Goal: Task Accomplishment & Management: Use online tool/utility

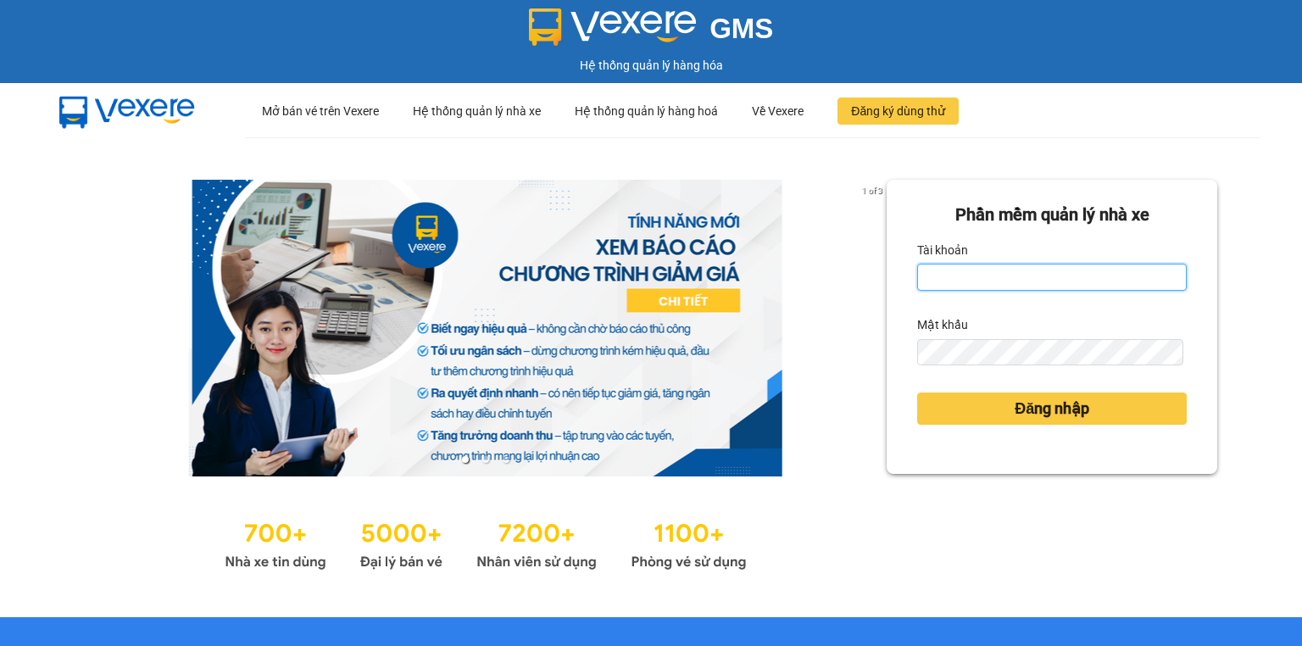
click at [993, 271] on input "Tài khoản" at bounding box center [1052, 277] width 270 height 27
type input "trang.nhuquynh"
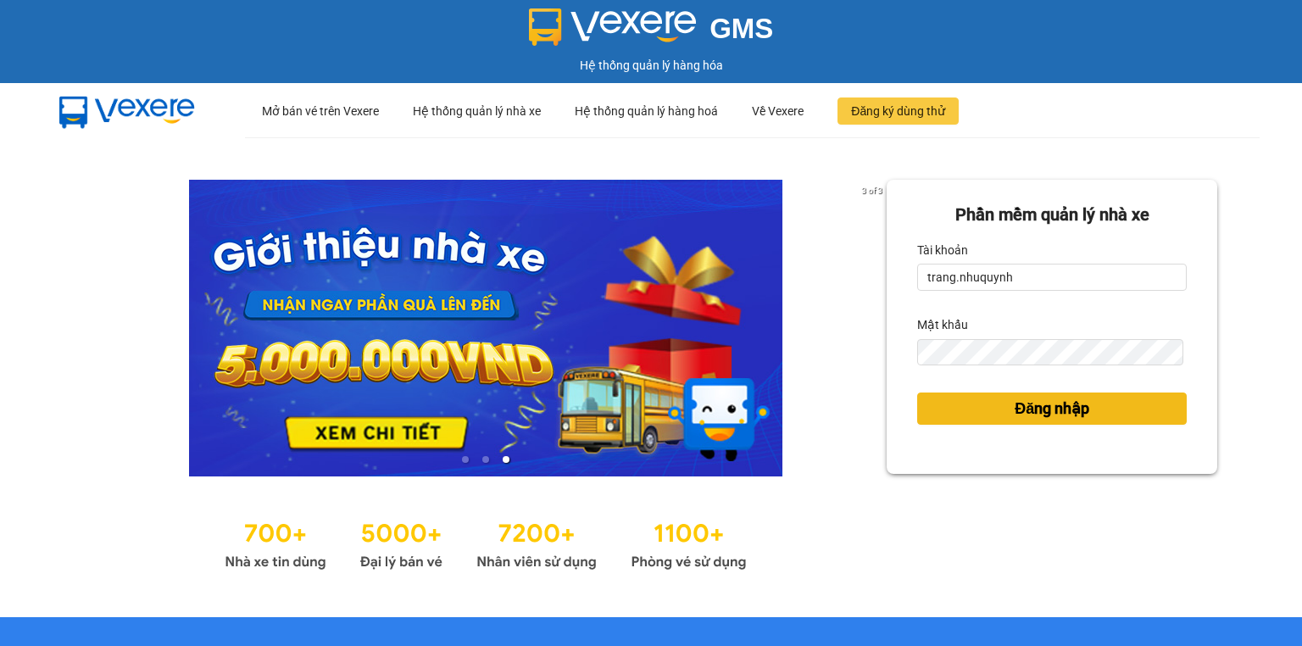
click at [994, 412] on button "Đăng nhập" at bounding box center [1052, 409] width 270 height 32
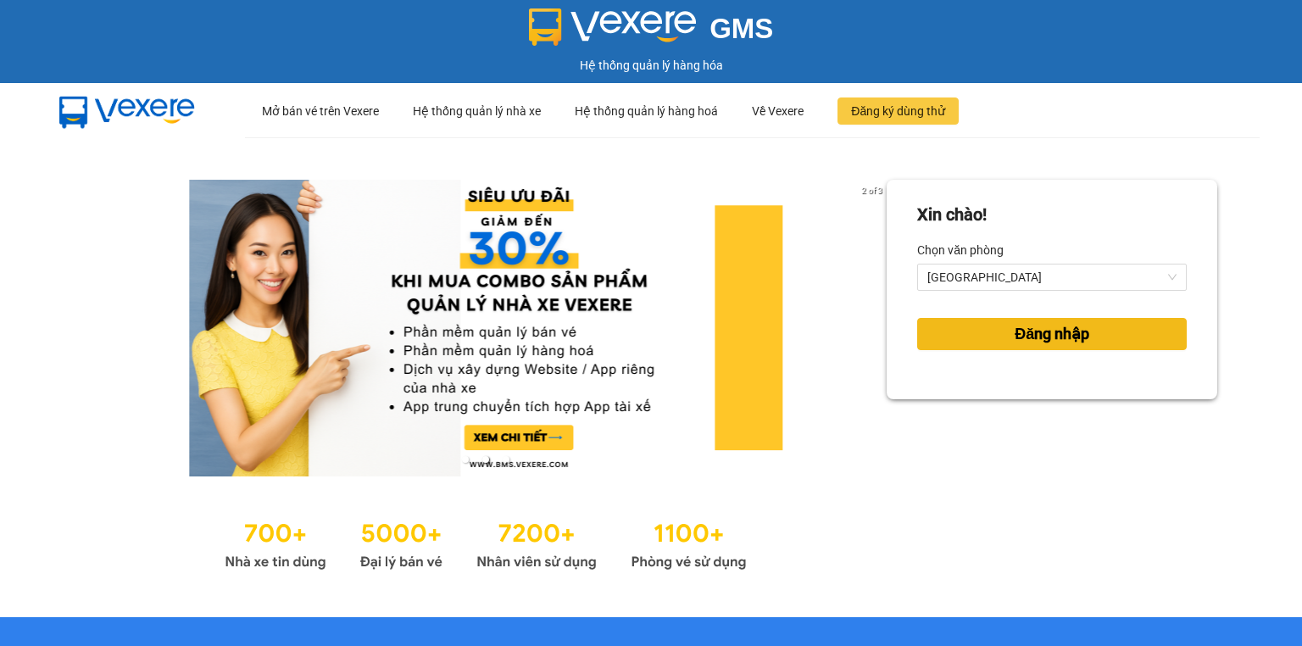
click at [1068, 343] on span "Đăng nhập" at bounding box center [1052, 334] width 75 height 24
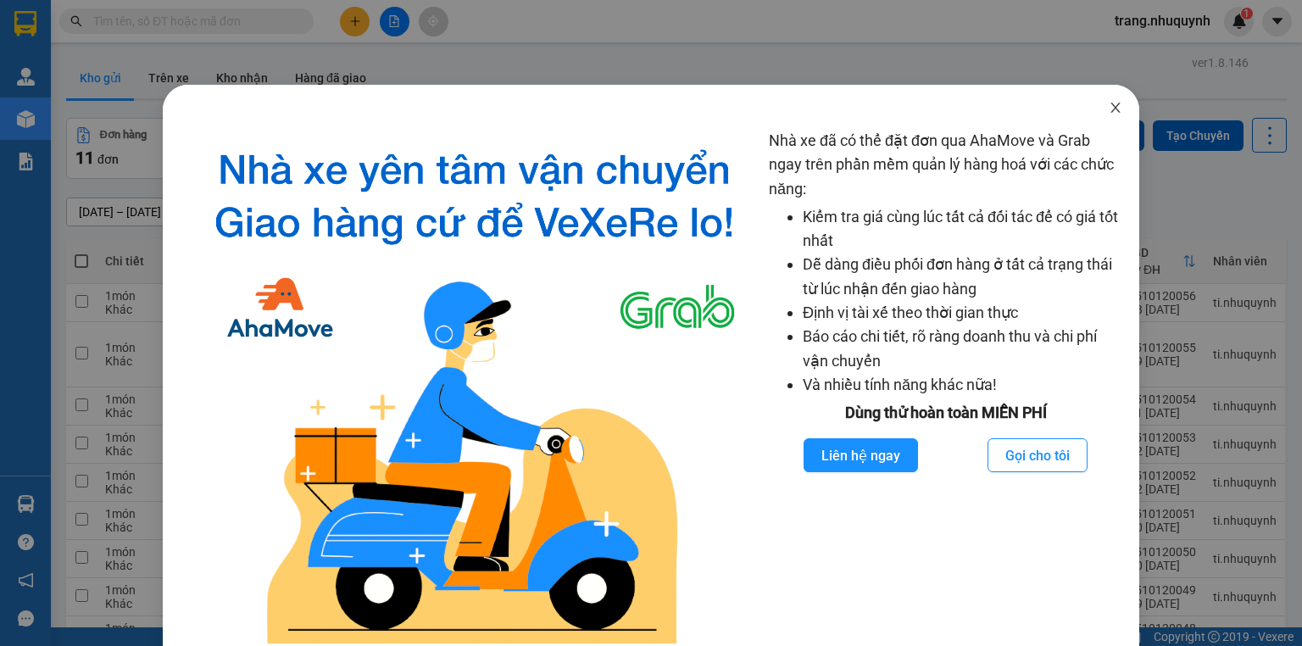
click at [1109, 109] on icon "close" at bounding box center [1116, 108] width 14 height 14
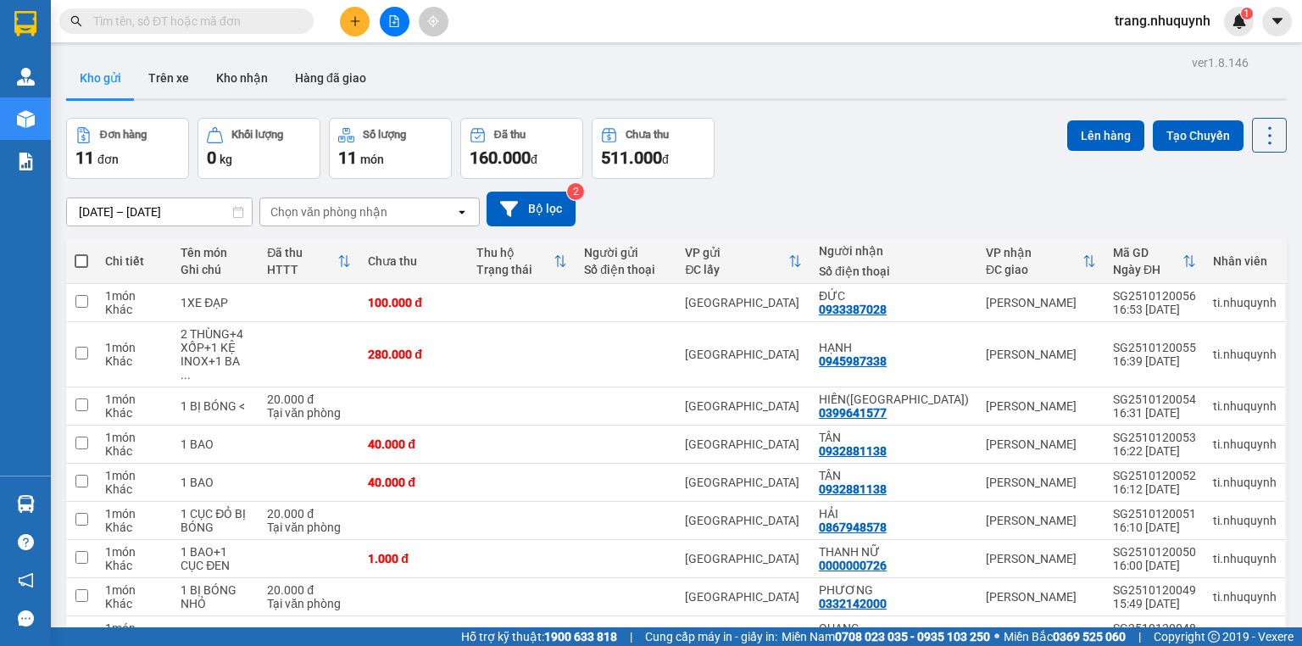
scroll to position [125, 0]
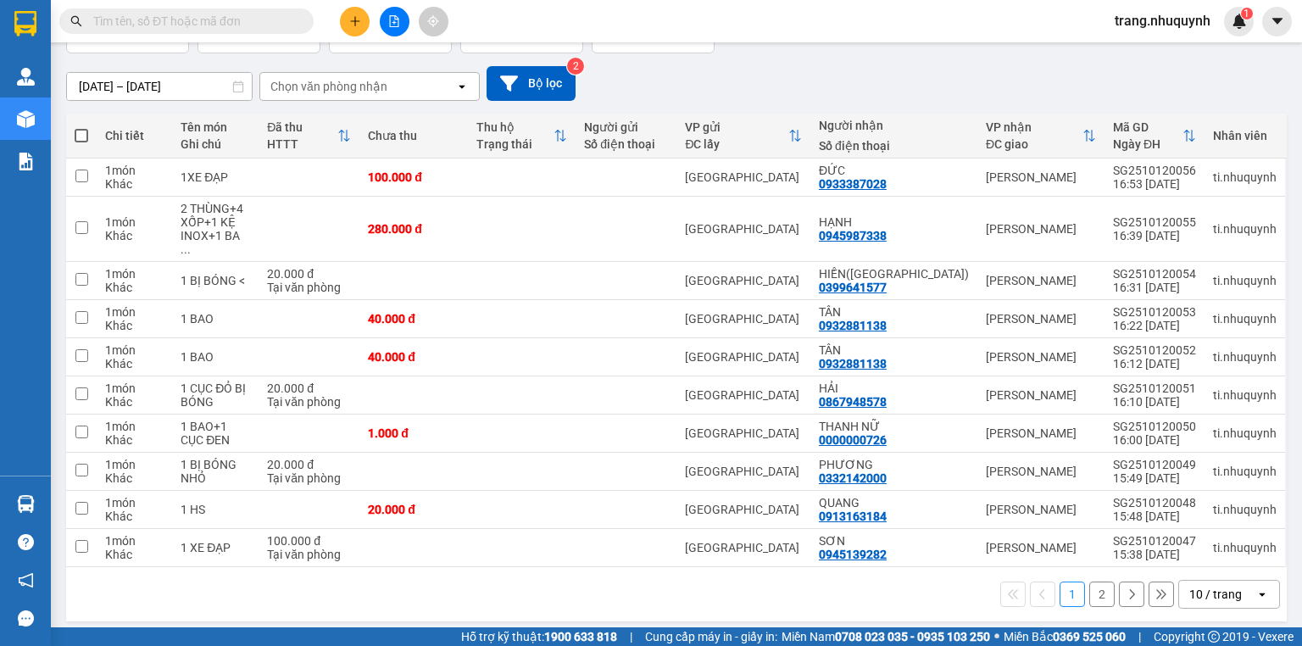
click at [1190, 586] on div "10 / trang" at bounding box center [1216, 594] width 53 height 17
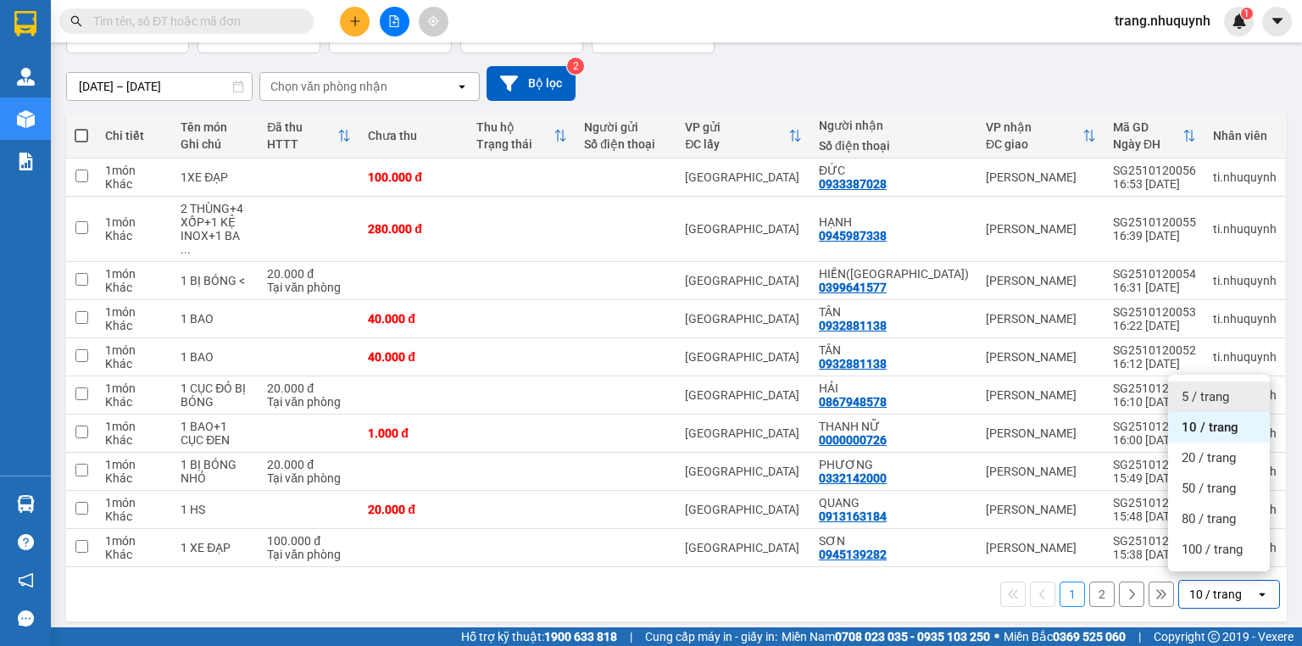
click at [1221, 407] on div "5 / trang" at bounding box center [1219, 397] width 102 height 31
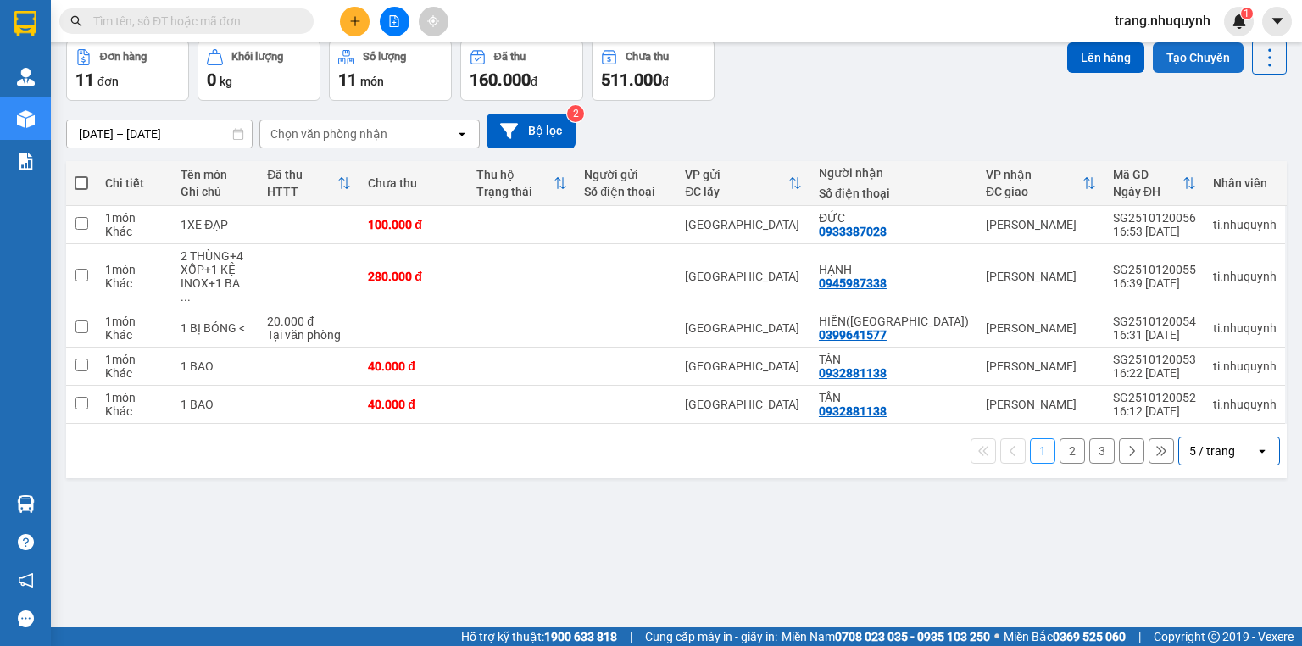
scroll to position [0, 0]
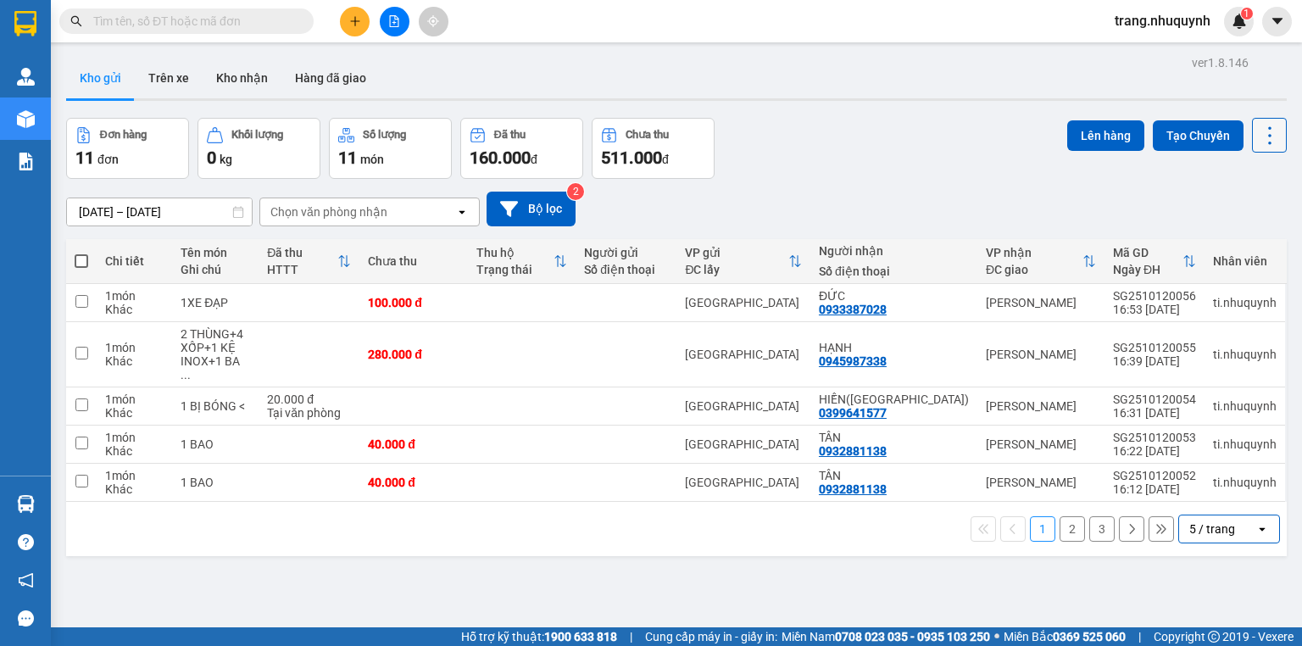
click at [1258, 124] on icon at bounding box center [1270, 136] width 24 height 24
click at [1261, 237] on div "Làm mới" at bounding box center [1229, 241] width 100 height 17
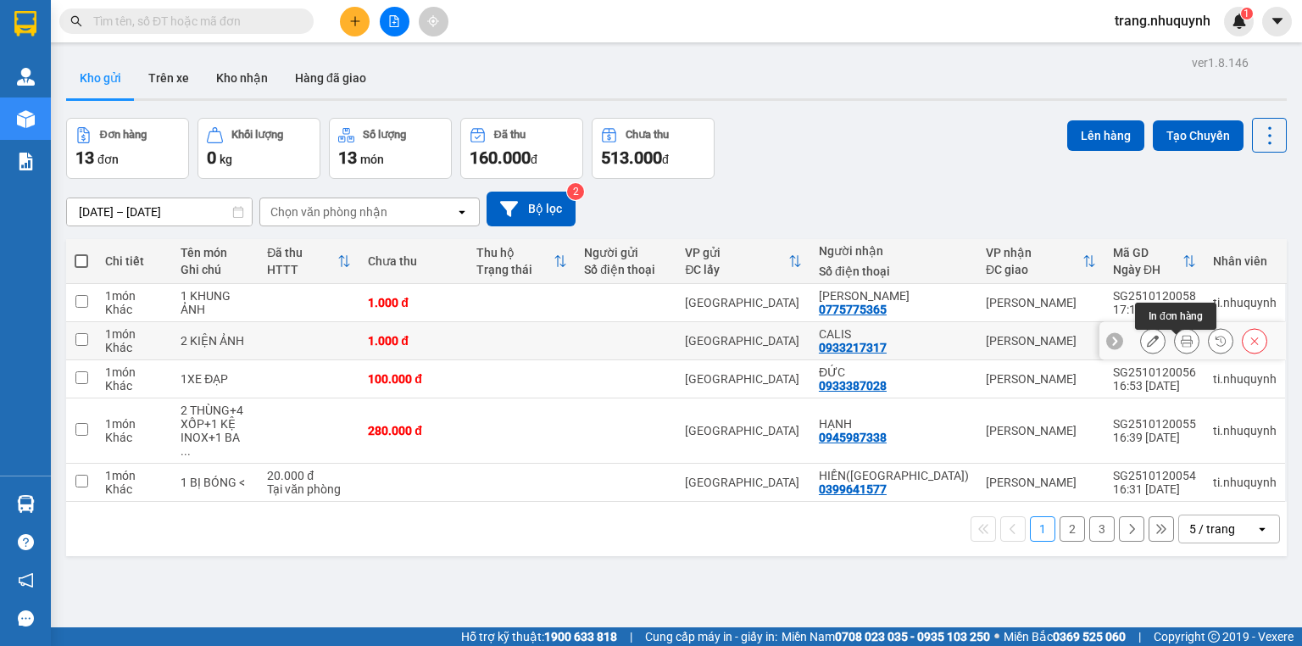
click at [1181, 347] on icon at bounding box center [1187, 341] width 12 height 12
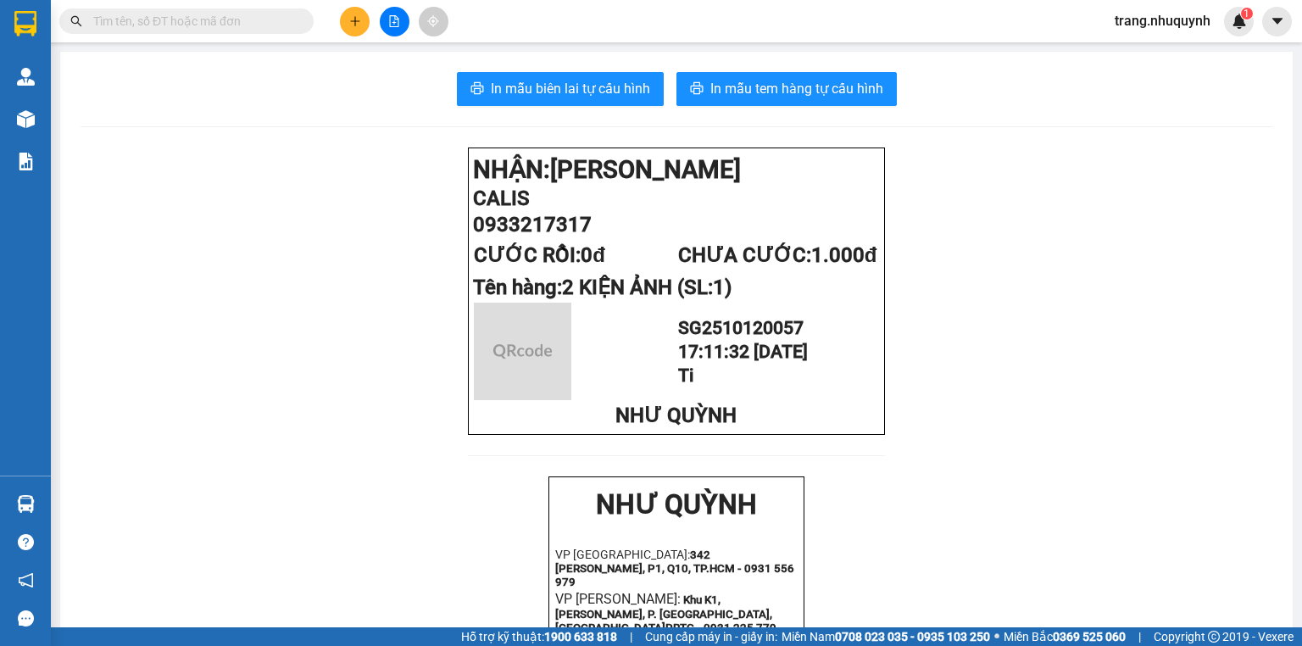
click at [518, 106] on div "In mẫu biên lai tự cấu hình In mẫu tem hàng tự cấu hình NHẬN: Phan Rang CALIS 0…" at bounding box center [676, 642] width 1233 height 1180
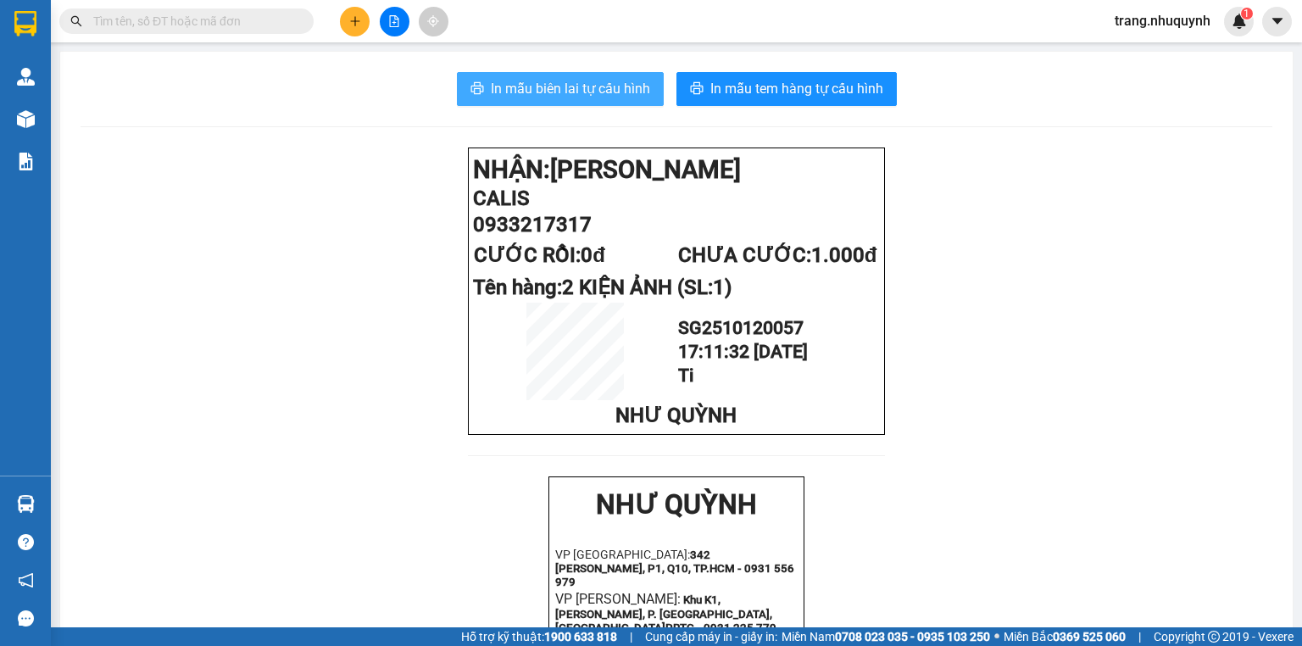
click at [527, 92] on span "In mẫu biên lai tự cấu hình" at bounding box center [570, 88] width 159 height 21
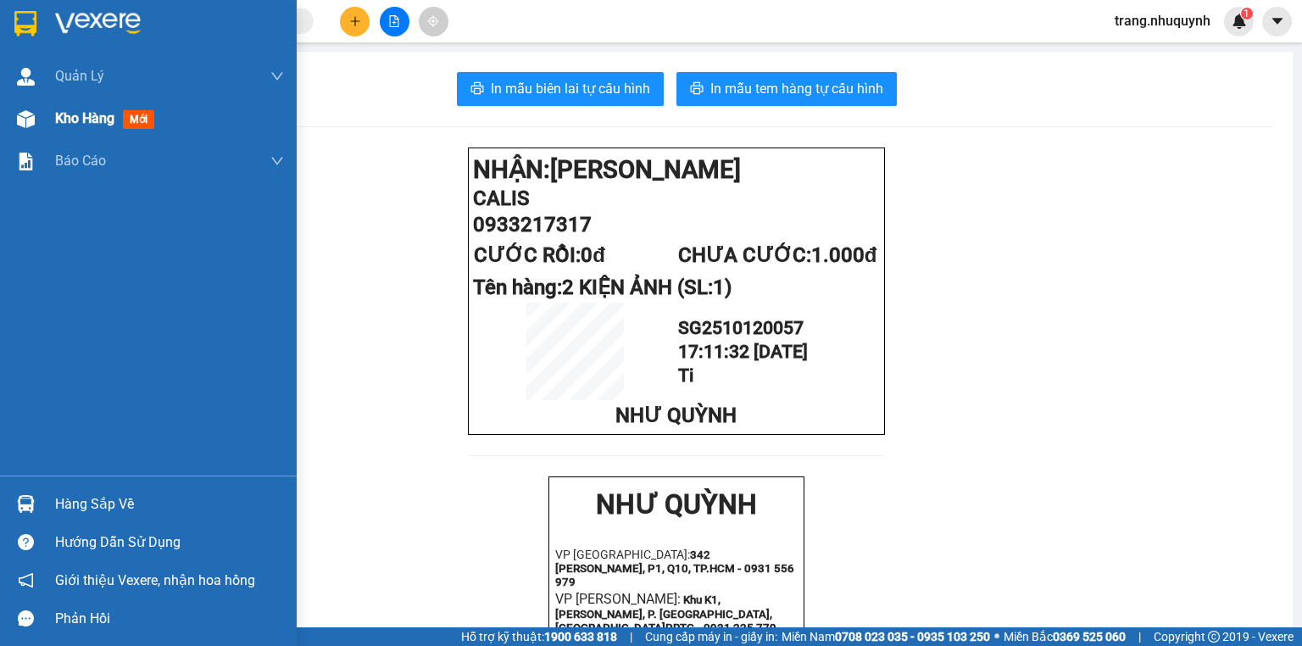
click at [72, 128] on div "Kho hàng mới" at bounding box center [108, 118] width 106 height 21
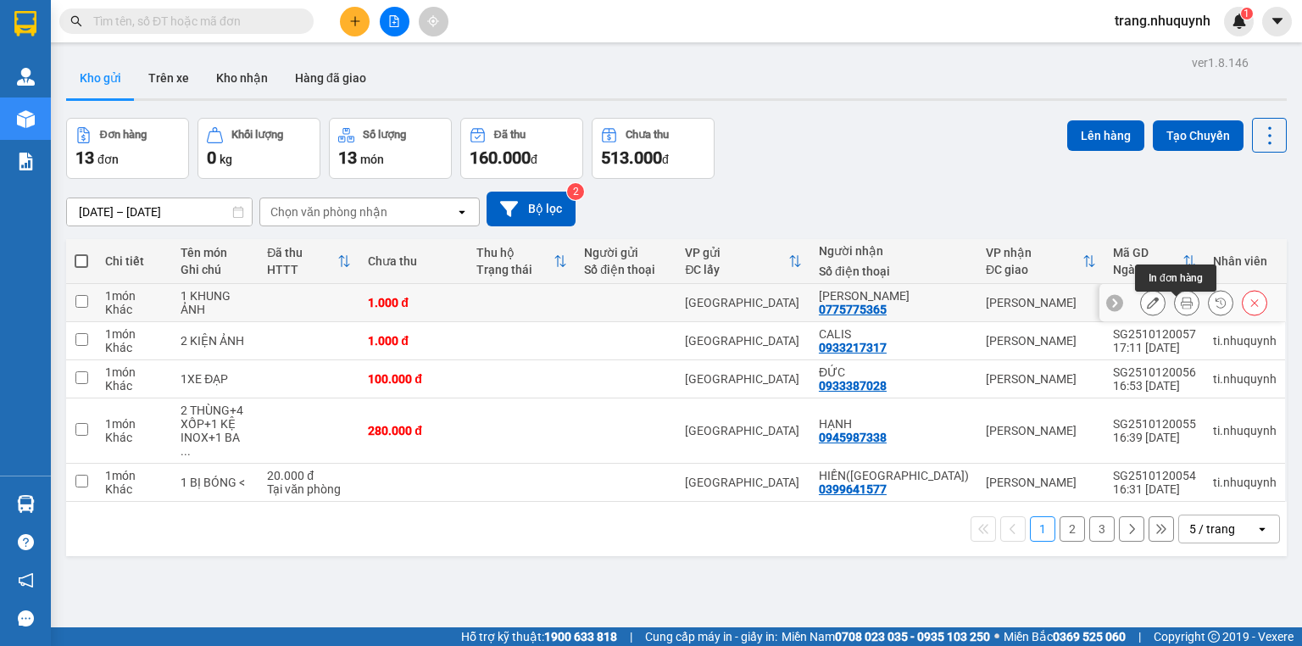
click at [1181, 308] on icon at bounding box center [1187, 303] width 12 height 12
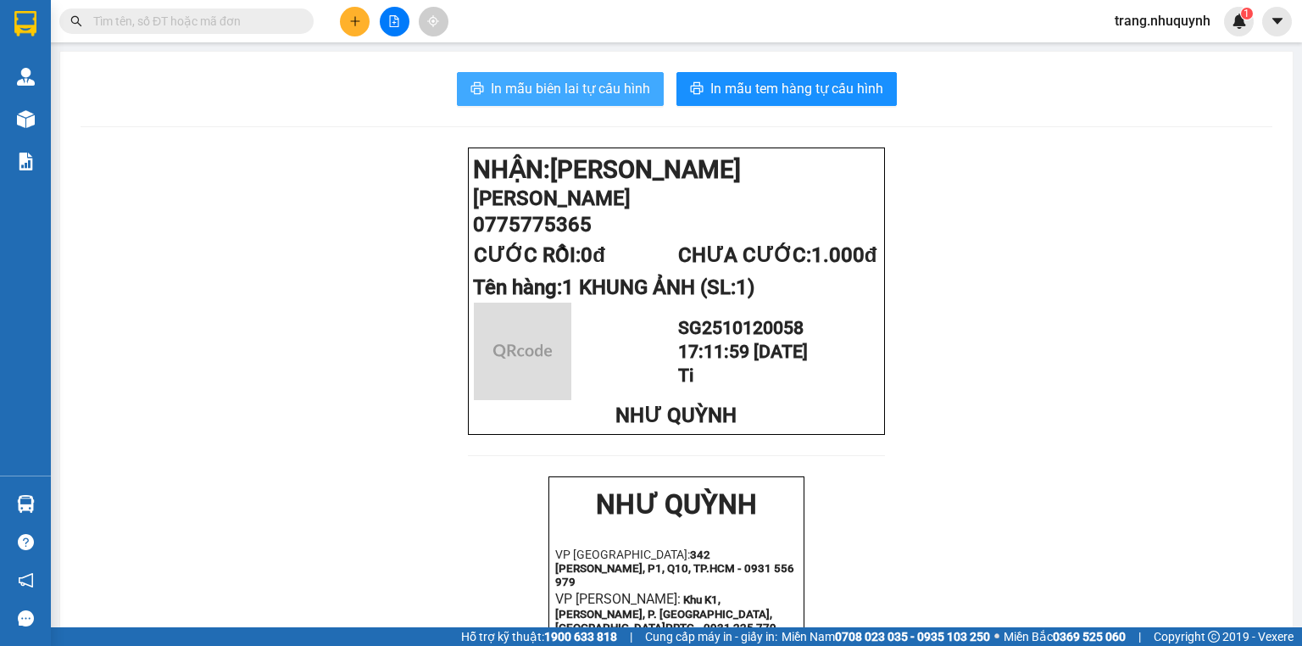
click at [563, 93] on span "In mẫu biên lai tự cấu hình" at bounding box center [570, 88] width 159 height 21
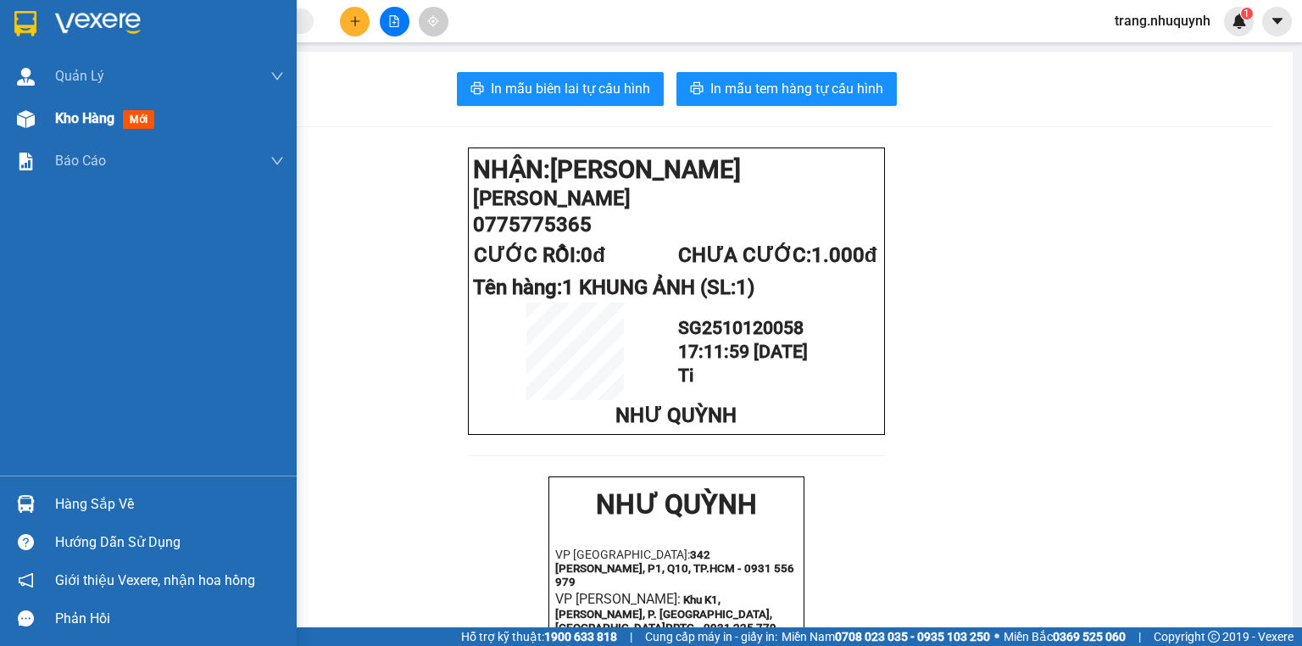
click at [95, 114] on span "Kho hàng" at bounding box center [84, 118] width 59 height 16
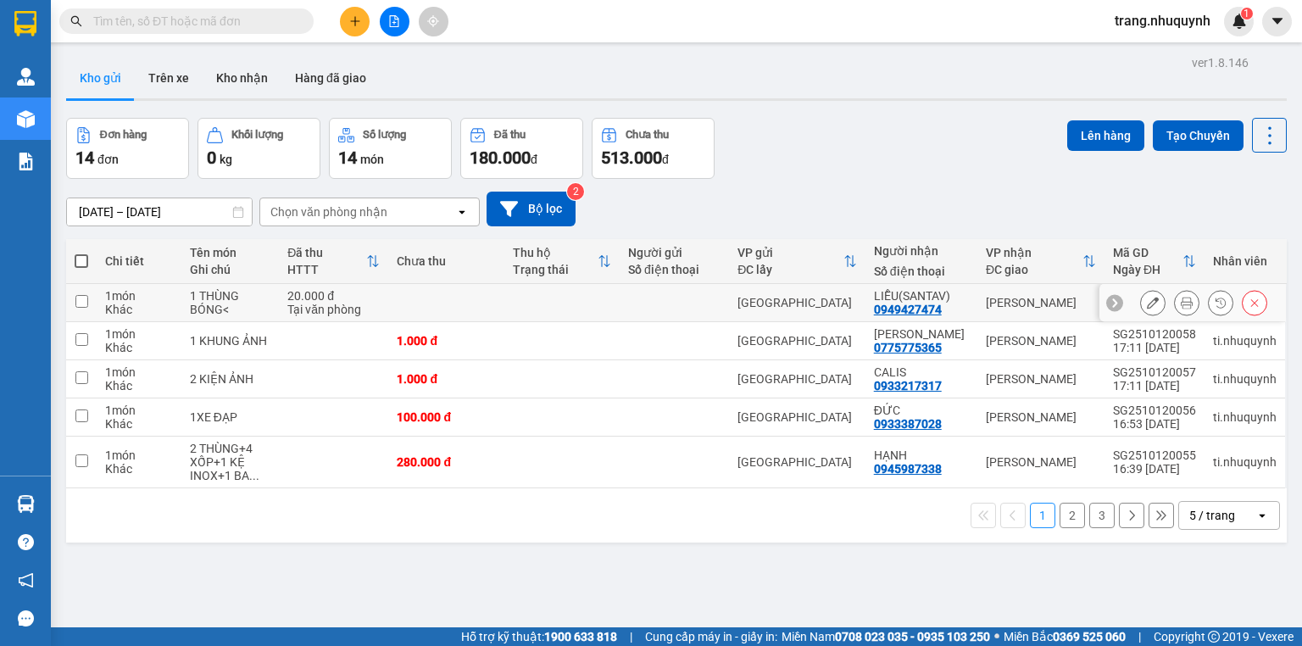
click at [1181, 309] on icon at bounding box center [1187, 303] width 12 height 12
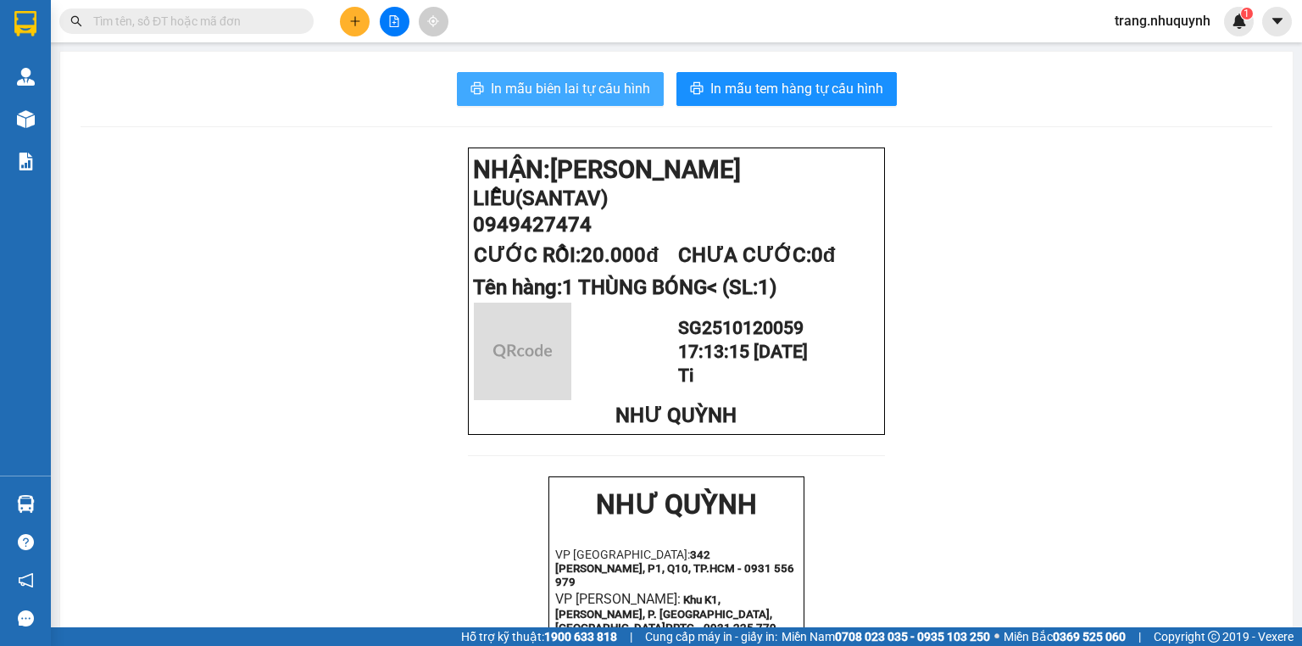
click at [597, 88] on span "In mẫu biên lai tự cấu hình" at bounding box center [570, 88] width 159 height 21
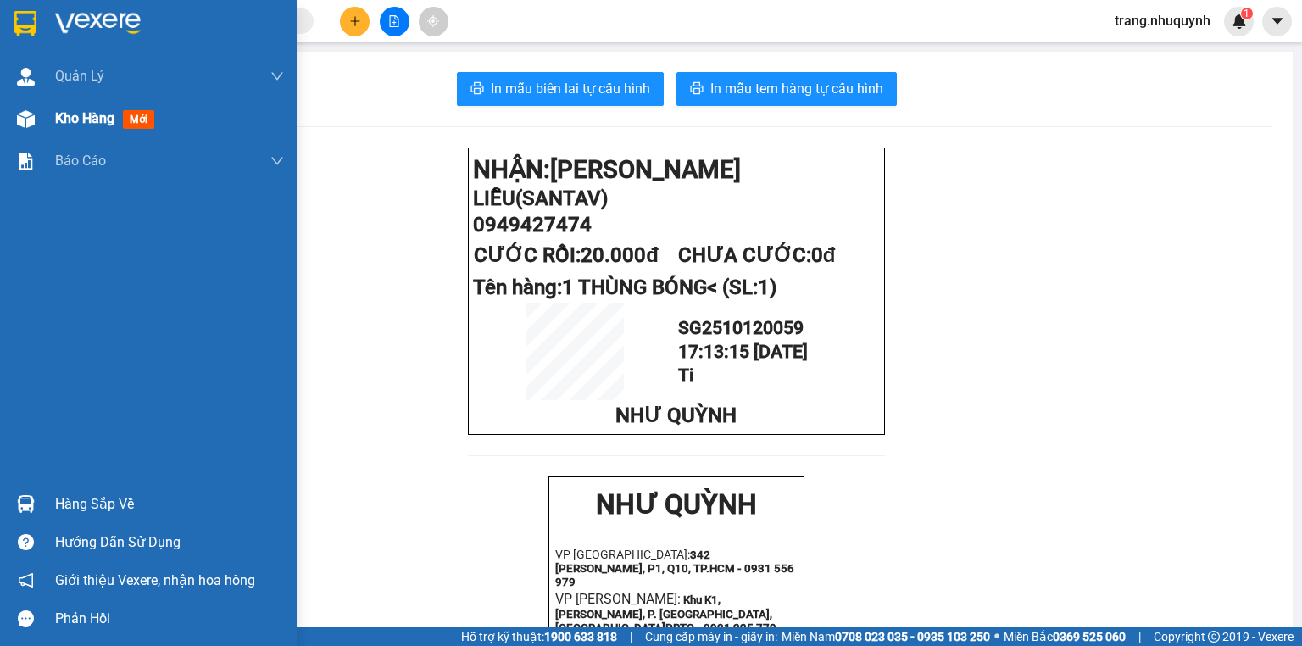
click at [75, 132] on div "Kho hàng mới" at bounding box center [169, 119] width 229 height 42
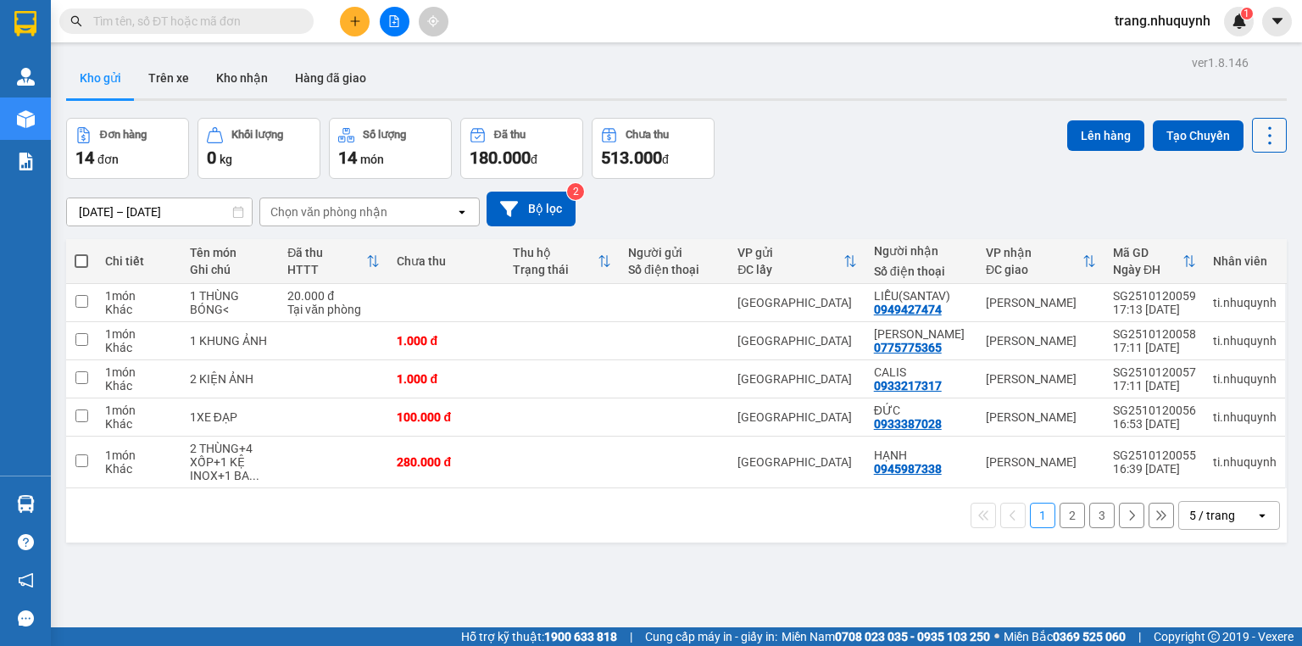
click at [1258, 129] on icon at bounding box center [1270, 136] width 24 height 24
click at [1240, 238] on span "Làm mới" at bounding box center [1236, 241] width 47 height 17
click at [1269, 142] on icon at bounding box center [1270, 135] width 3 height 18
click at [1248, 246] on span "Làm mới" at bounding box center [1236, 241] width 47 height 17
click at [1261, 140] on icon at bounding box center [1270, 136] width 24 height 24
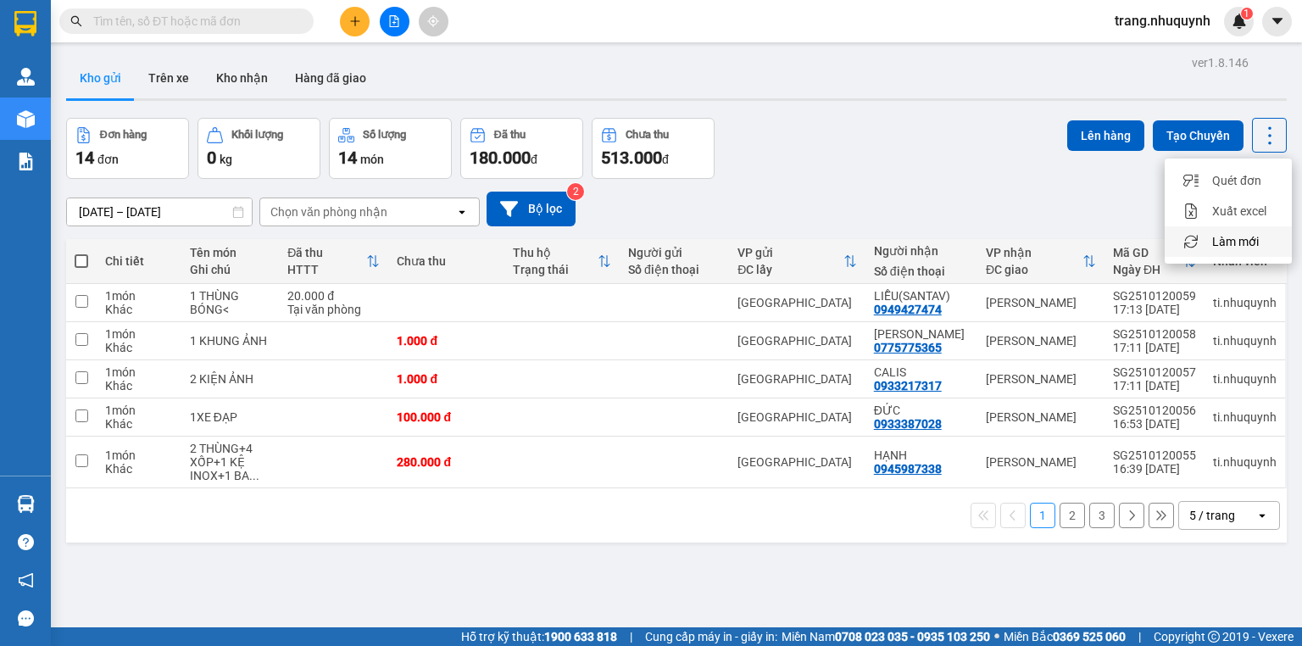
click at [1241, 233] on span "Làm mới" at bounding box center [1236, 241] width 47 height 17
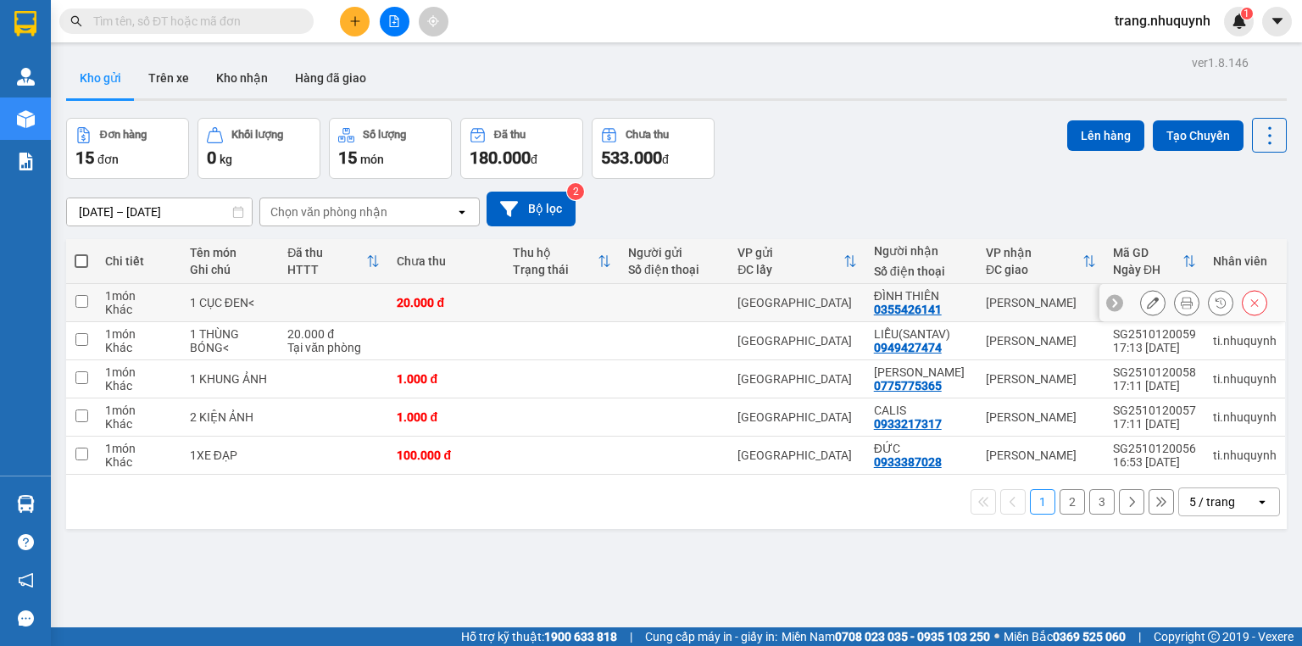
click at [1181, 309] on icon at bounding box center [1187, 303] width 12 height 12
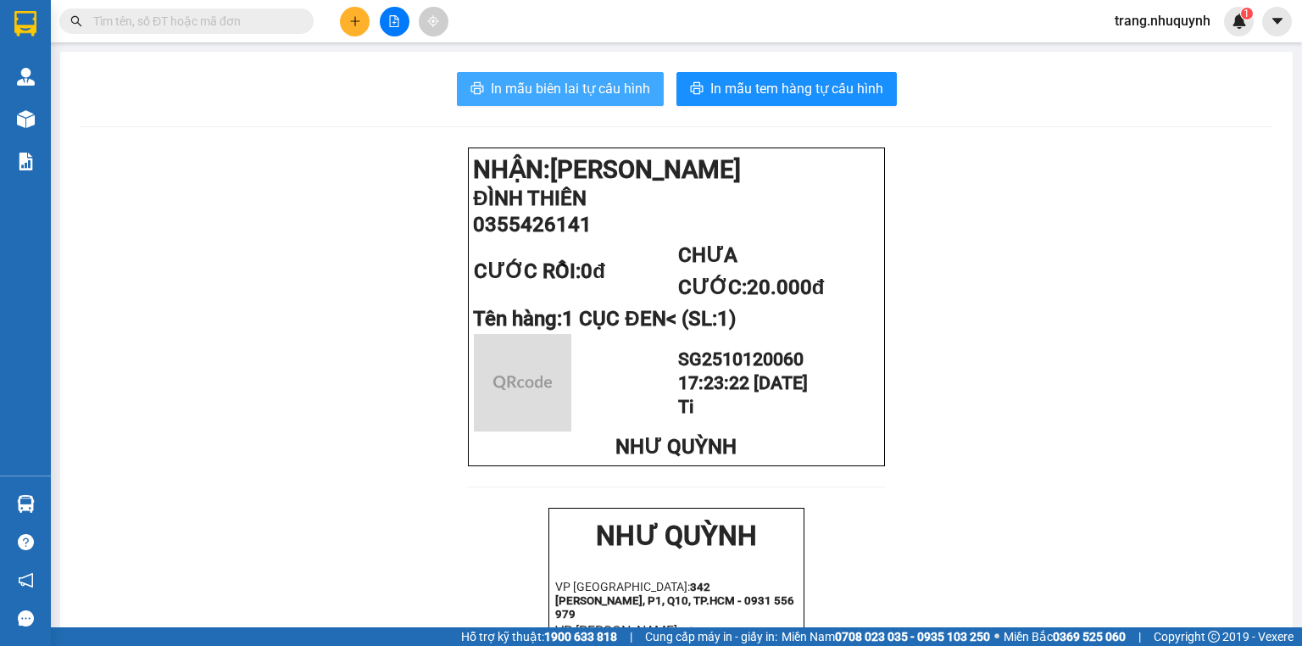
click at [633, 85] on span "In mẫu biên lai tự cấu hình" at bounding box center [570, 88] width 159 height 21
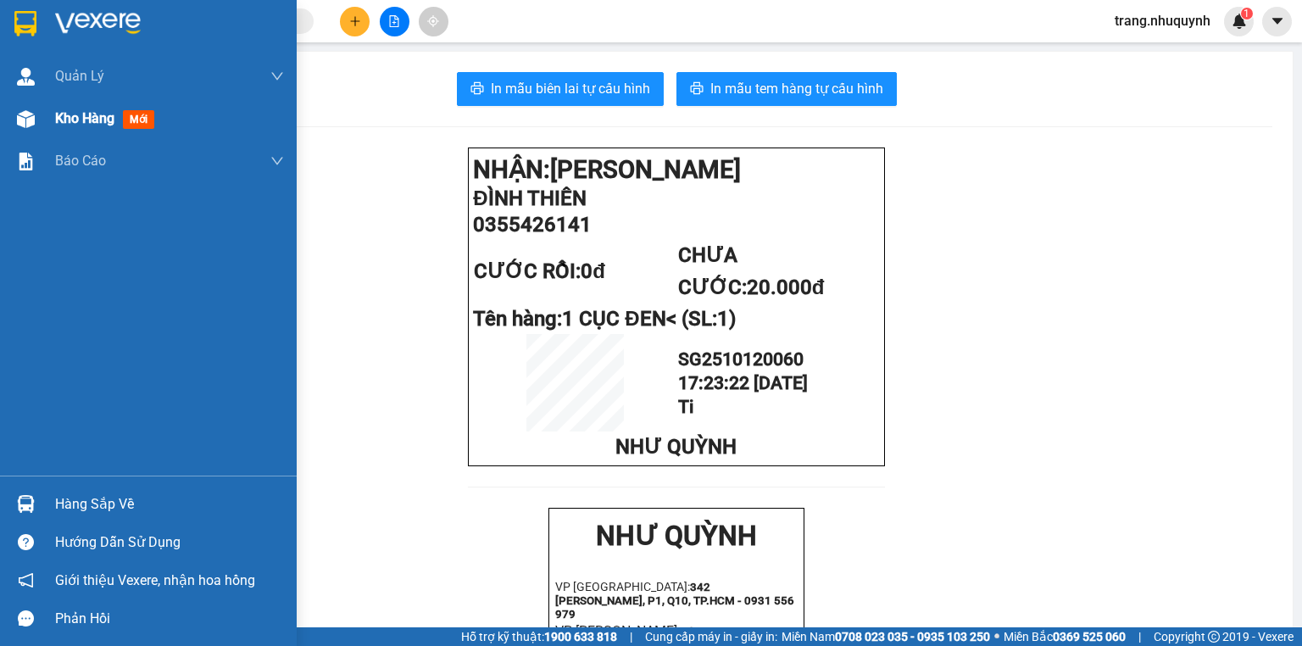
click at [37, 129] on div at bounding box center [26, 119] width 30 height 30
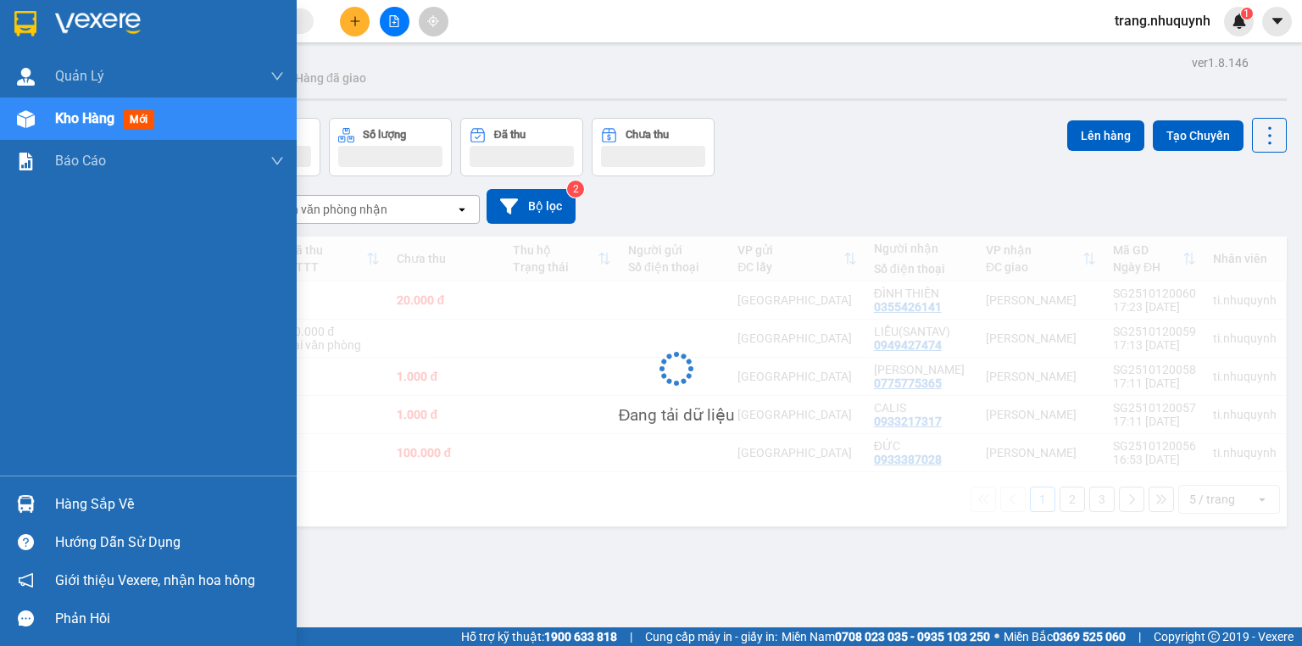
click at [66, 121] on span "Kho hàng" at bounding box center [84, 118] width 59 height 16
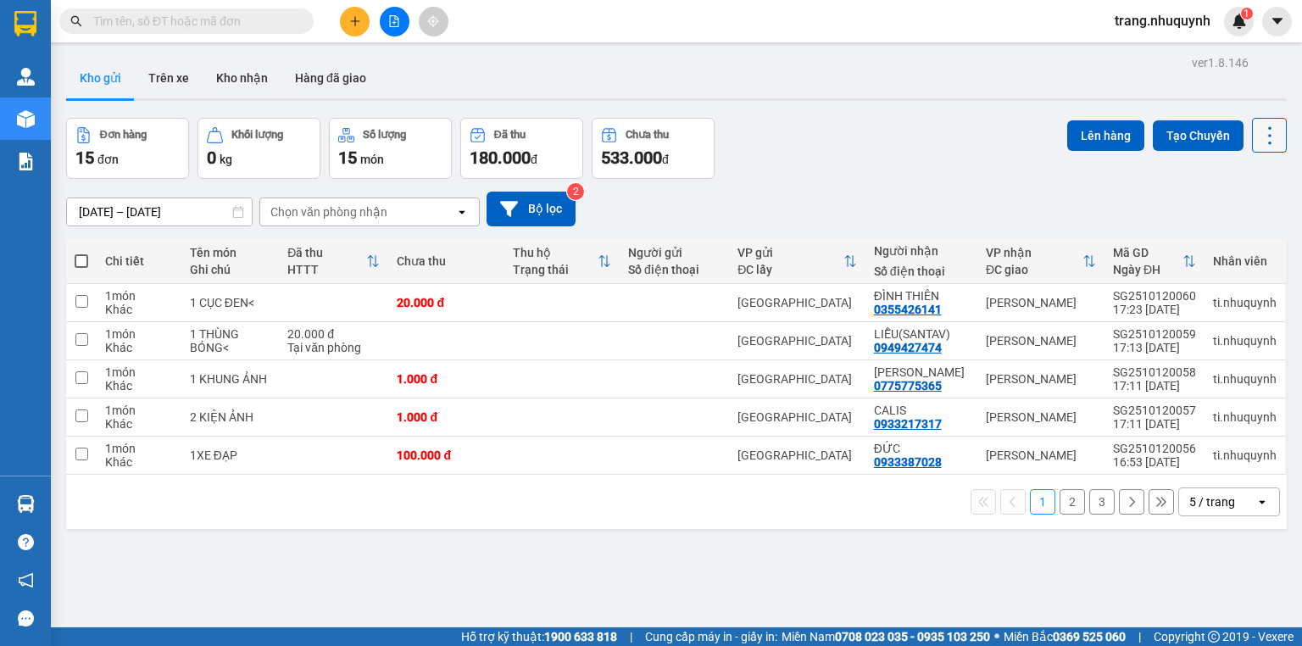
click at [1258, 145] on icon at bounding box center [1270, 136] width 24 height 24
click at [1230, 233] on span "Làm mới" at bounding box center [1236, 241] width 47 height 17
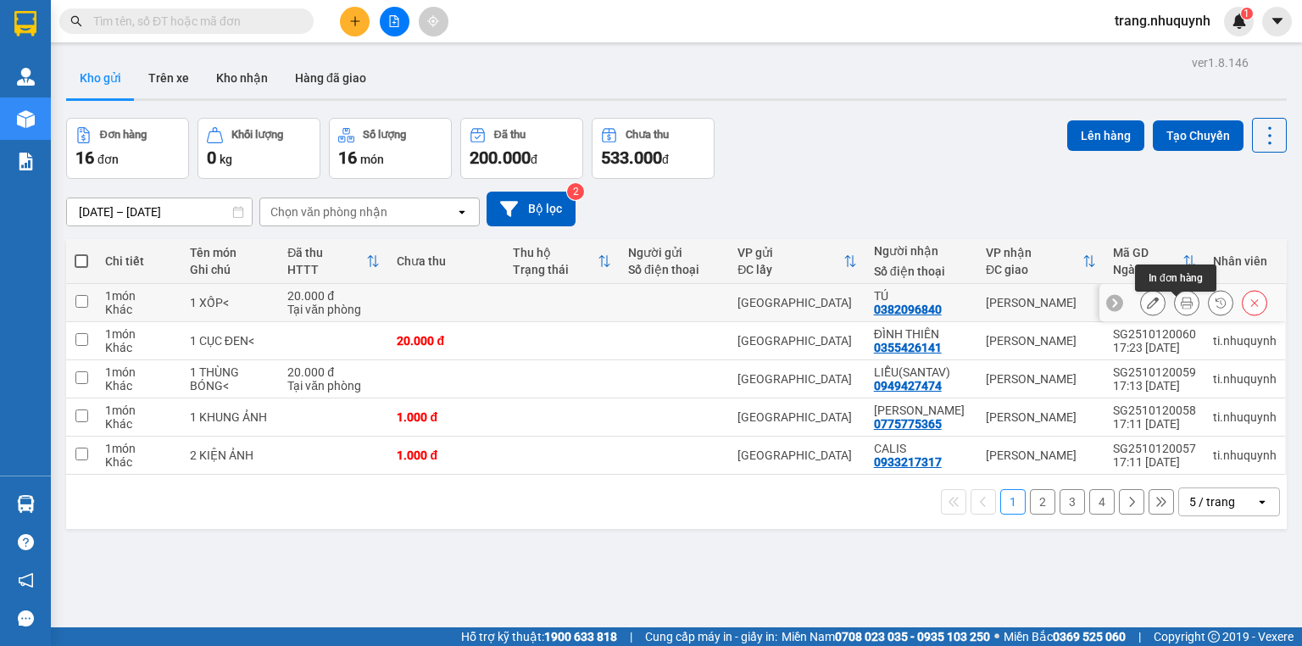
click at [1181, 309] on icon at bounding box center [1187, 303] width 12 height 12
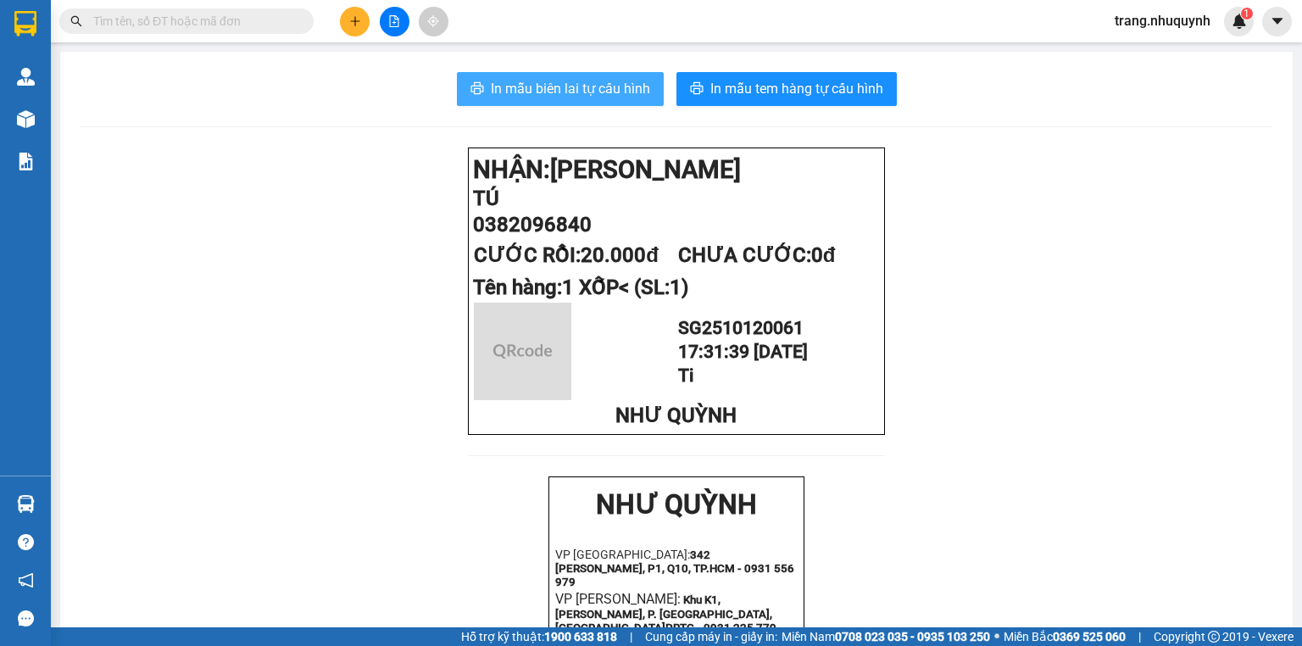
click at [566, 92] on span "In mẫu biên lai tự cấu hình" at bounding box center [570, 88] width 159 height 21
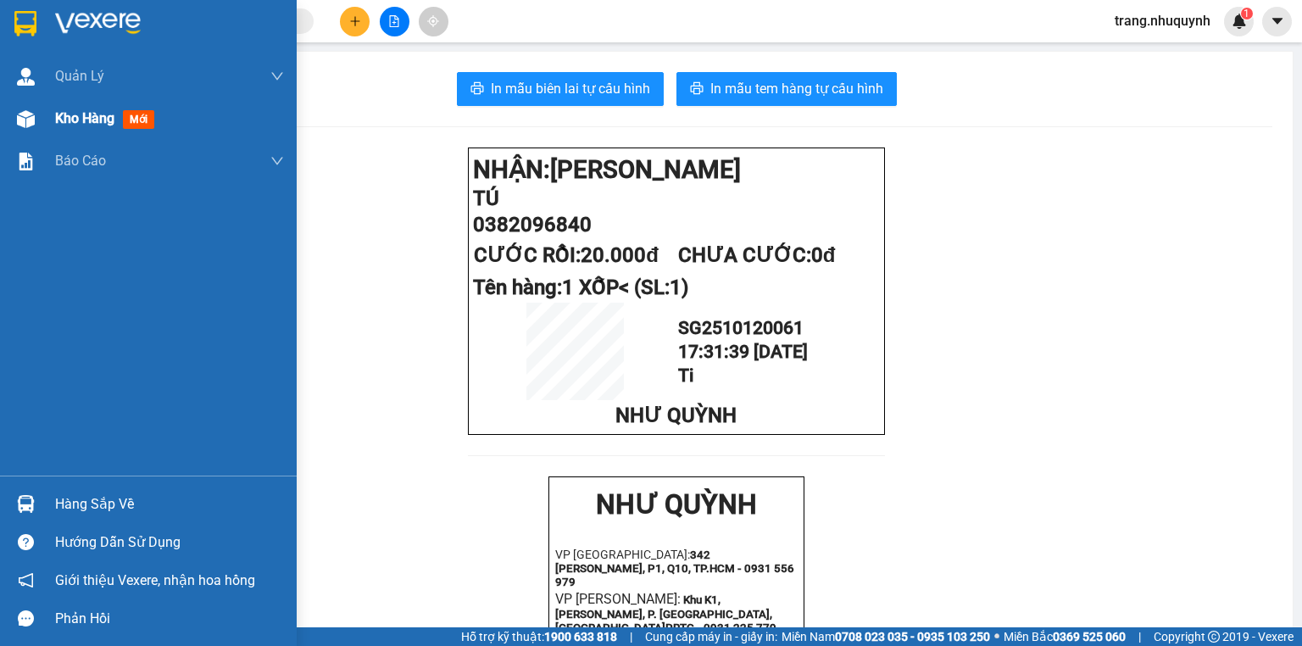
click at [61, 120] on span "Kho hàng" at bounding box center [84, 118] width 59 height 16
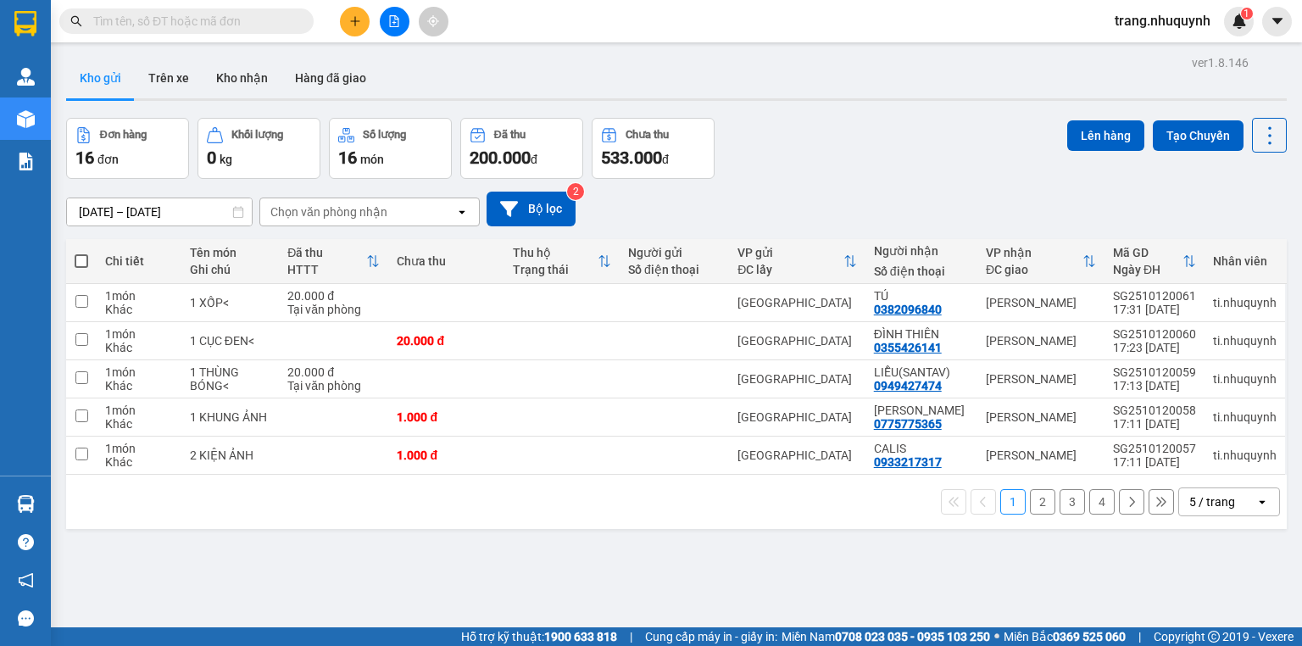
drag, startPoint x: 441, startPoint y: 529, endPoint x: 566, endPoint y: 344, distance: 223.0
click at [441, 529] on div "1 2 3 4 5 / trang open" at bounding box center [676, 502] width 1221 height 54
click at [888, 129] on div "Đơn hàng 16 đơn Khối lượng 0 kg Số lượng 16 món Đã thu 200.000 đ Chưa thu 533.0…" at bounding box center [676, 148] width 1221 height 61
click at [1258, 140] on icon at bounding box center [1270, 136] width 24 height 24
click at [1231, 241] on span "Làm mới" at bounding box center [1236, 241] width 47 height 17
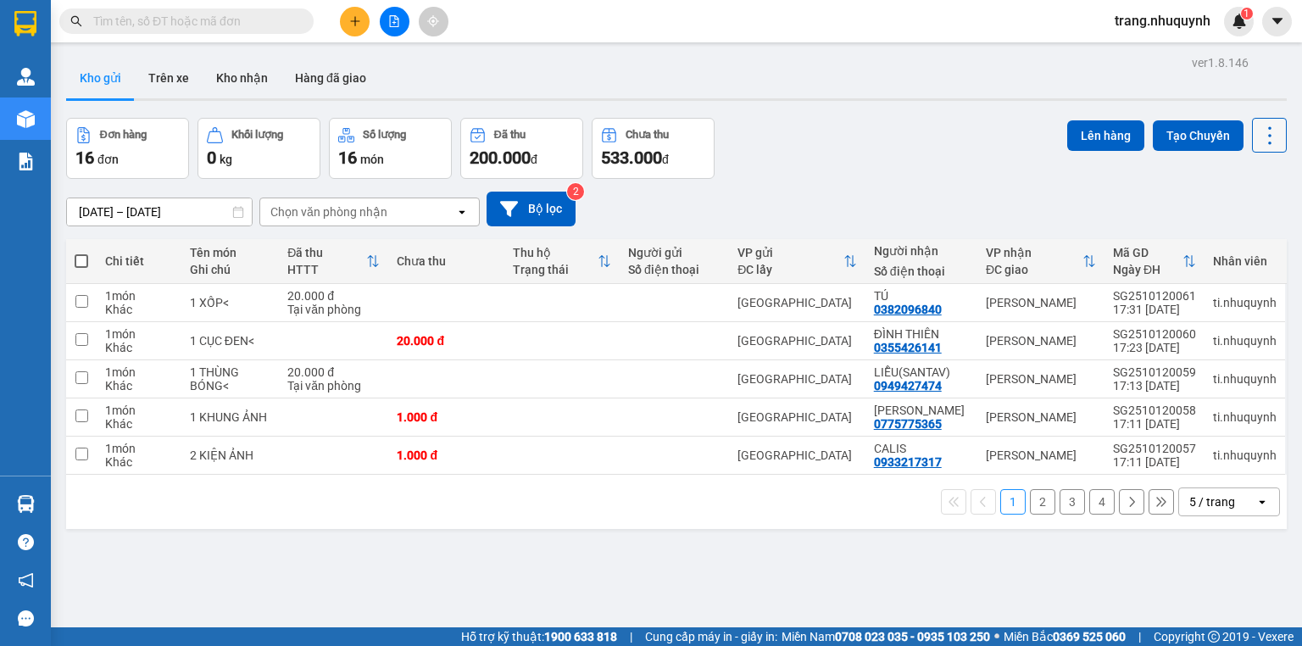
click at [1265, 129] on icon at bounding box center [1270, 136] width 24 height 24
click at [1245, 233] on span "Làm mới" at bounding box center [1236, 241] width 47 height 17
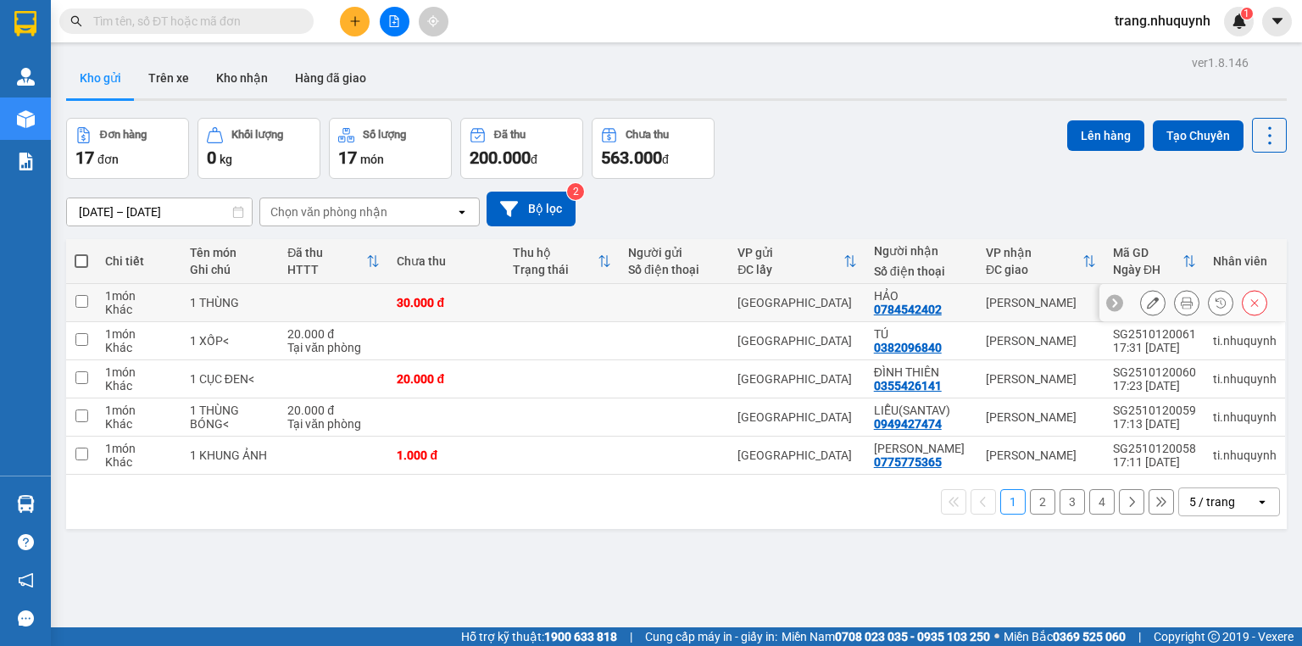
click at [1181, 305] on icon at bounding box center [1187, 303] width 12 height 12
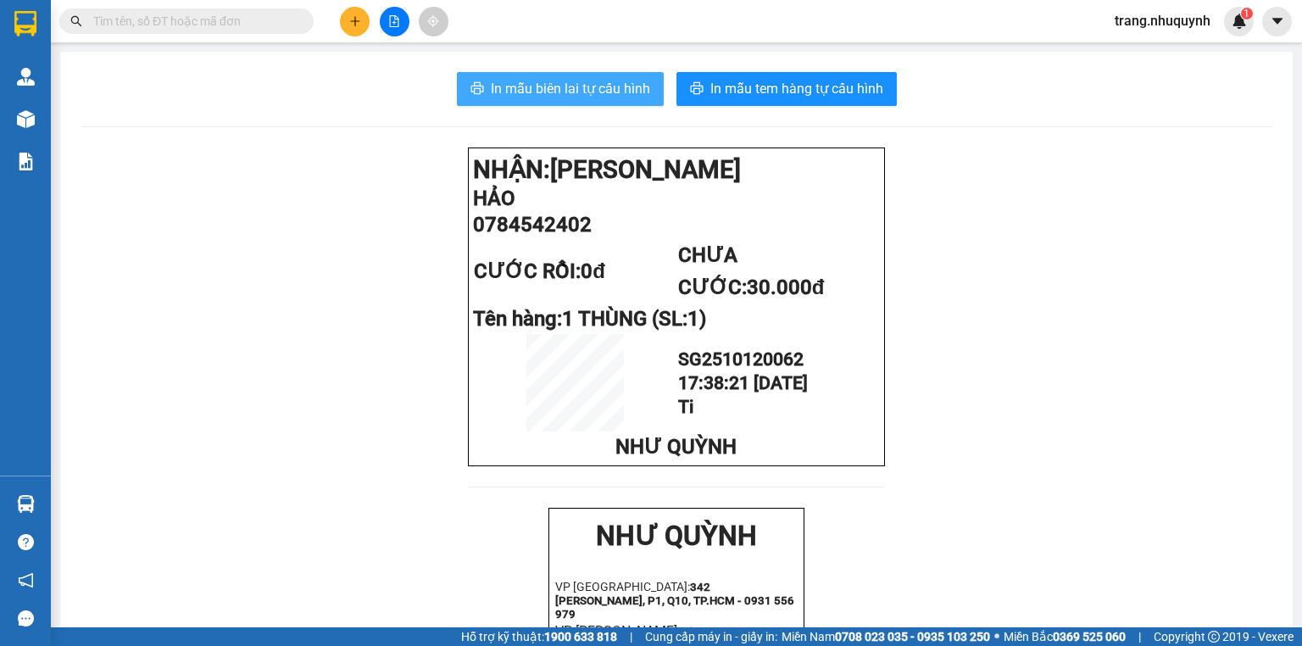
click at [627, 88] on span "In mẫu biên lai tự cấu hình" at bounding box center [570, 88] width 159 height 21
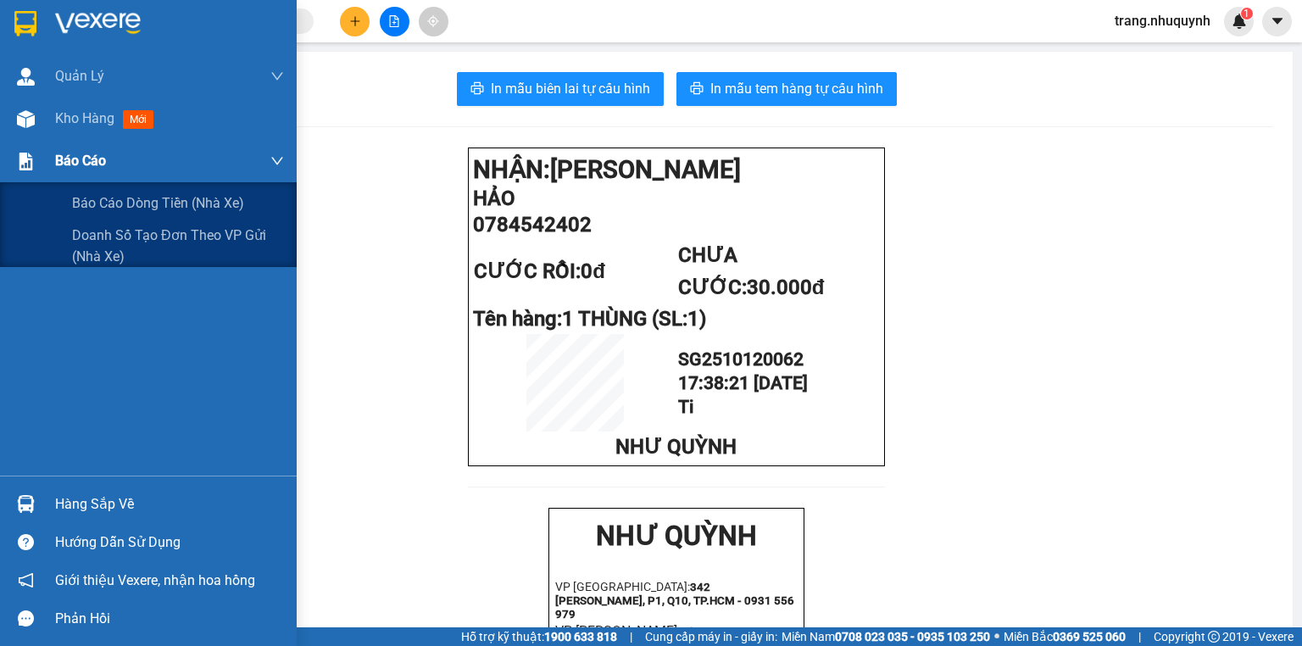
click at [149, 142] on div "Báo cáo" at bounding box center [169, 161] width 229 height 42
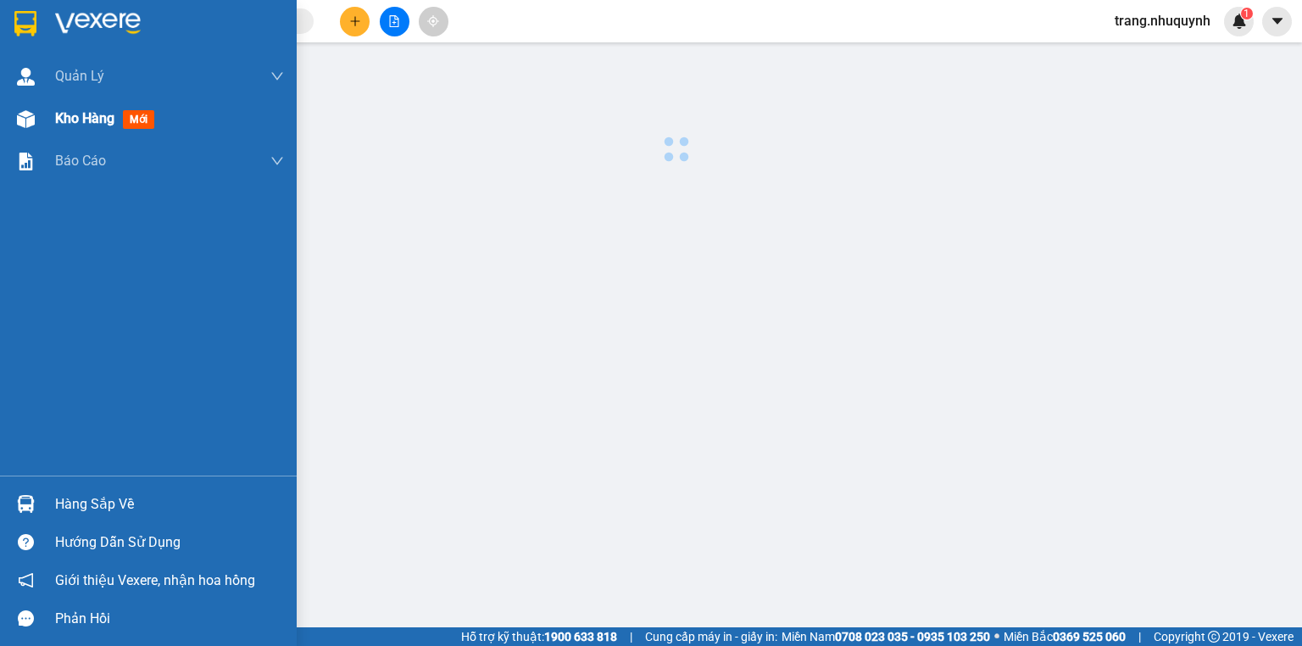
click at [91, 130] on div "Kho hàng mới" at bounding box center [169, 119] width 229 height 42
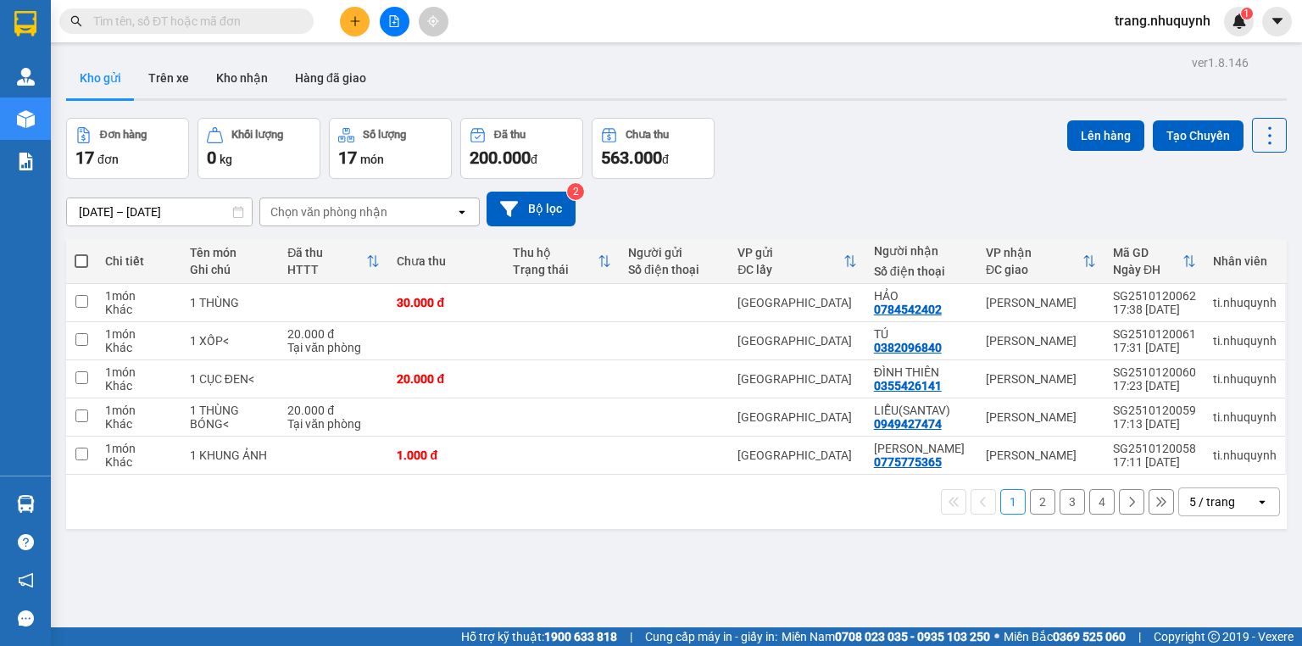
click at [817, 114] on div "ver 1.8.146 Kho gửi Trên xe Kho nhận Hàng đã giao Đơn hàng 17 đơn Khối lượng 0 …" at bounding box center [676, 374] width 1235 height 646
click at [1260, 137] on icon at bounding box center [1270, 136] width 24 height 24
click at [1241, 237] on span "Làm mới" at bounding box center [1236, 241] width 47 height 17
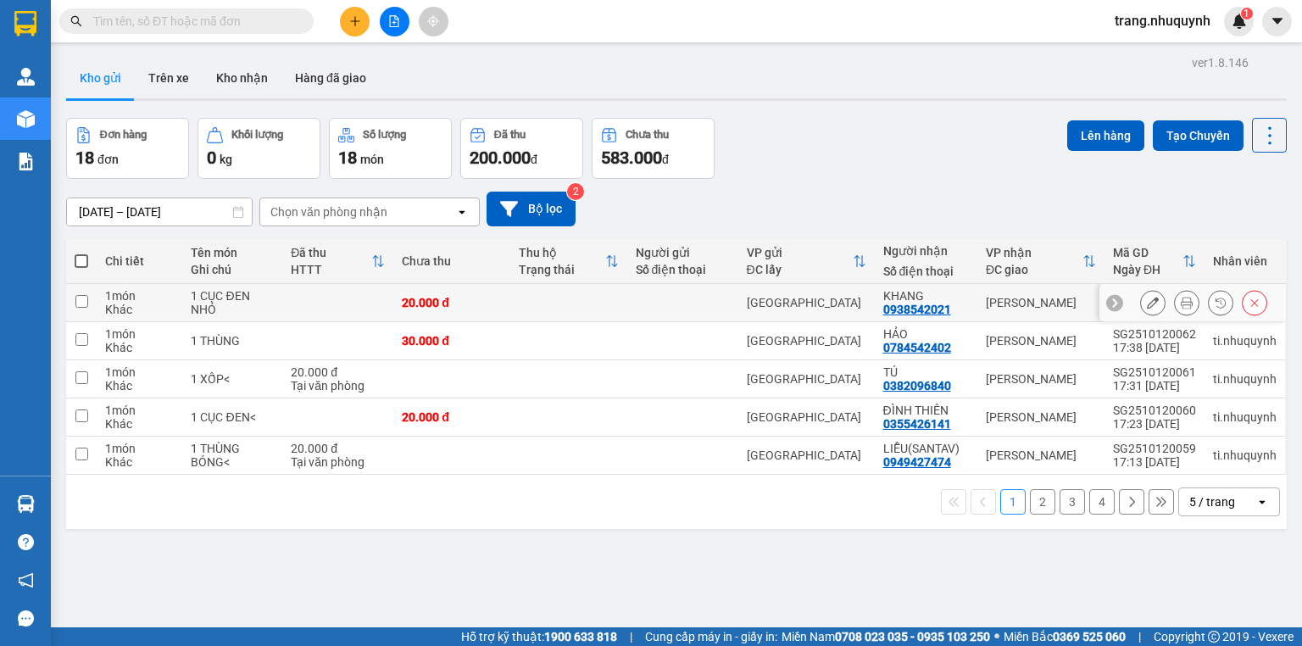
click at [1181, 309] on icon at bounding box center [1187, 303] width 12 height 12
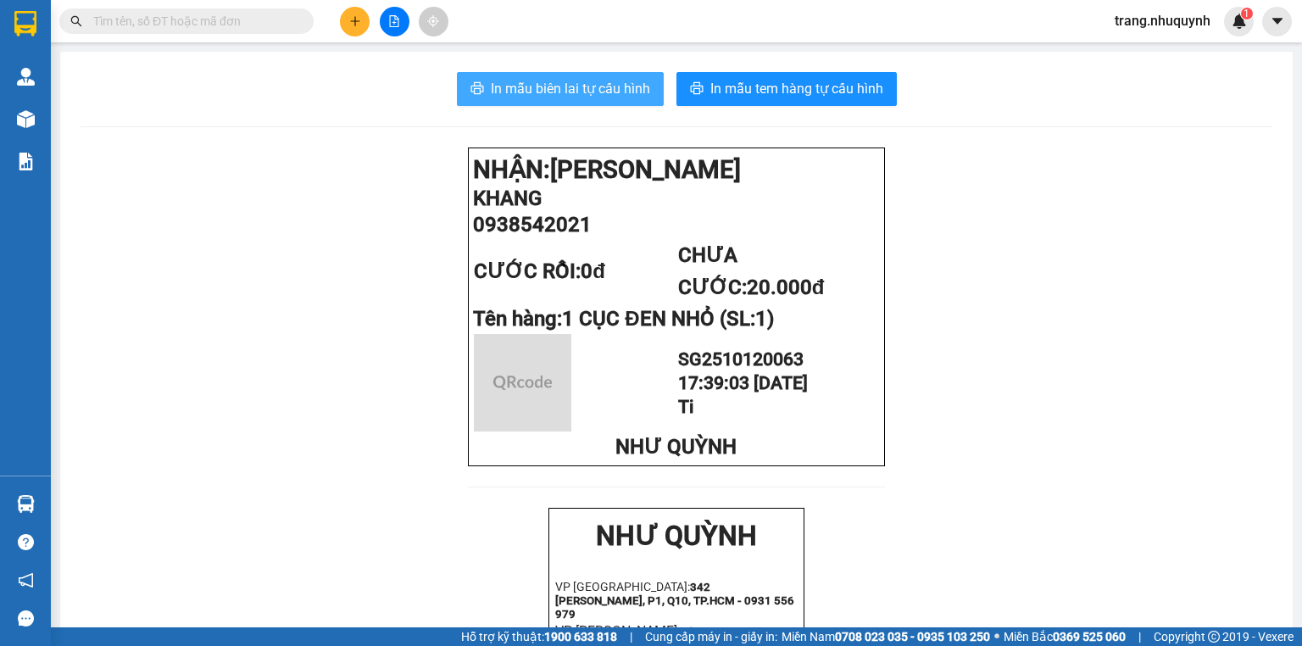
click at [569, 95] on span "In mẫu biên lai tự cấu hình" at bounding box center [570, 88] width 159 height 21
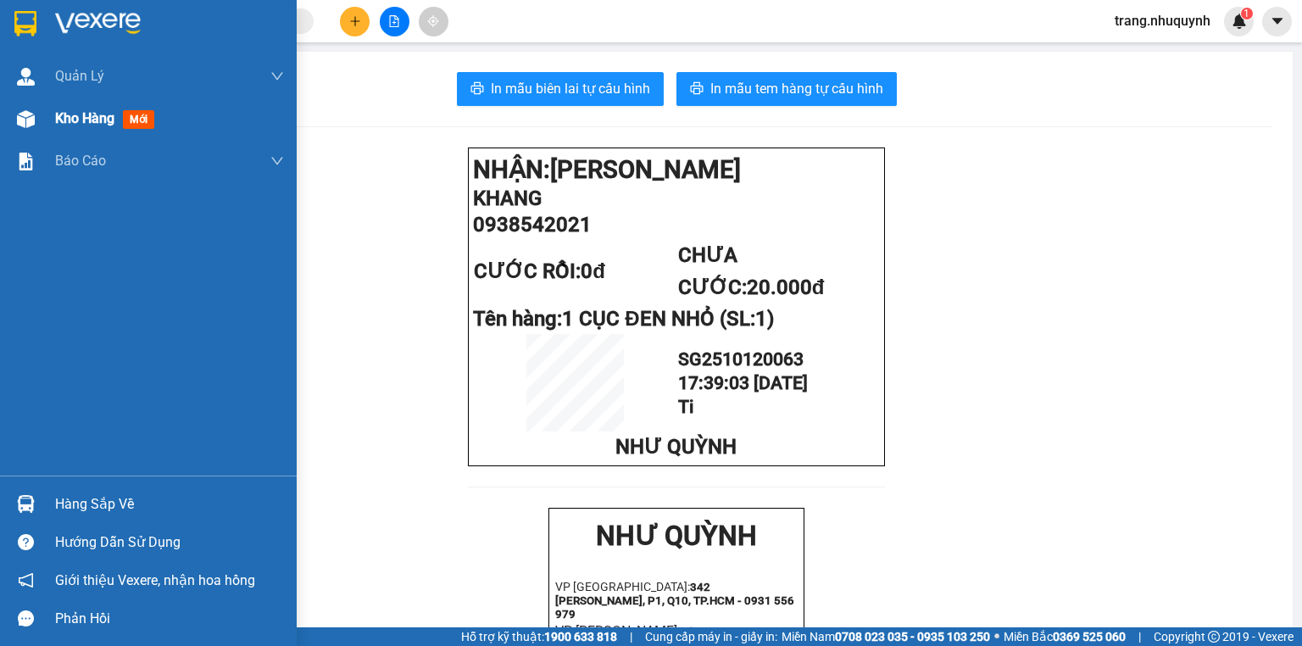
click at [58, 122] on span "Kho hàng" at bounding box center [84, 118] width 59 height 16
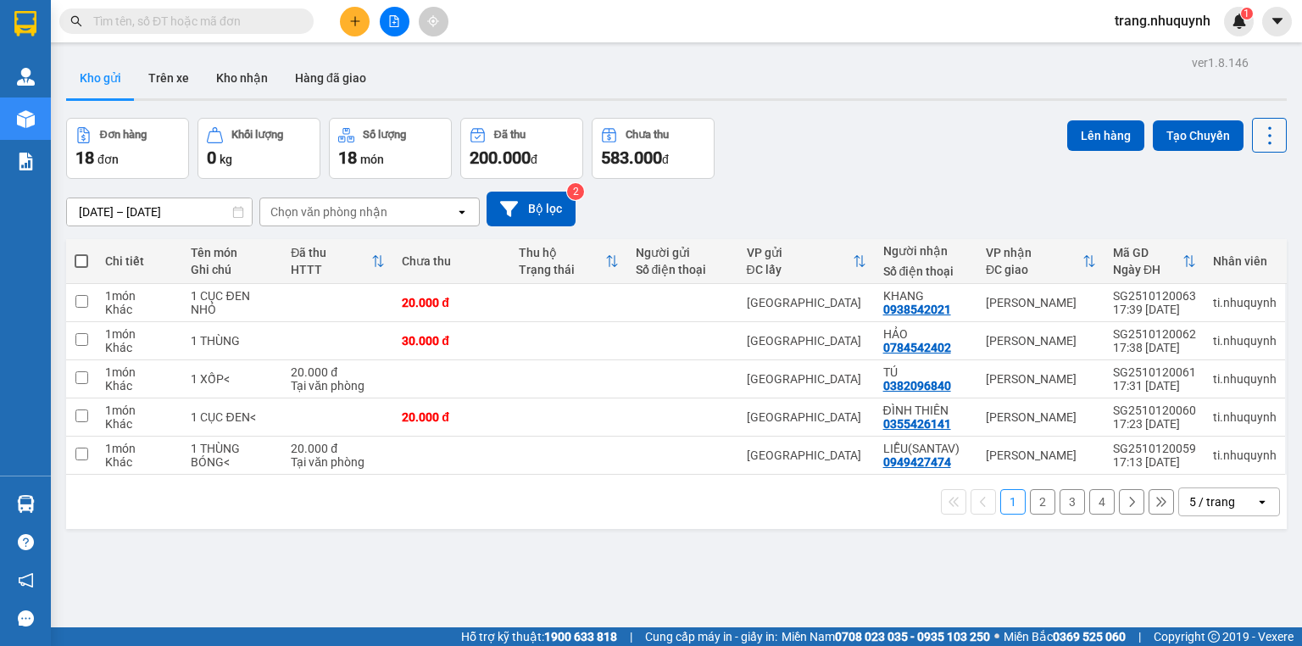
click at [1258, 130] on icon at bounding box center [1270, 136] width 24 height 24
click at [1230, 247] on span "Làm mới" at bounding box center [1236, 241] width 47 height 17
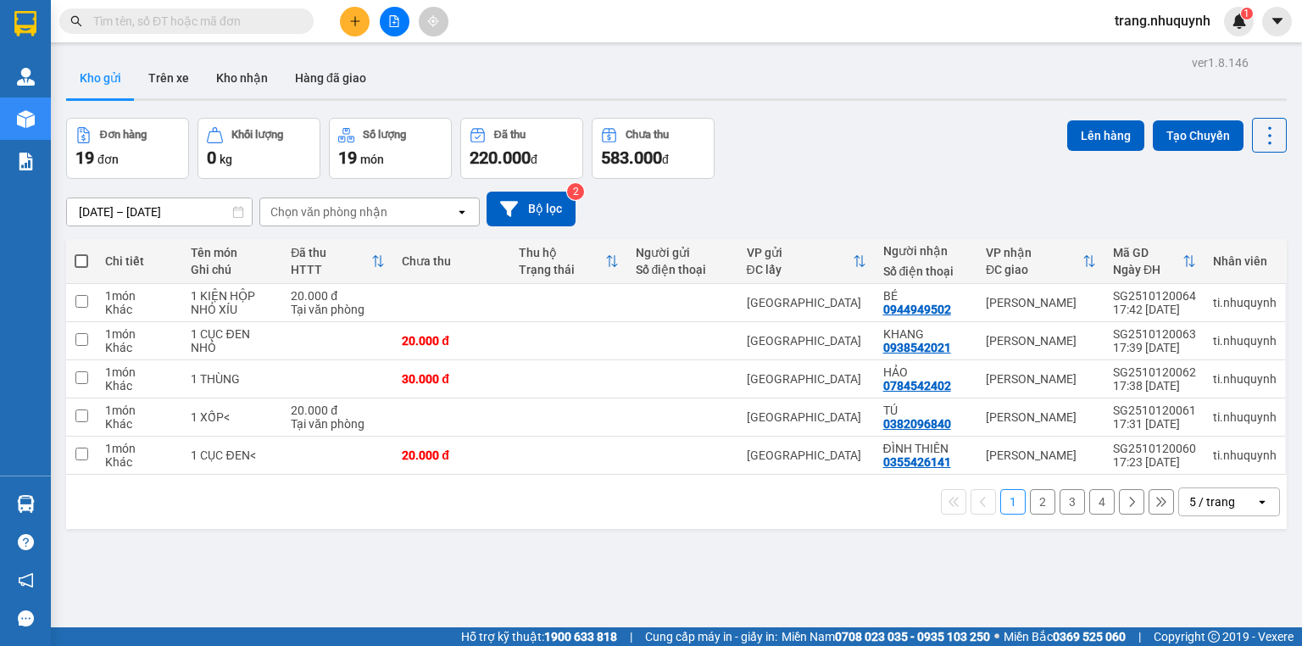
click at [889, 158] on div "Đơn hàng 19 đơn Khối lượng 0 kg Số lượng 19 món Đã thu 220.000 đ Chưa thu 583.0…" at bounding box center [676, 148] width 1221 height 61
click at [1258, 134] on icon at bounding box center [1270, 136] width 24 height 24
click at [1246, 245] on span "Làm mới" at bounding box center [1236, 241] width 47 height 17
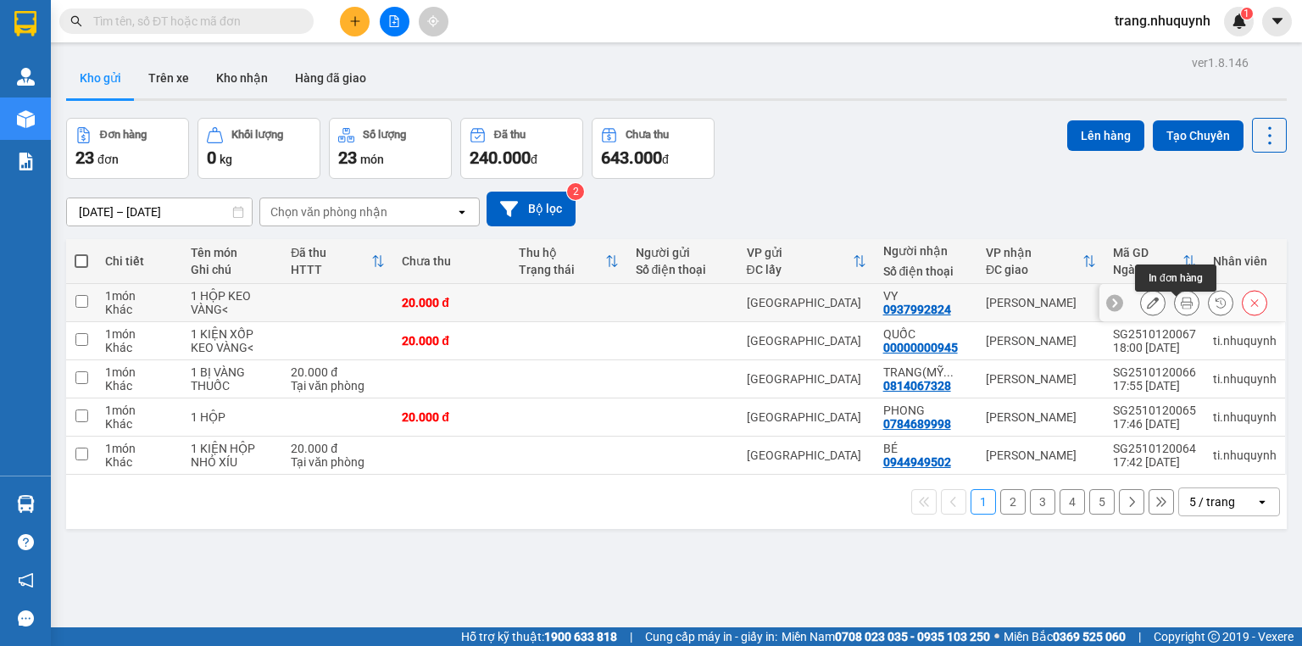
click at [1181, 304] on icon at bounding box center [1187, 303] width 12 height 12
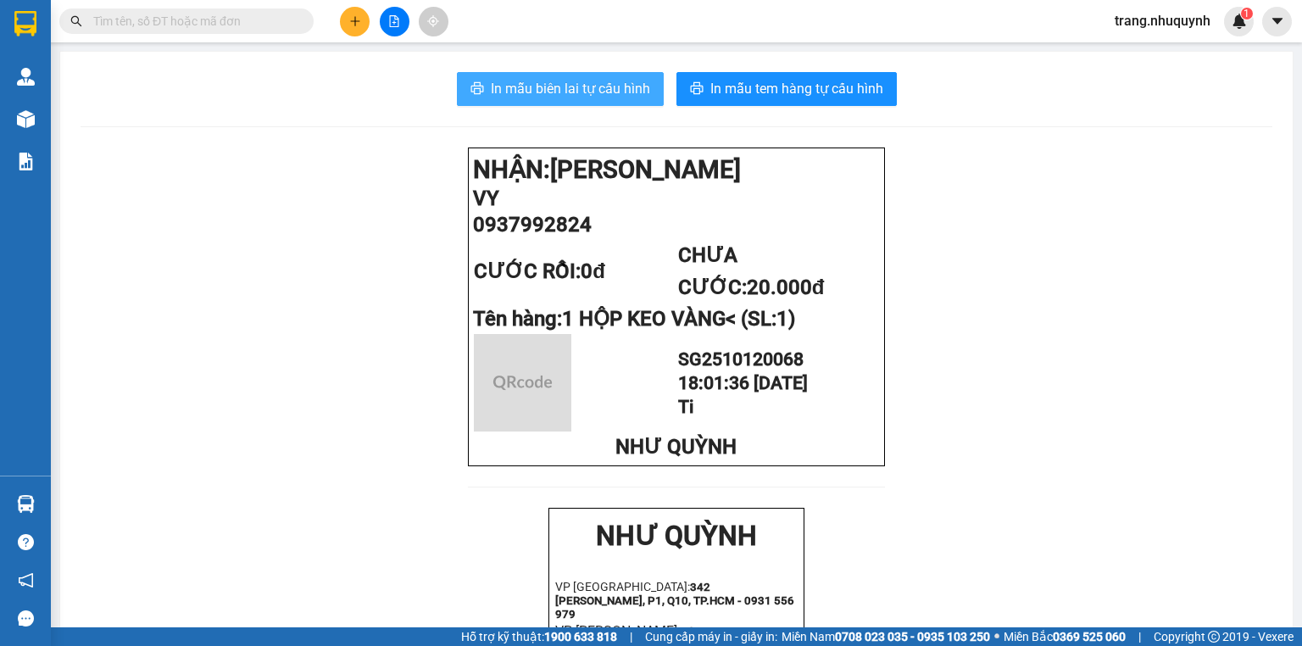
click at [548, 92] on span "In mẫu biên lai tự cấu hình" at bounding box center [570, 88] width 159 height 21
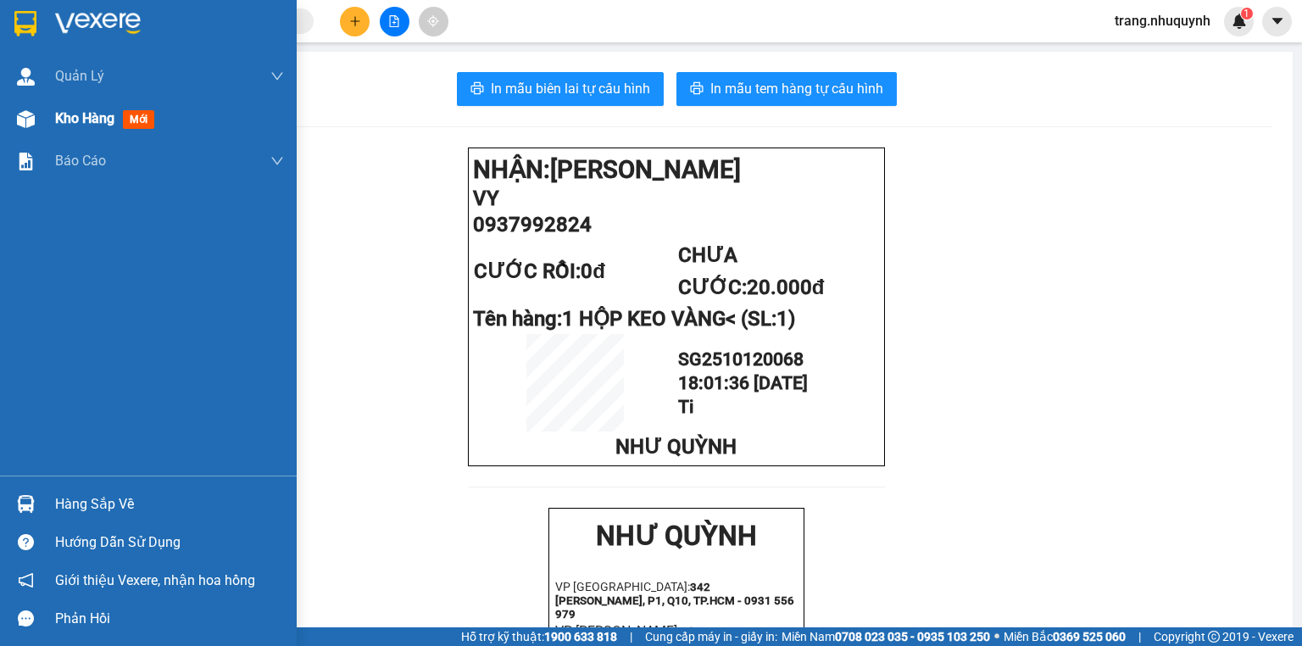
click at [76, 120] on span "Kho hàng" at bounding box center [84, 118] width 59 height 16
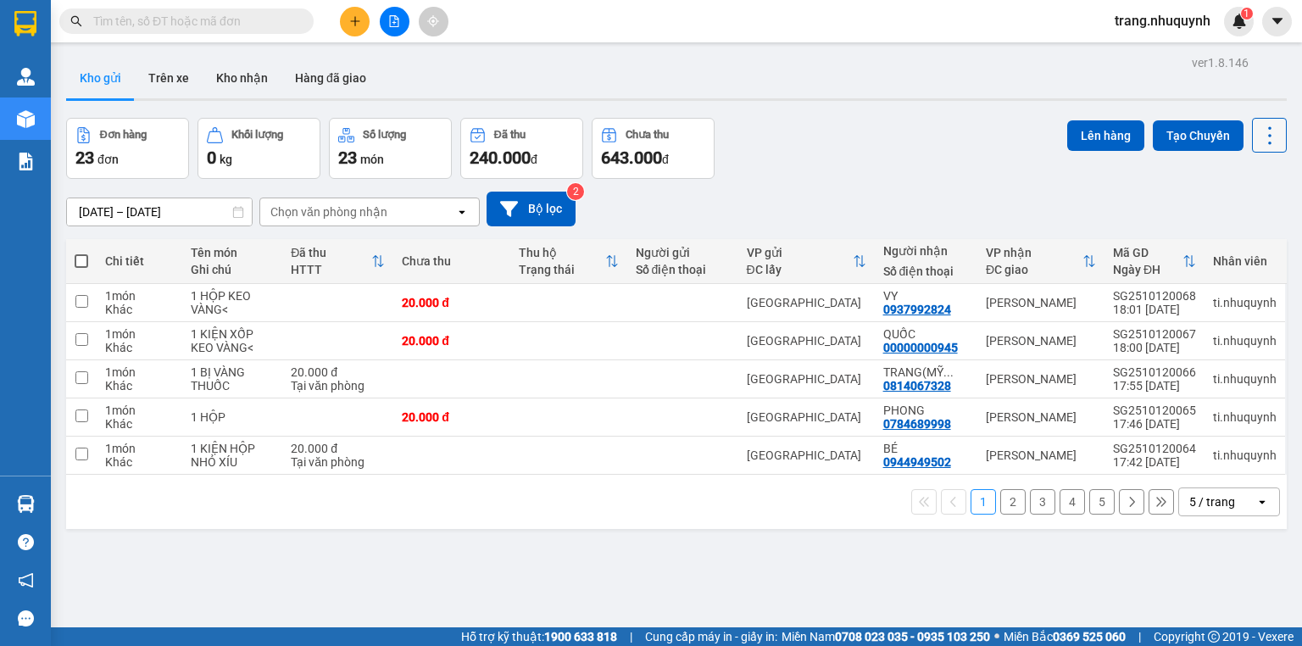
click at [1262, 133] on icon at bounding box center [1270, 136] width 24 height 24
click at [1251, 243] on span "Làm mới" at bounding box center [1236, 241] width 47 height 17
click at [1263, 137] on icon at bounding box center [1270, 136] width 24 height 24
click at [1248, 231] on li "Làm mới" at bounding box center [1228, 241] width 127 height 31
click at [1262, 139] on icon at bounding box center [1270, 136] width 24 height 24
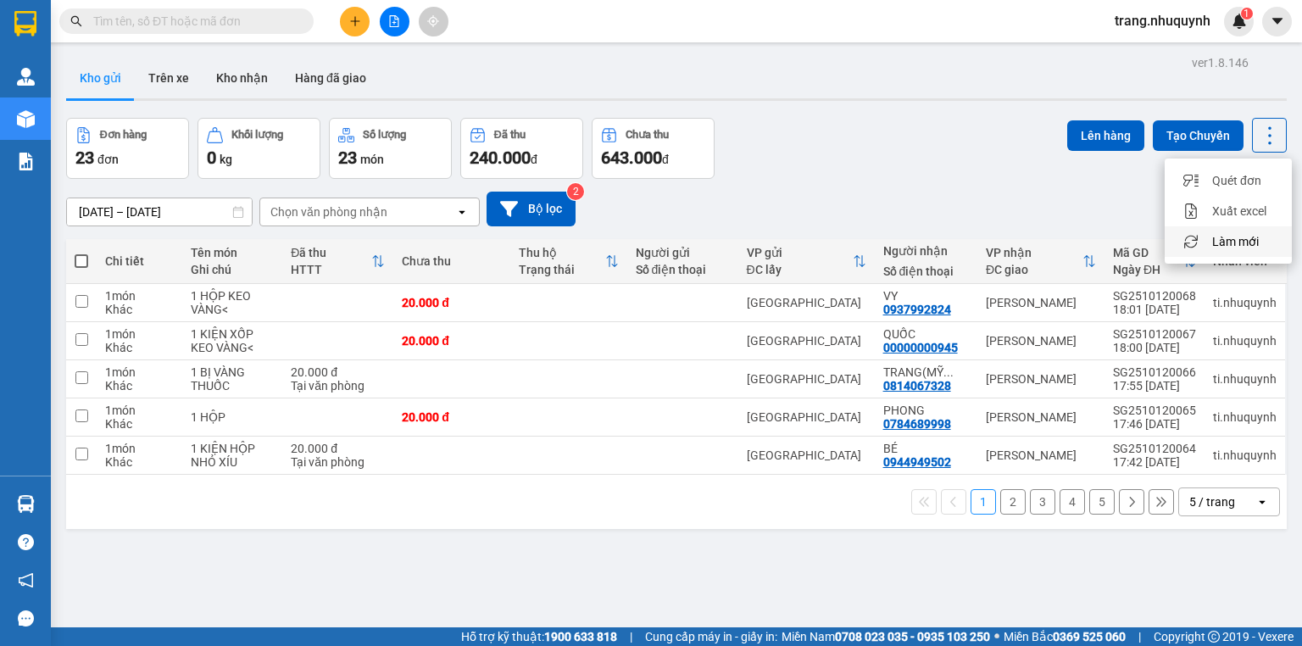
click at [1235, 246] on span "Làm mới" at bounding box center [1236, 241] width 47 height 17
click at [1263, 127] on icon at bounding box center [1270, 136] width 24 height 24
click at [1230, 242] on span "Làm mới" at bounding box center [1236, 241] width 47 height 17
click at [1270, 137] on icon at bounding box center [1270, 136] width 24 height 24
click at [1248, 240] on span "Làm mới" at bounding box center [1236, 241] width 47 height 17
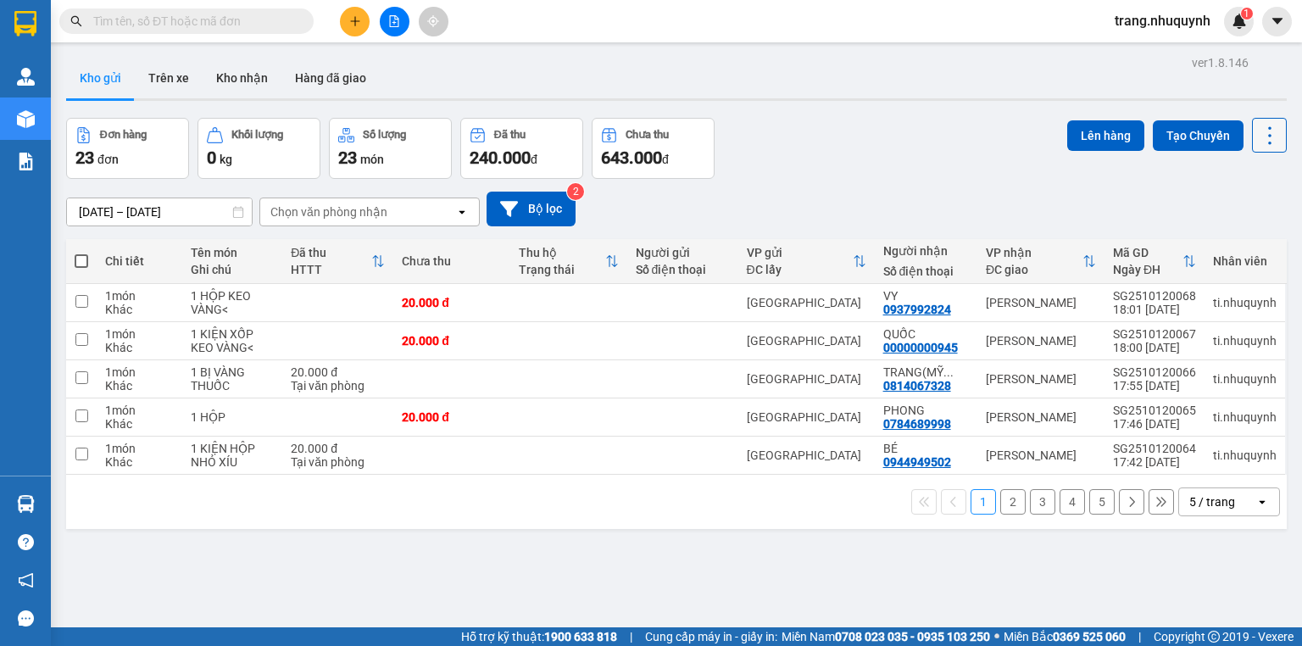
click at [1258, 146] on icon at bounding box center [1270, 136] width 24 height 24
click at [1245, 240] on span "Làm mới" at bounding box center [1236, 241] width 47 height 17
click at [1258, 142] on icon at bounding box center [1270, 136] width 24 height 24
click at [1224, 237] on span "Làm mới" at bounding box center [1236, 241] width 47 height 17
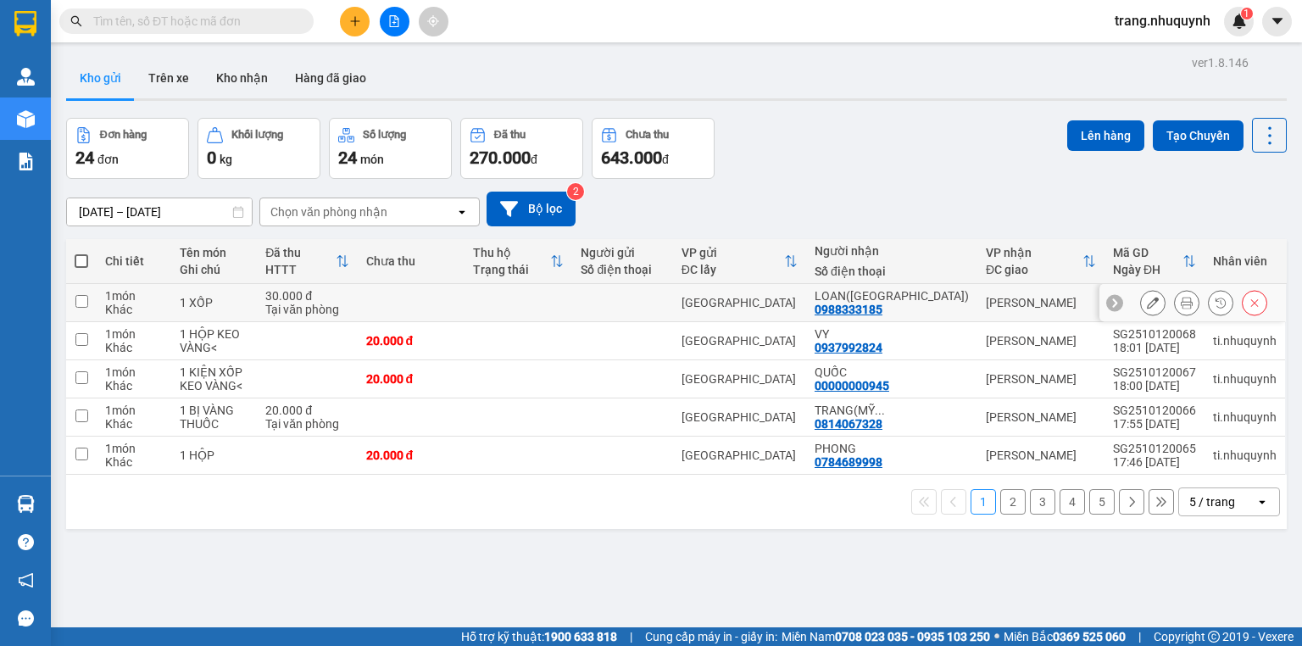
click at [1181, 305] on icon at bounding box center [1187, 303] width 12 height 12
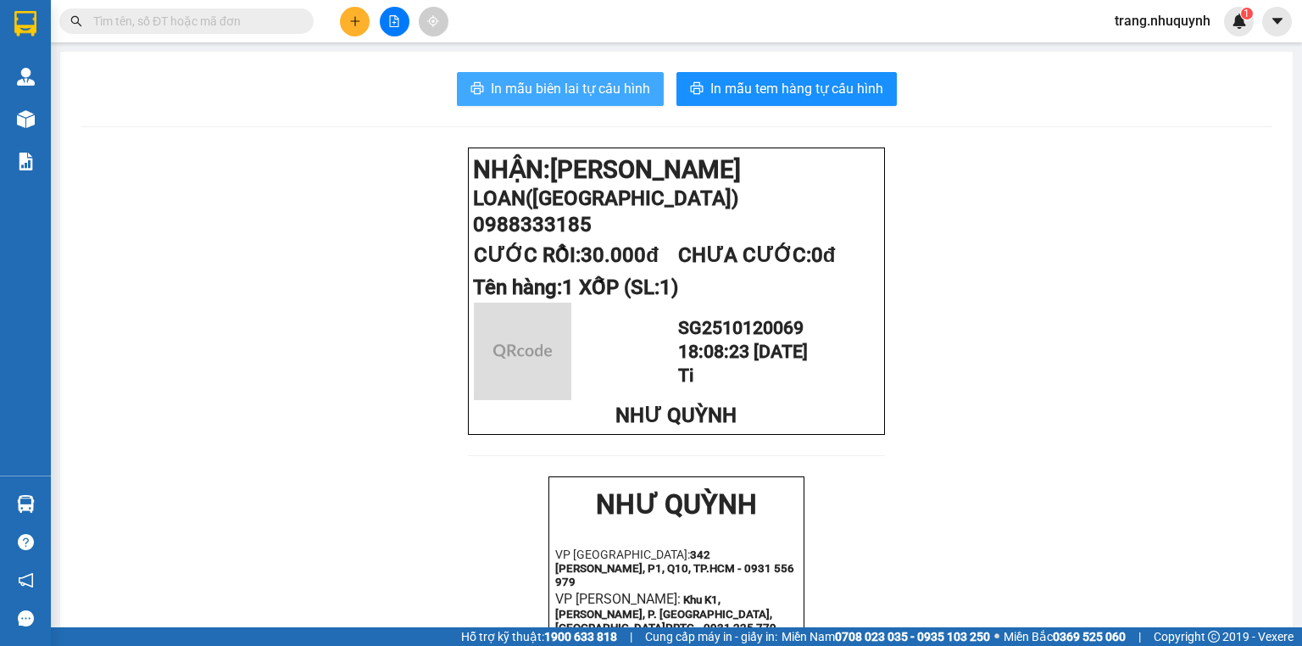
click at [572, 86] on span "In mẫu biên lai tự cấu hình" at bounding box center [570, 88] width 159 height 21
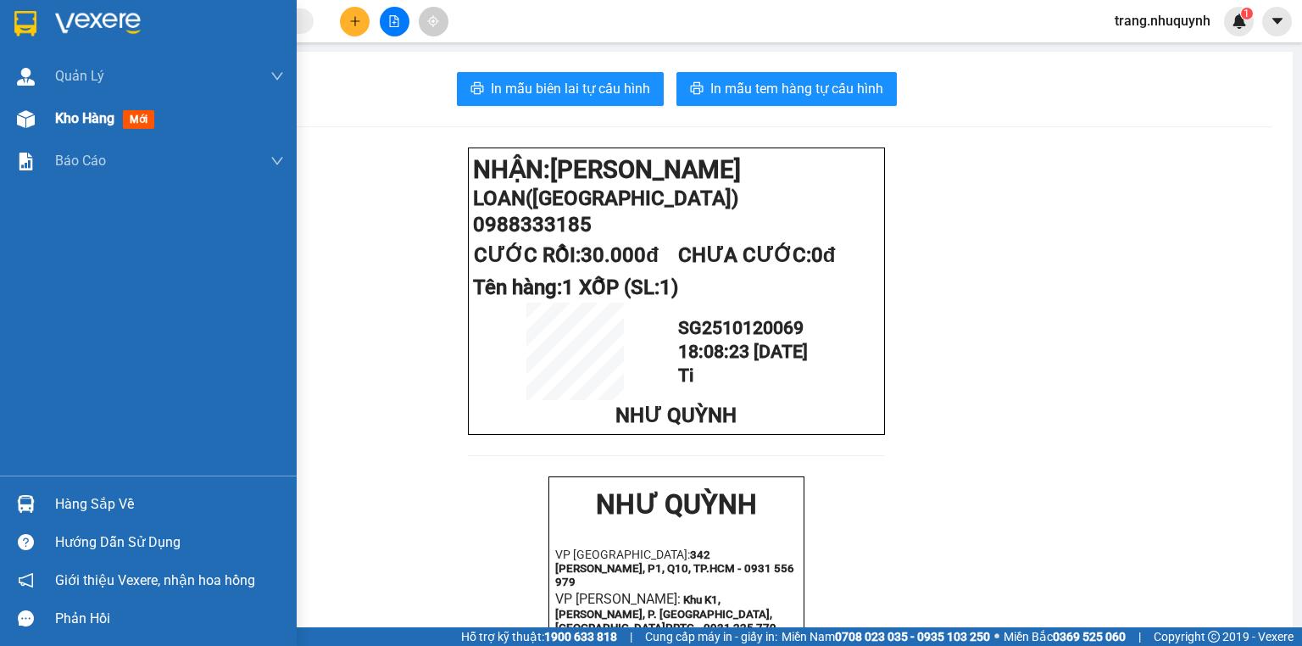
click at [67, 128] on div "Kho hàng mới" at bounding box center [108, 118] width 106 height 21
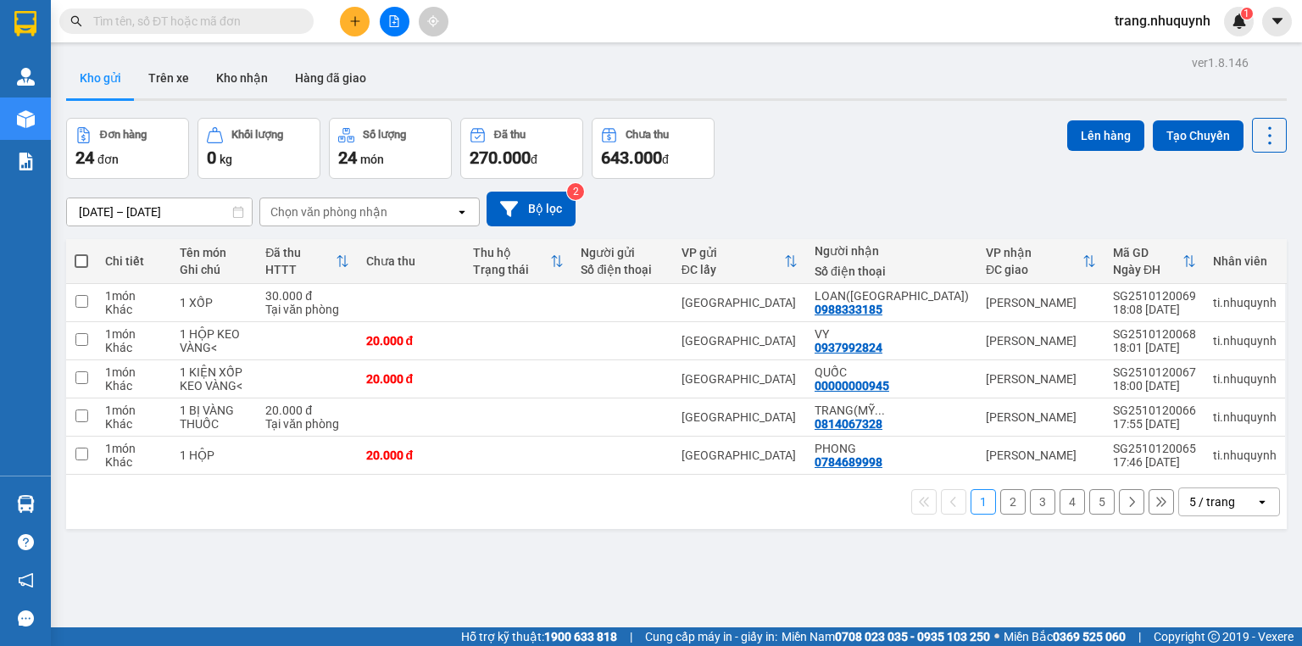
click at [772, 115] on div "ver 1.8.146 Kho gửi Trên xe Kho nhận Hàng đã giao Đơn hàng 24 đơn Khối lượng 0 …" at bounding box center [676, 374] width 1235 height 646
click at [1269, 125] on icon at bounding box center [1270, 136] width 24 height 24
click at [1245, 244] on span "Làm mới" at bounding box center [1236, 241] width 47 height 17
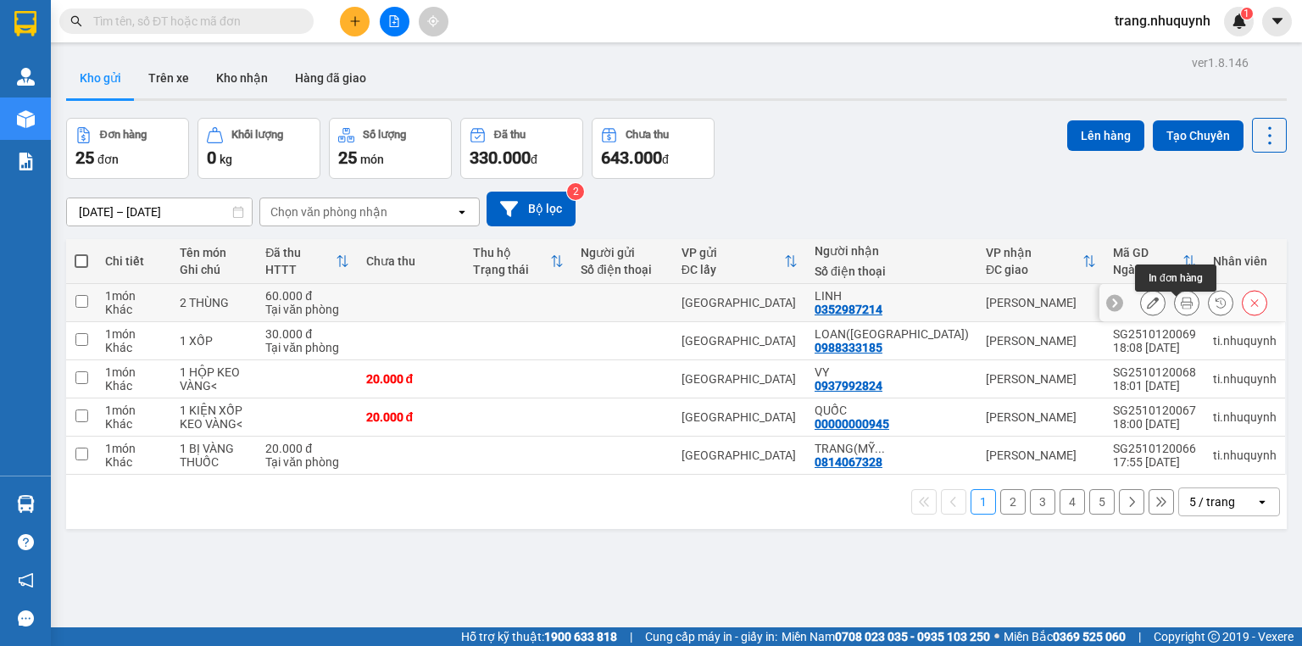
click at [1181, 309] on icon at bounding box center [1187, 303] width 12 height 12
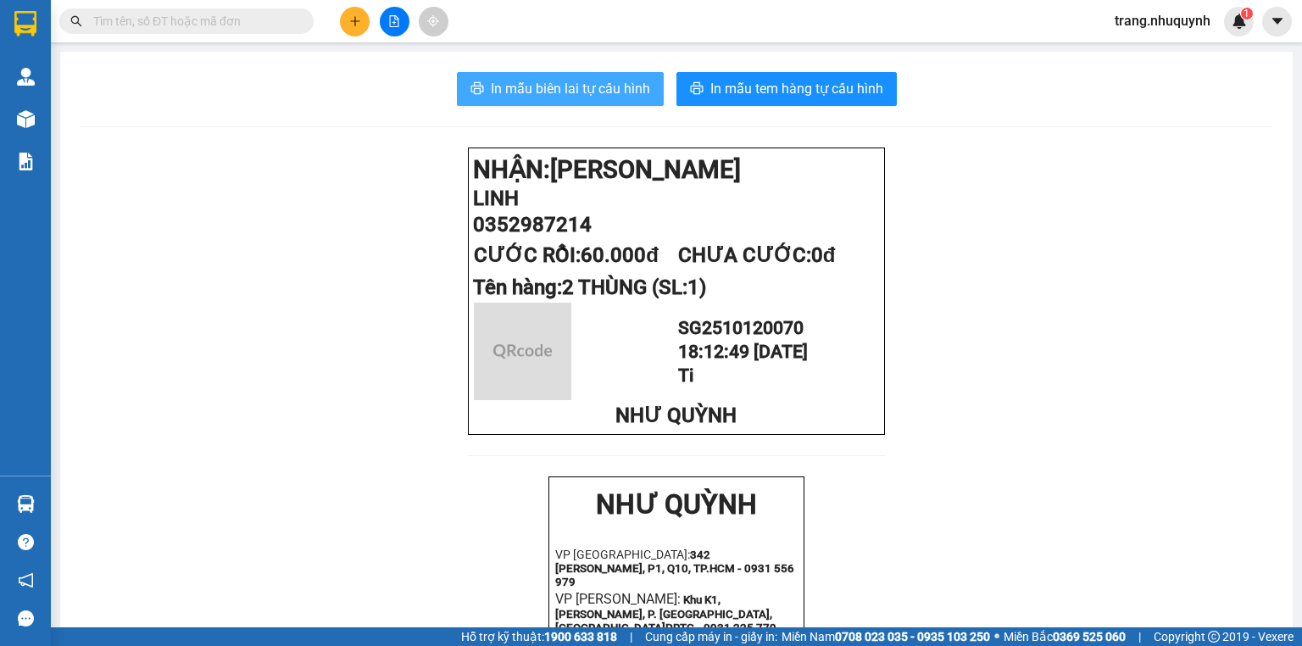
click at [507, 86] on span "In mẫu biên lai tự cấu hình" at bounding box center [570, 88] width 159 height 21
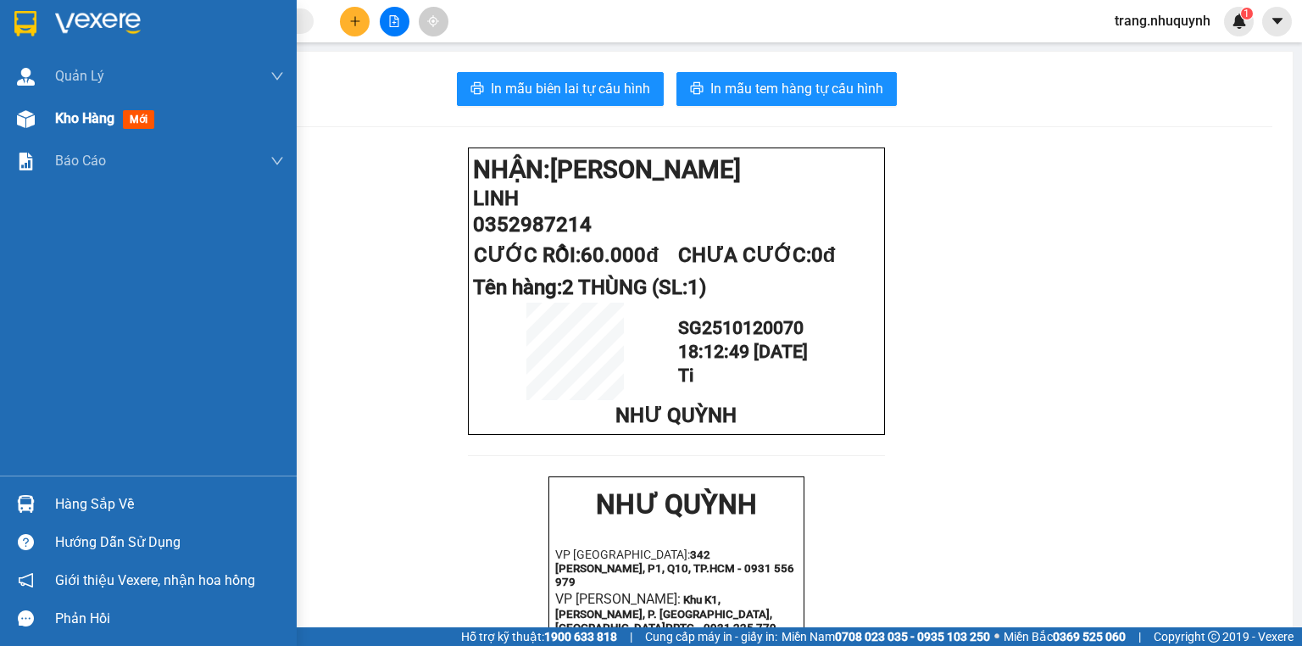
click at [46, 109] on div "Kho hàng mới" at bounding box center [148, 119] width 297 height 42
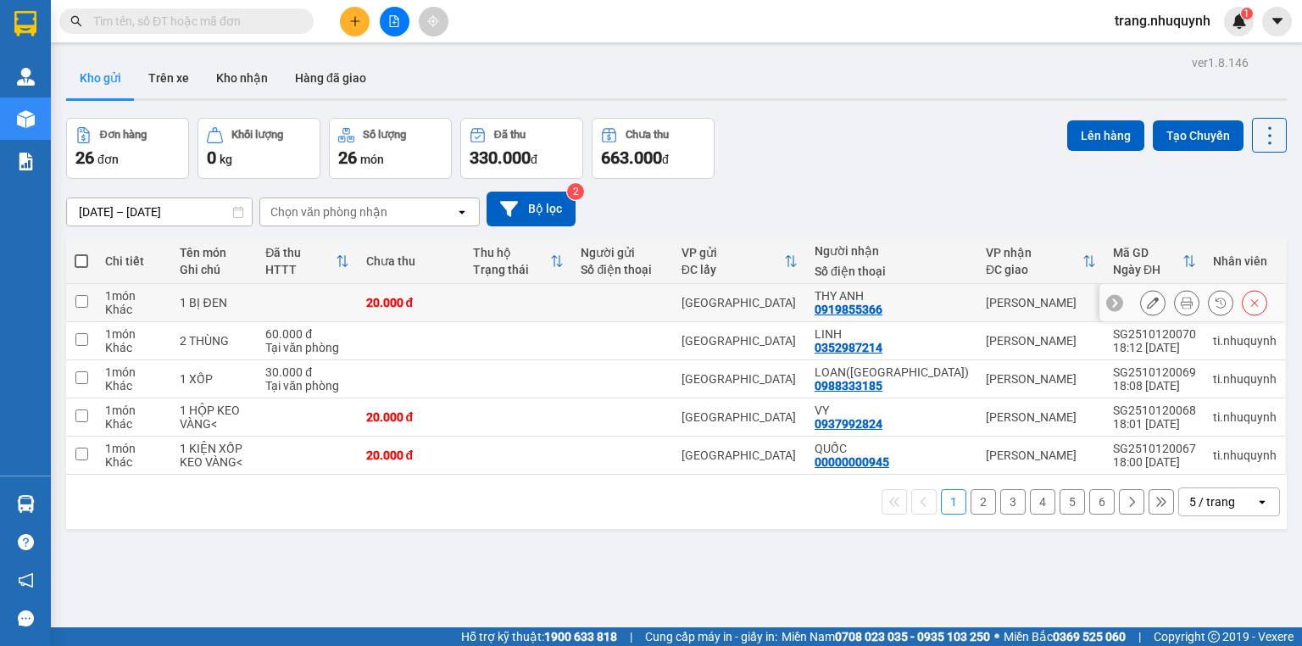
click at [1181, 309] on icon at bounding box center [1187, 303] width 12 height 12
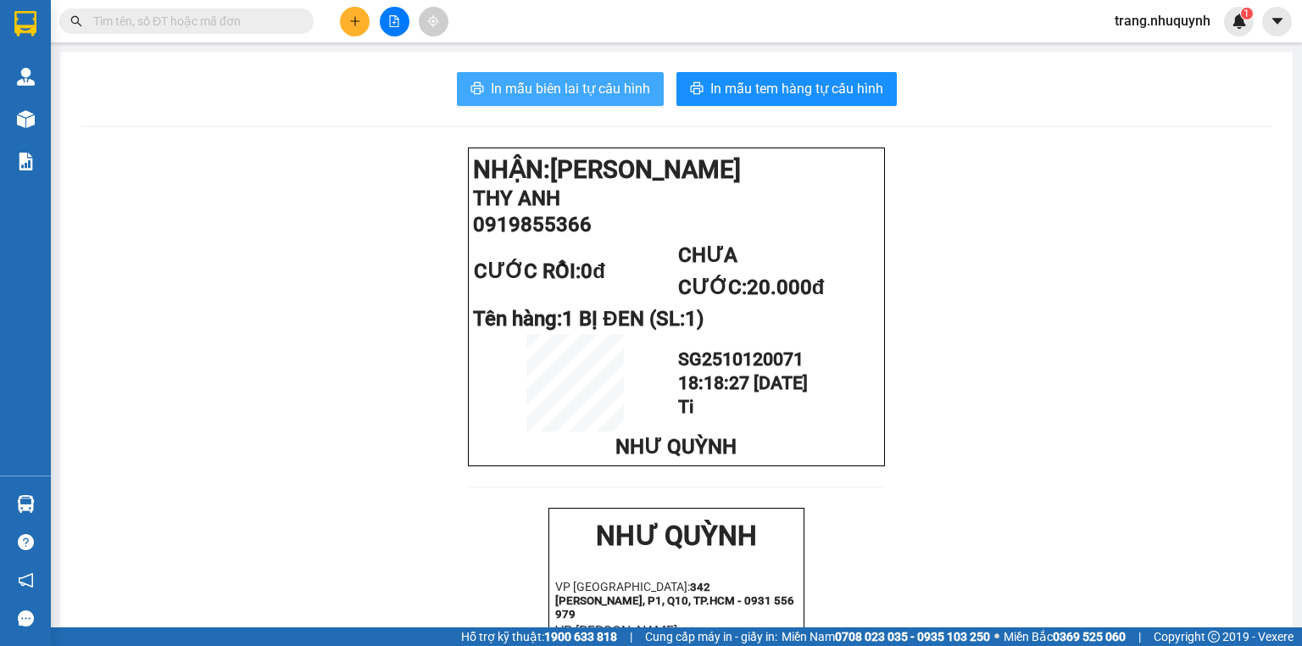
click at [624, 87] on span "In mẫu biên lai tự cấu hình" at bounding box center [570, 88] width 159 height 21
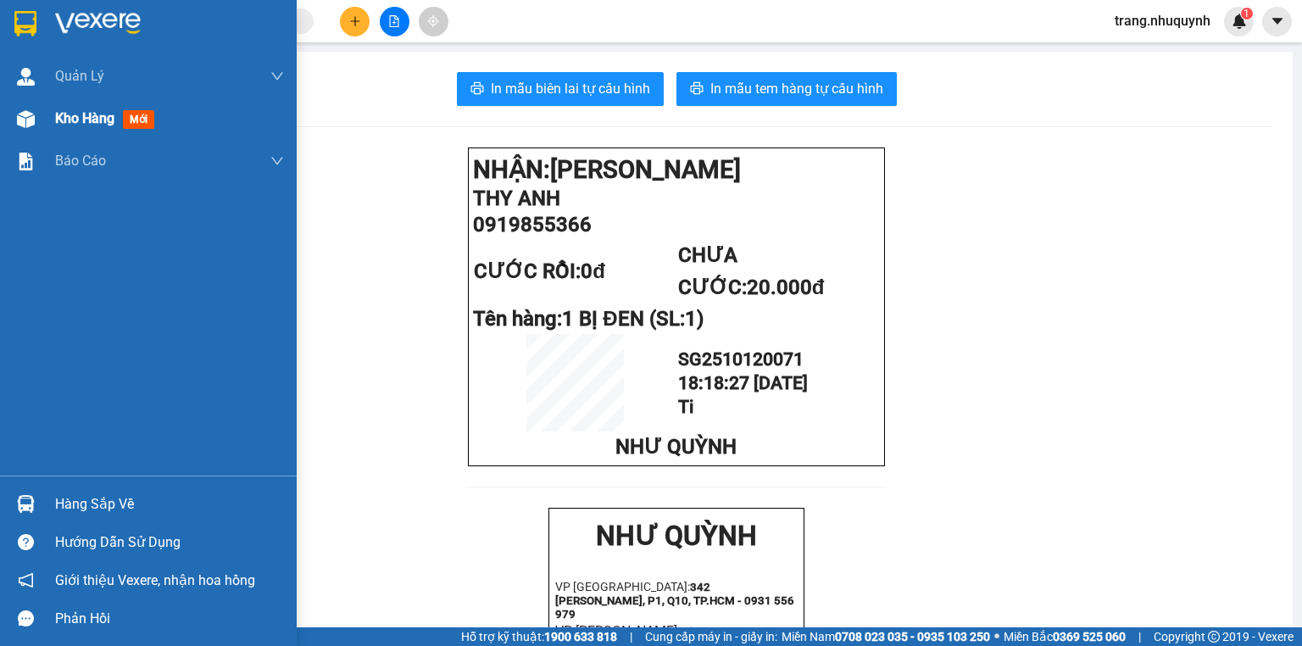
click at [63, 124] on span "Kho hàng" at bounding box center [84, 118] width 59 height 16
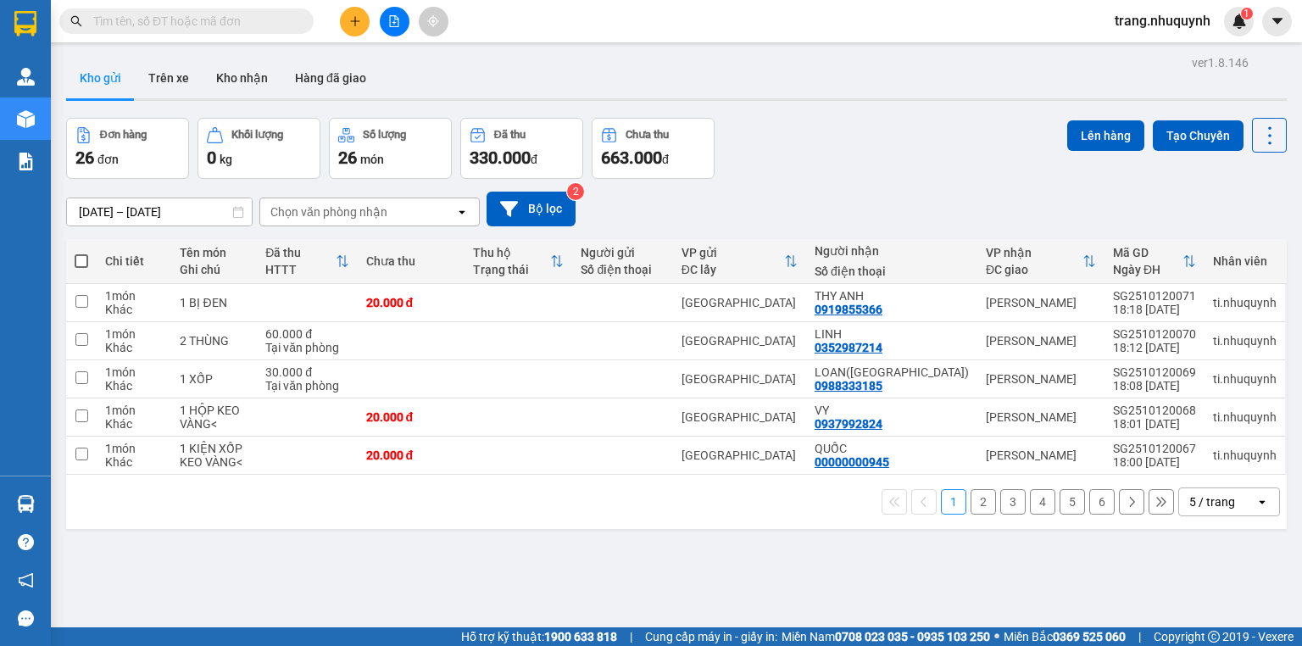
click at [822, 154] on div "Đơn hàng 26 đơn Khối lượng 0 kg Số lượng 26 món Đã thu 330.000 đ Chưa thu 663.0…" at bounding box center [676, 148] width 1221 height 61
click at [1258, 124] on icon at bounding box center [1270, 136] width 24 height 24
click at [1247, 234] on span "Làm mới" at bounding box center [1236, 241] width 47 height 17
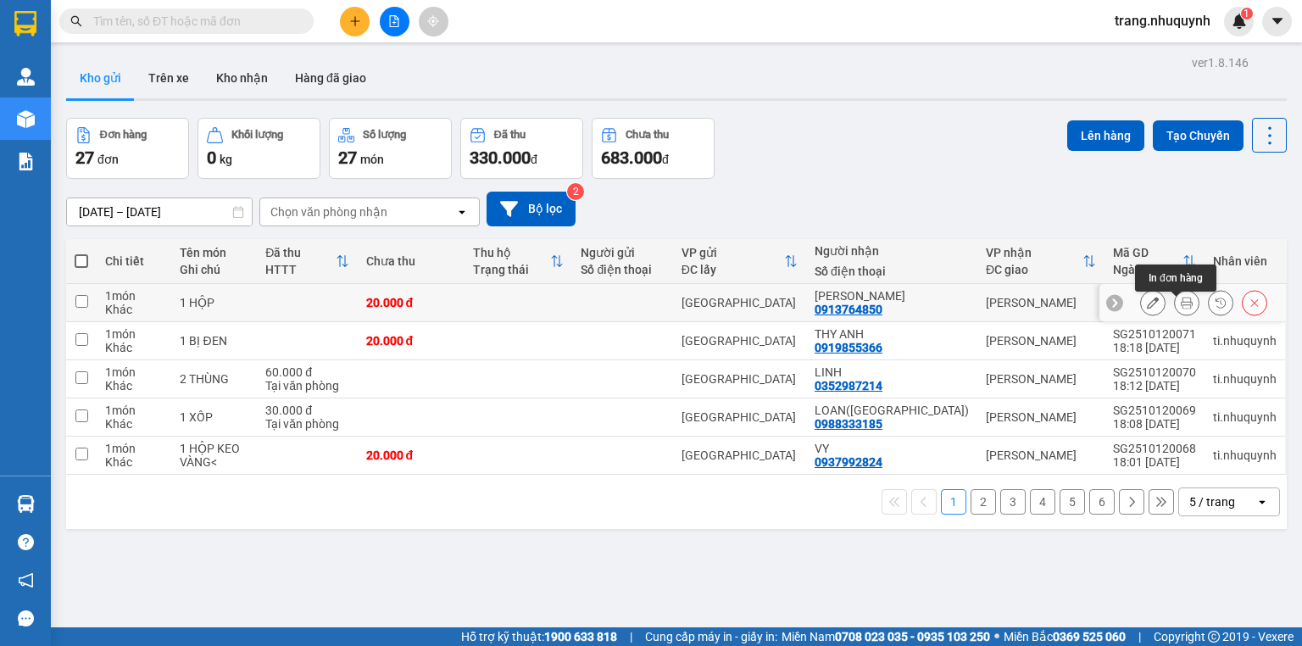
click at [1183, 310] on button at bounding box center [1187, 303] width 24 height 30
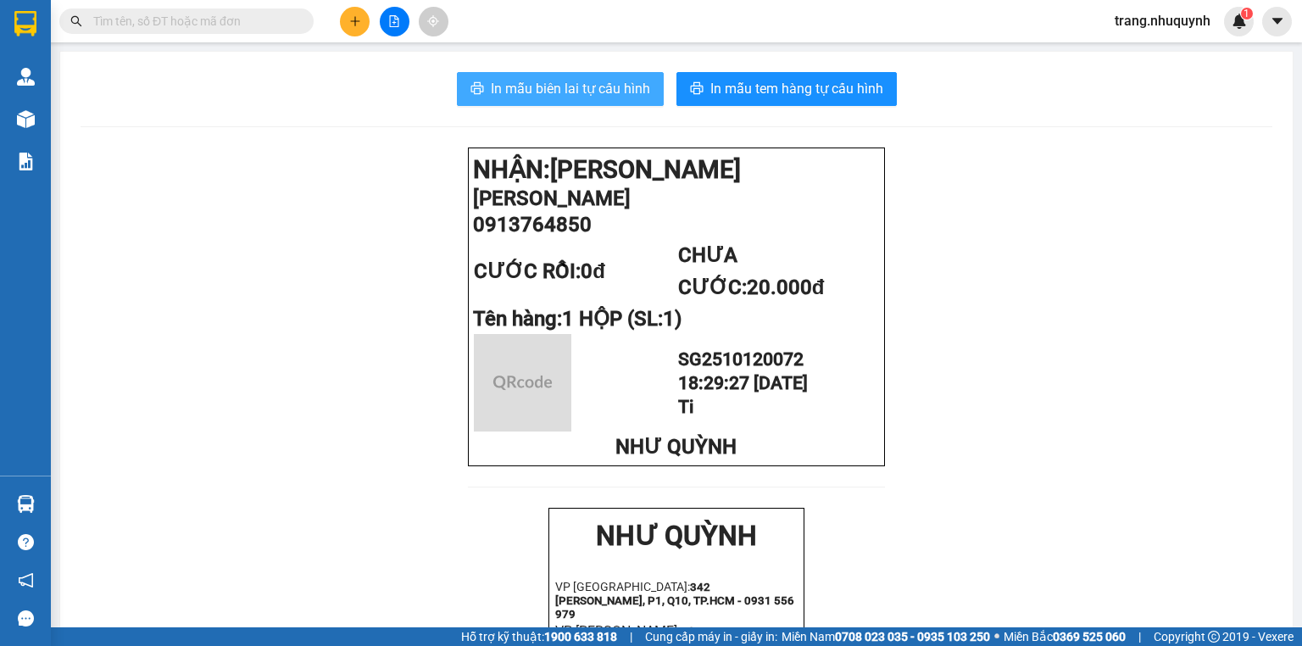
click at [639, 92] on span "In mẫu biên lai tự cấu hình" at bounding box center [570, 88] width 159 height 21
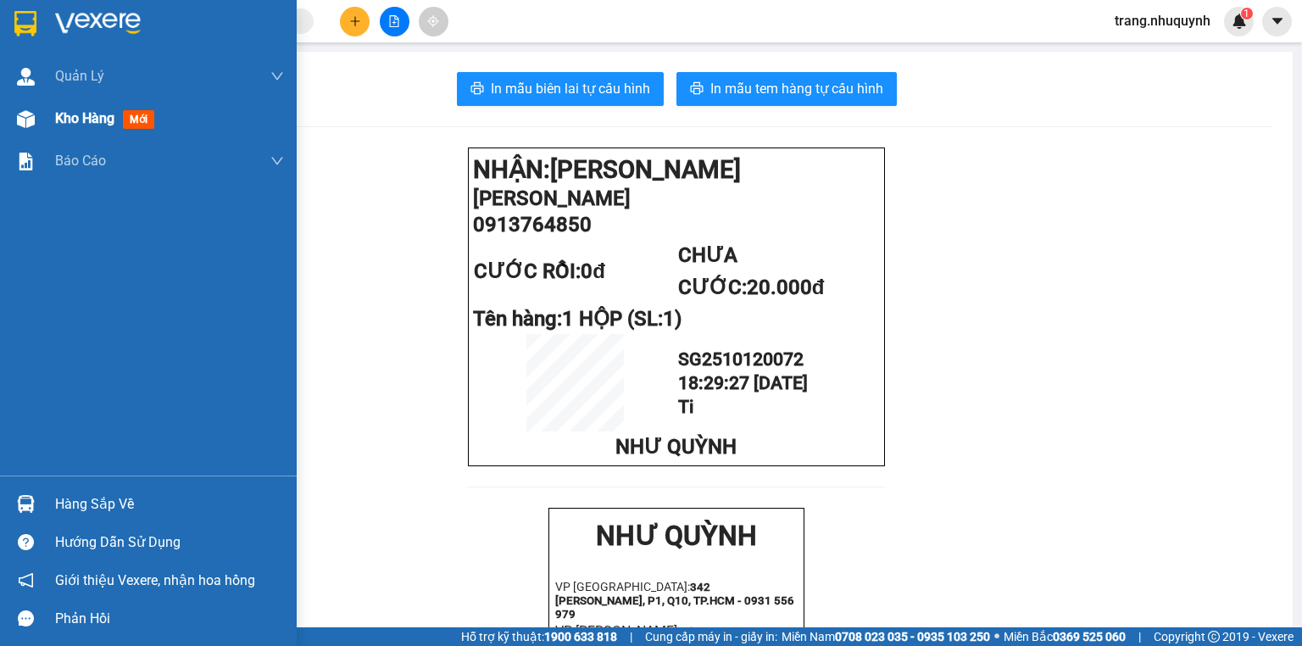
click at [92, 123] on span "Kho hàng" at bounding box center [84, 118] width 59 height 16
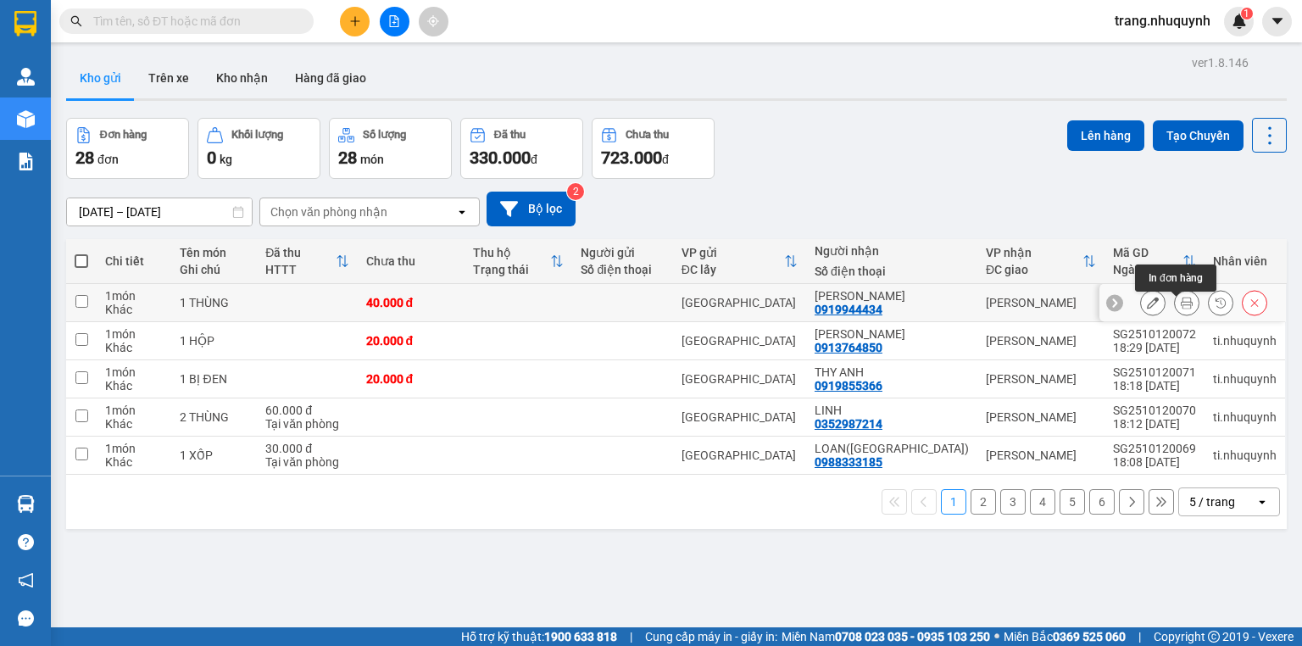
click at [1184, 309] on button at bounding box center [1187, 303] width 24 height 30
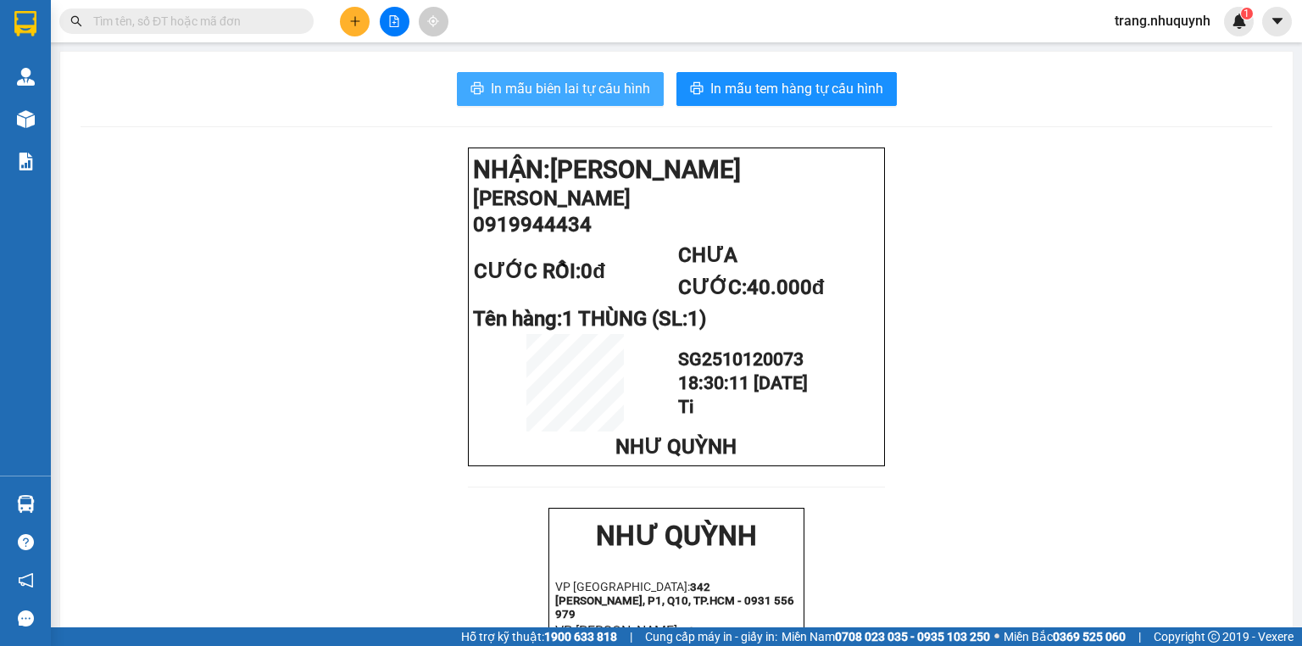
click at [638, 98] on span "In mẫu biên lai tự cấu hình" at bounding box center [570, 88] width 159 height 21
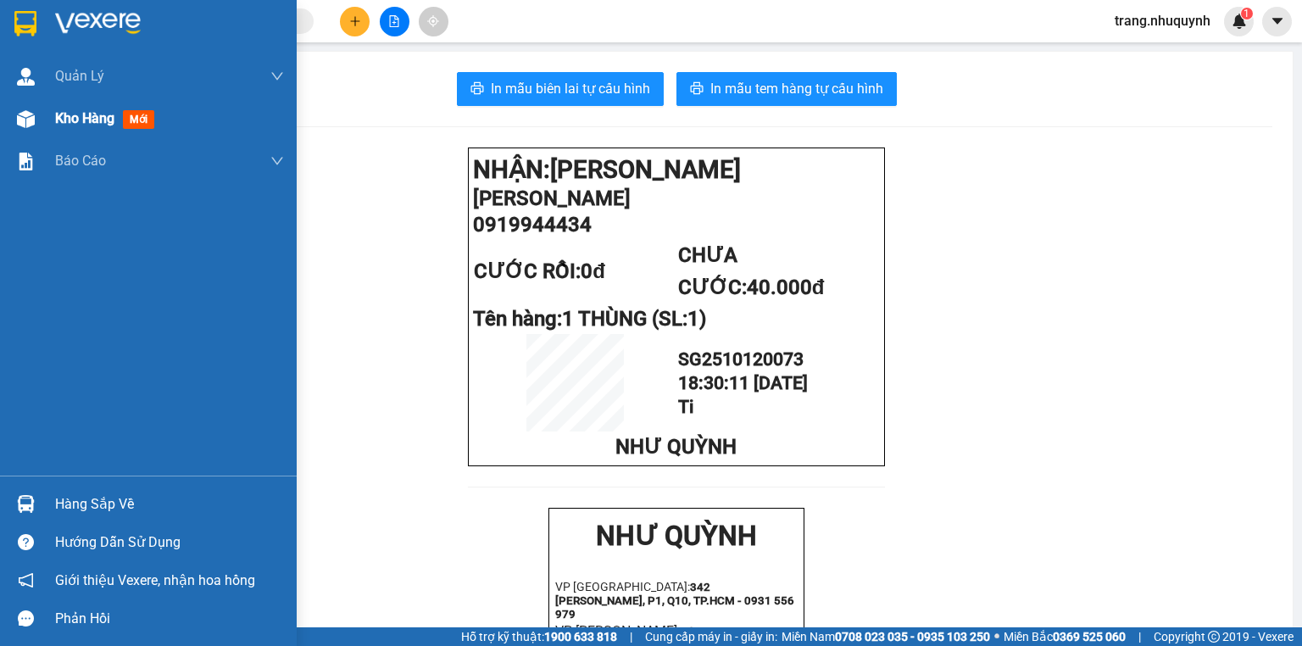
click at [65, 124] on span "Kho hàng" at bounding box center [84, 118] width 59 height 16
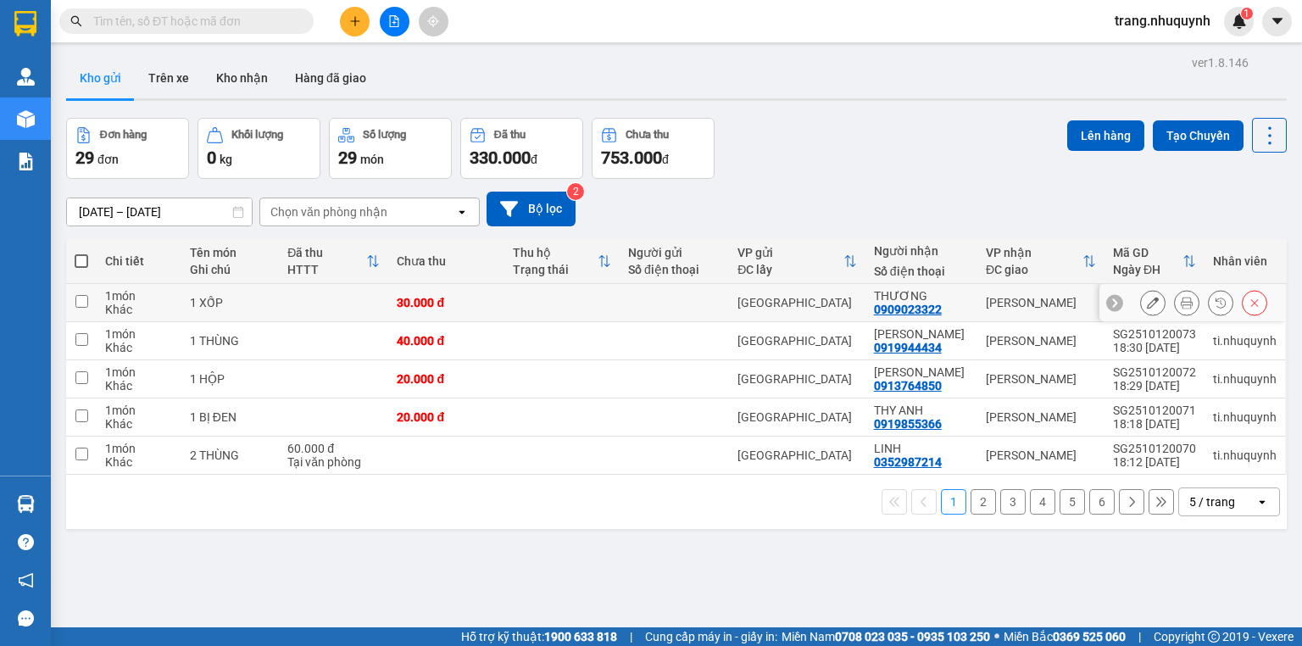
click at [1175, 315] on button at bounding box center [1187, 303] width 24 height 30
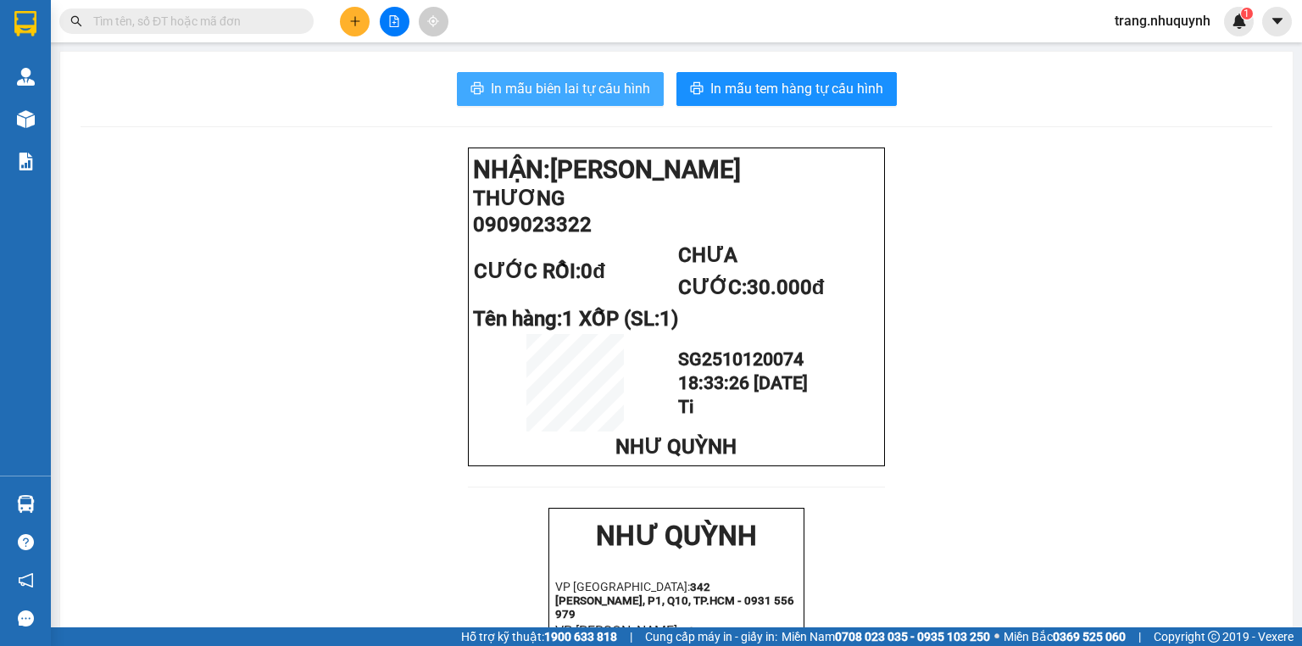
click at [482, 76] on button "In mẫu biên lai tự cấu hình" at bounding box center [560, 89] width 207 height 34
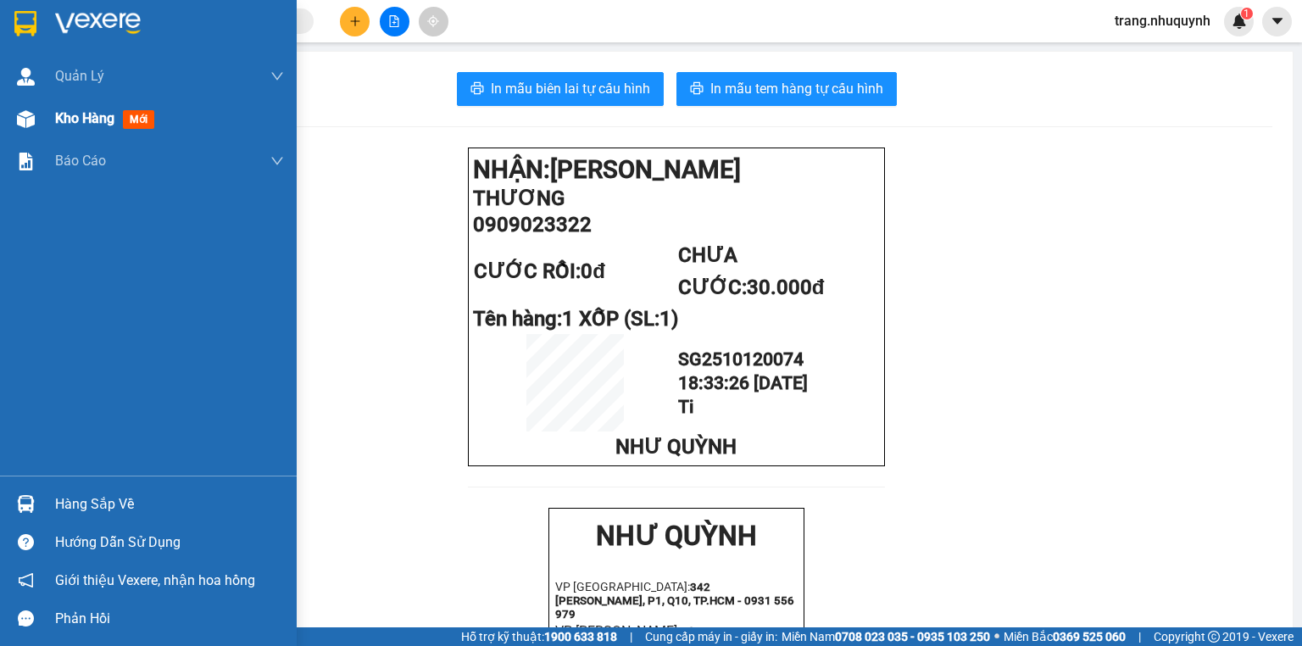
click at [103, 111] on span "Kho hàng" at bounding box center [84, 118] width 59 height 16
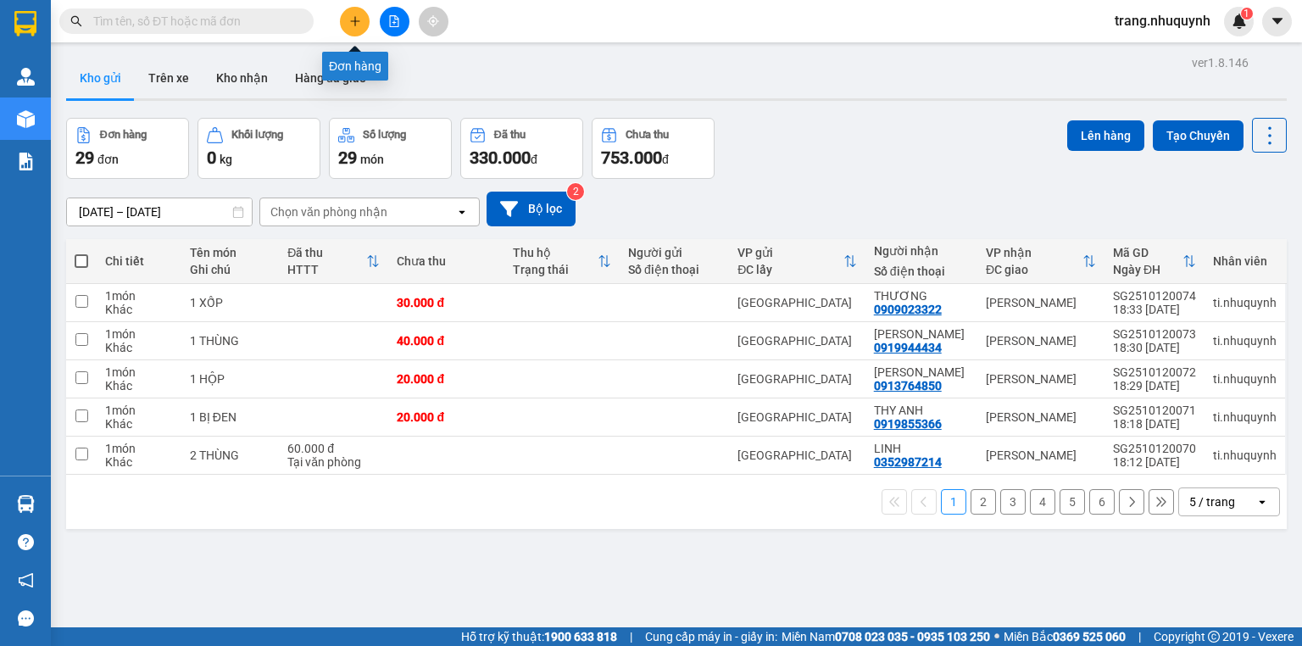
click at [362, 21] on button at bounding box center [355, 22] width 30 height 30
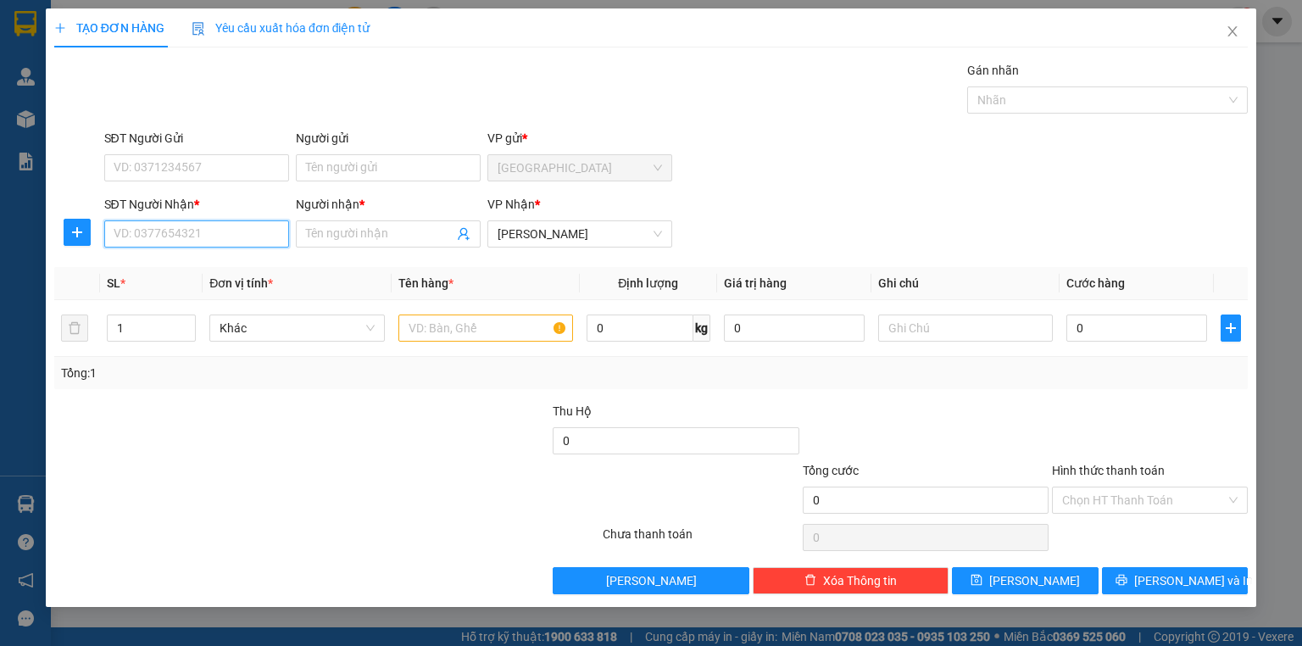
click at [211, 226] on input "SĐT Người Nhận *" at bounding box center [196, 233] width 185 height 27
type input "0914955076"
click at [218, 265] on div "0914955076 - PHÚC" at bounding box center [196, 268] width 165 height 19
type input "PHÚC"
type input "120.000"
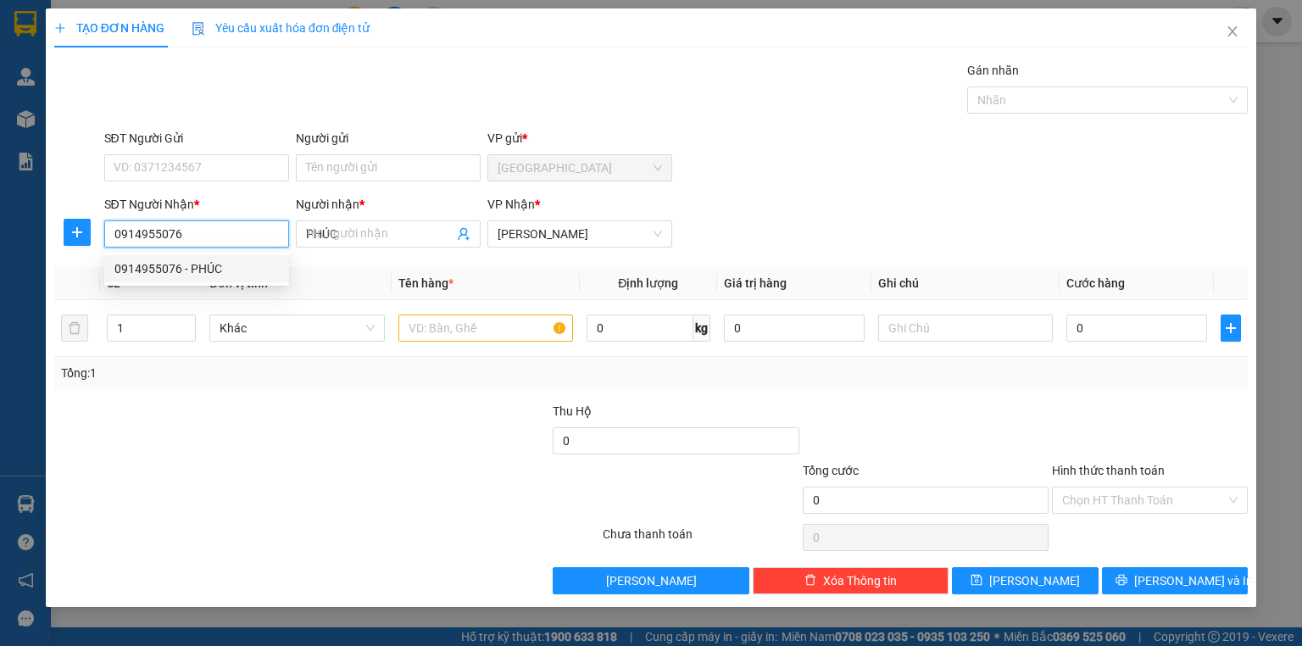
type input "120.000"
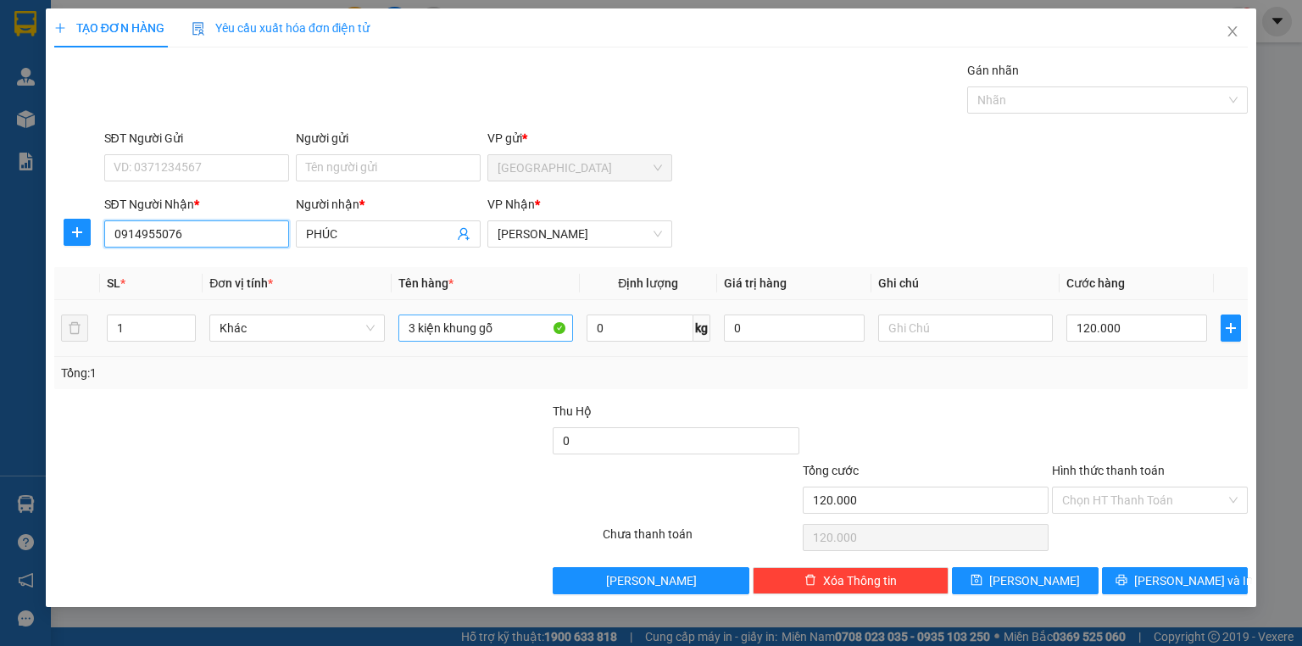
type input "0914955076"
drag, startPoint x: 522, startPoint y: 331, endPoint x: 260, endPoint y: 375, distance: 265.7
click at [285, 396] on div "Transit Pickup Surcharge Ids Transit Deliver Surcharge Ids Transit Deliver Surc…" at bounding box center [651, 327] width 1194 height 533
type input "1 thùng hoa"
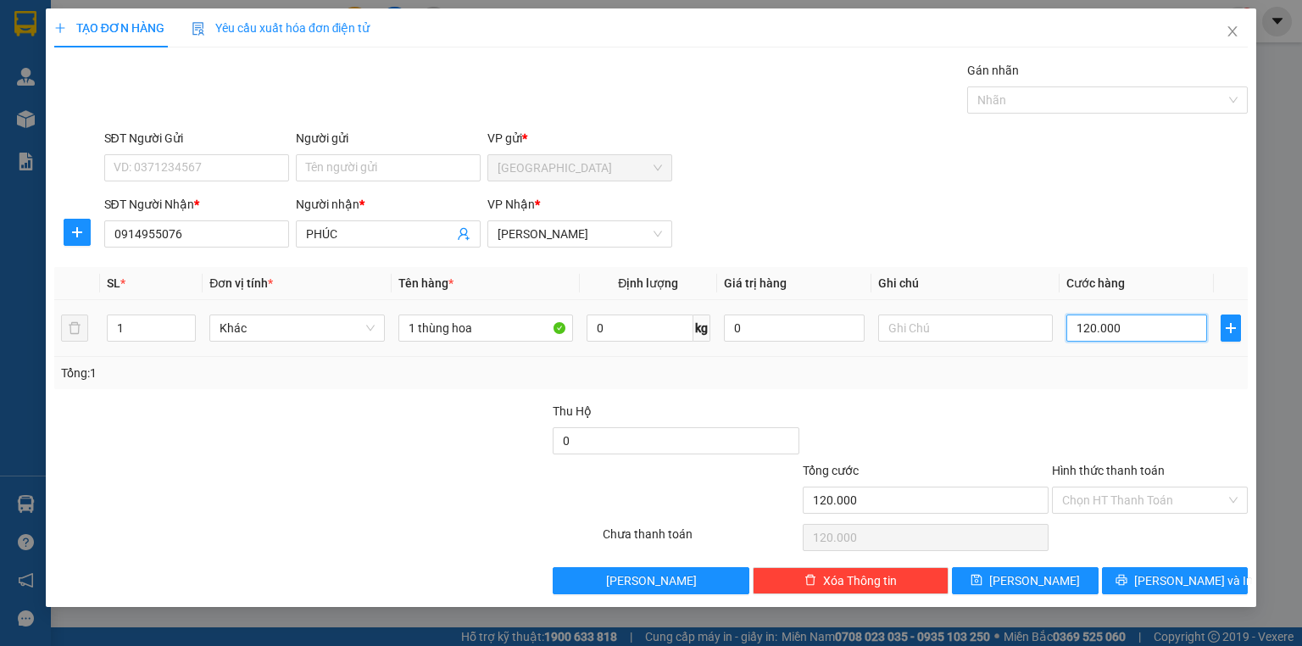
click at [1171, 326] on input "120.000" at bounding box center [1137, 328] width 141 height 27
type input "1"
type input "1.000"
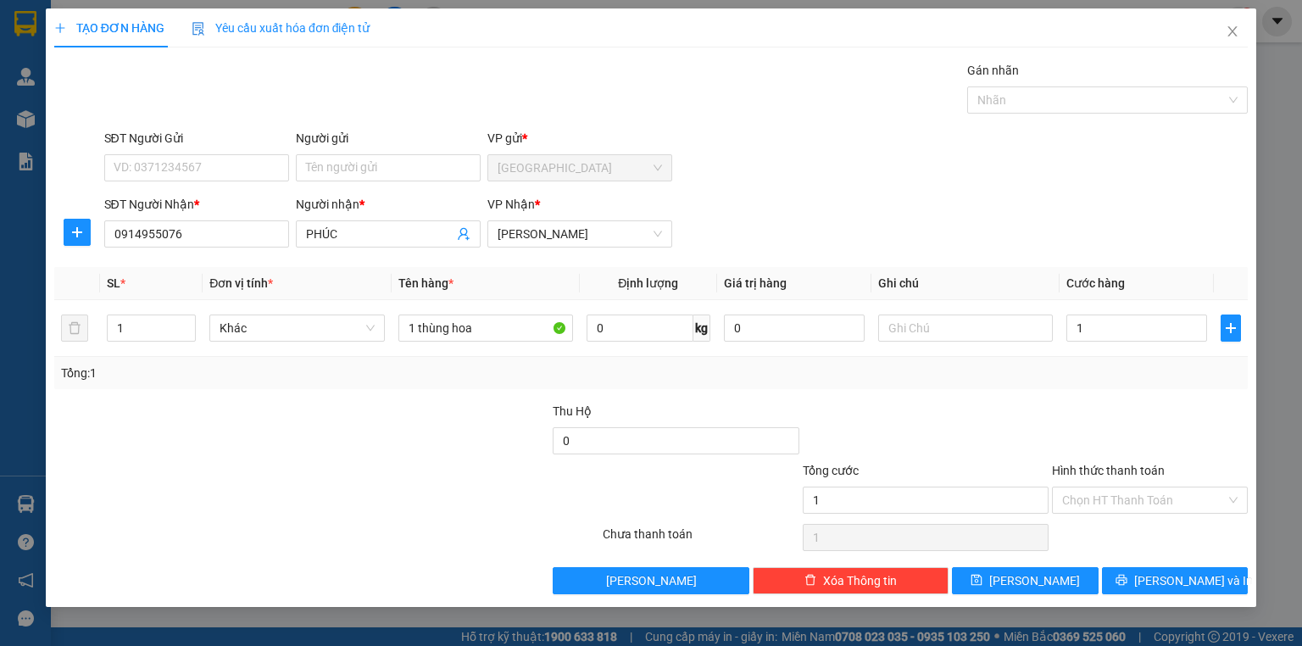
type input "1.000"
click at [1057, 393] on div "Transit Pickup Surcharge Ids Transit Deliver Surcharge Ids Transit Deliver Surc…" at bounding box center [651, 327] width 1194 height 533
click at [1127, 582] on icon "printer" at bounding box center [1121, 580] width 11 height 11
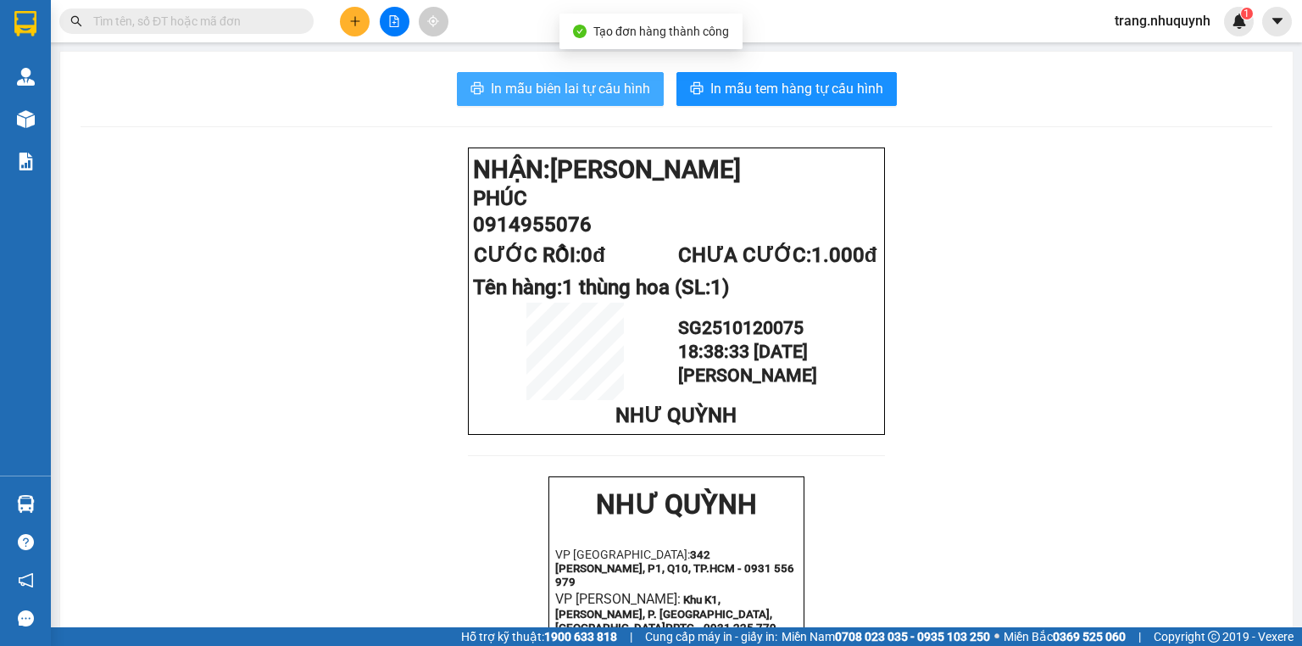
click at [556, 72] on button "In mẫu biên lai tự cấu hình" at bounding box center [560, 89] width 207 height 34
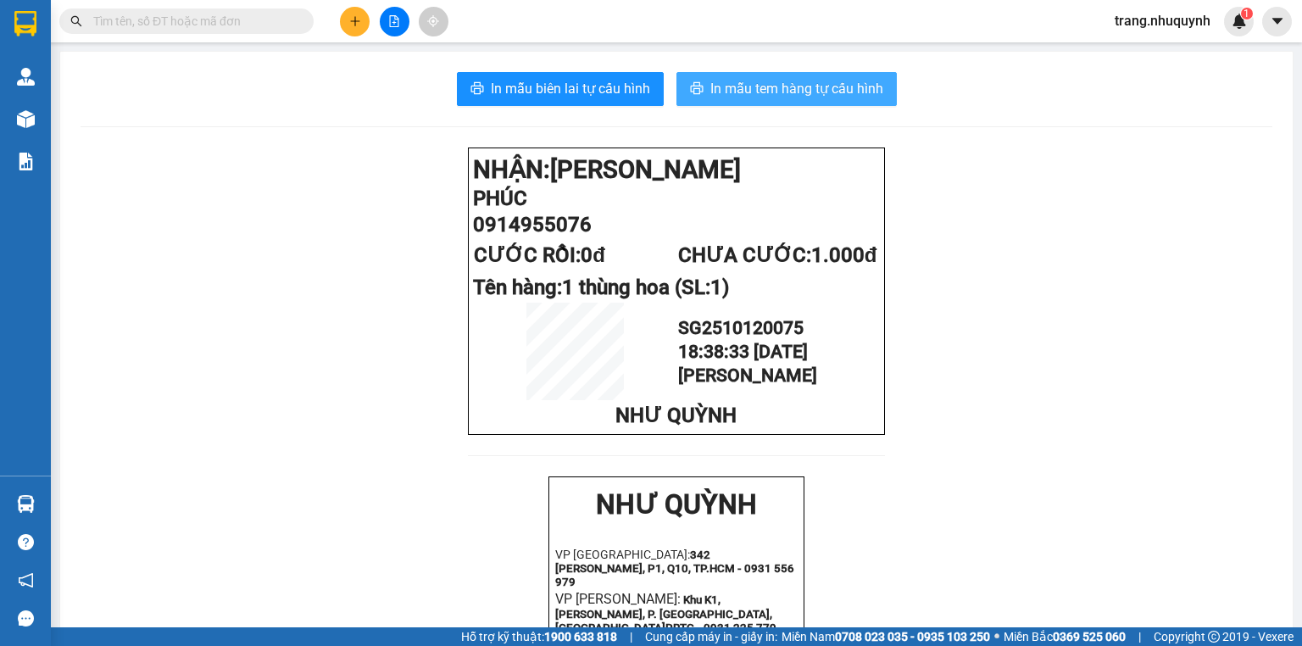
click at [738, 96] on span "In mẫu tem hàng tự cấu hình" at bounding box center [797, 88] width 173 height 21
click at [807, 92] on span "In mẫu tem hàng tự cấu hình" at bounding box center [797, 88] width 173 height 21
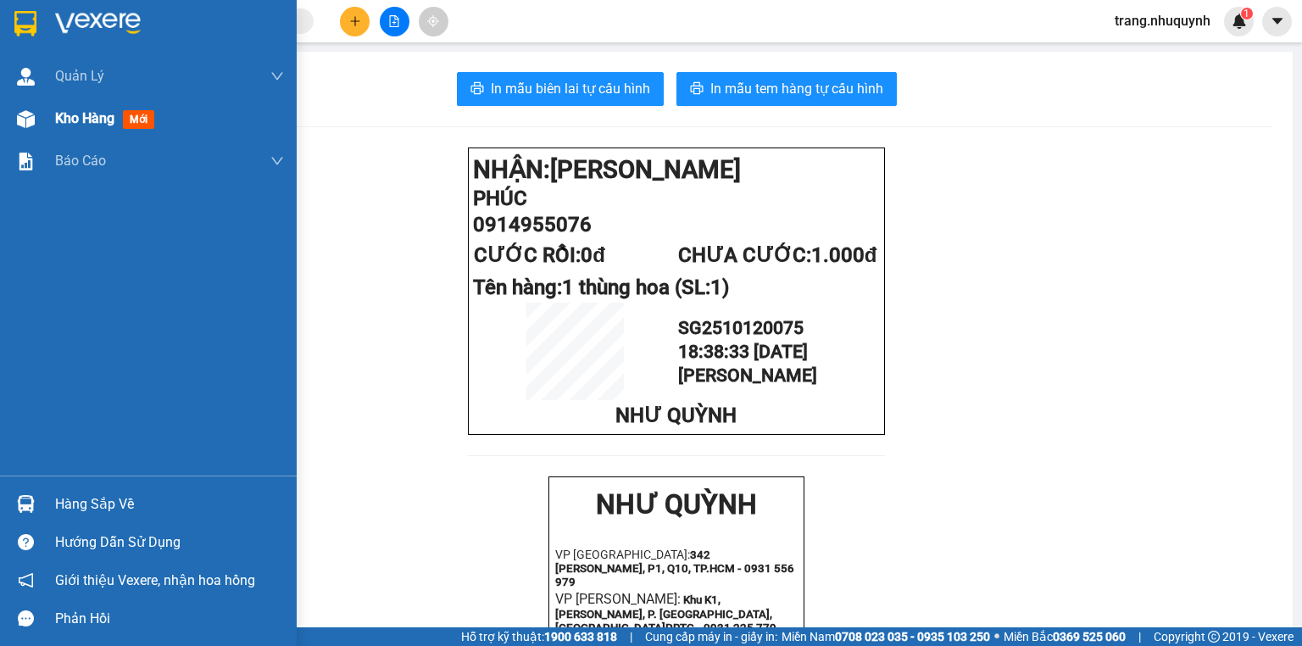
click at [71, 122] on span "Kho hàng" at bounding box center [84, 118] width 59 height 16
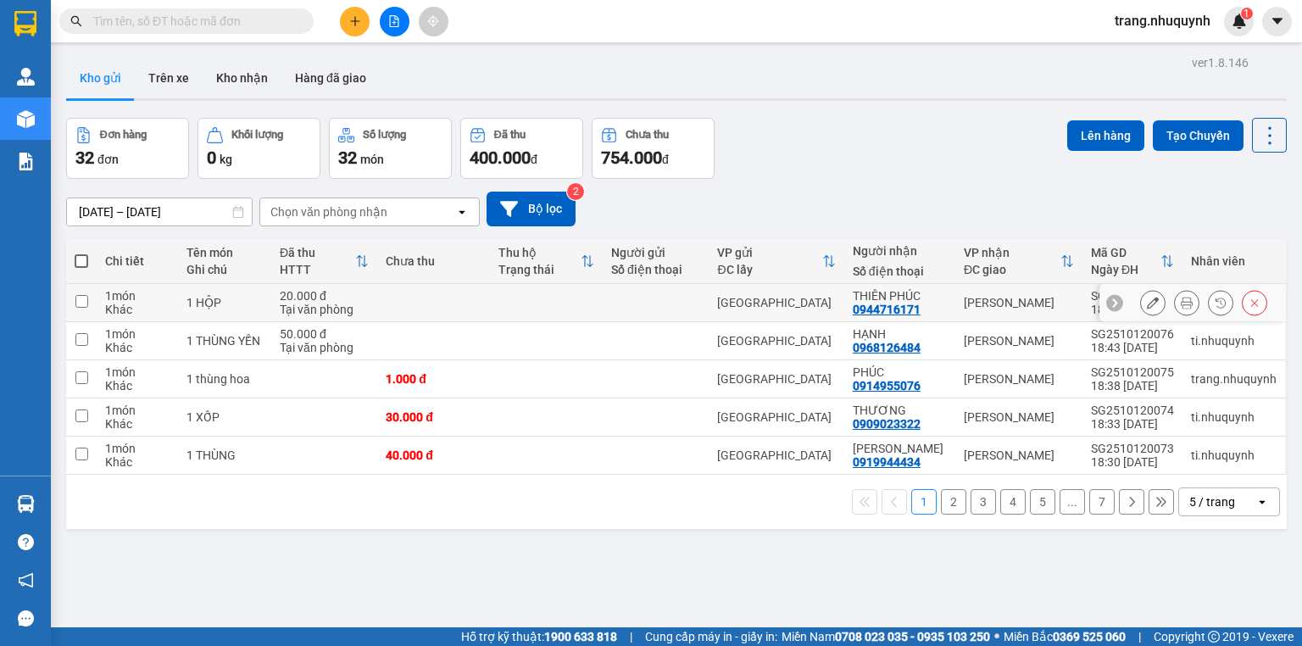
click at [1180, 300] on button at bounding box center [1187, 303] width 24 height 30
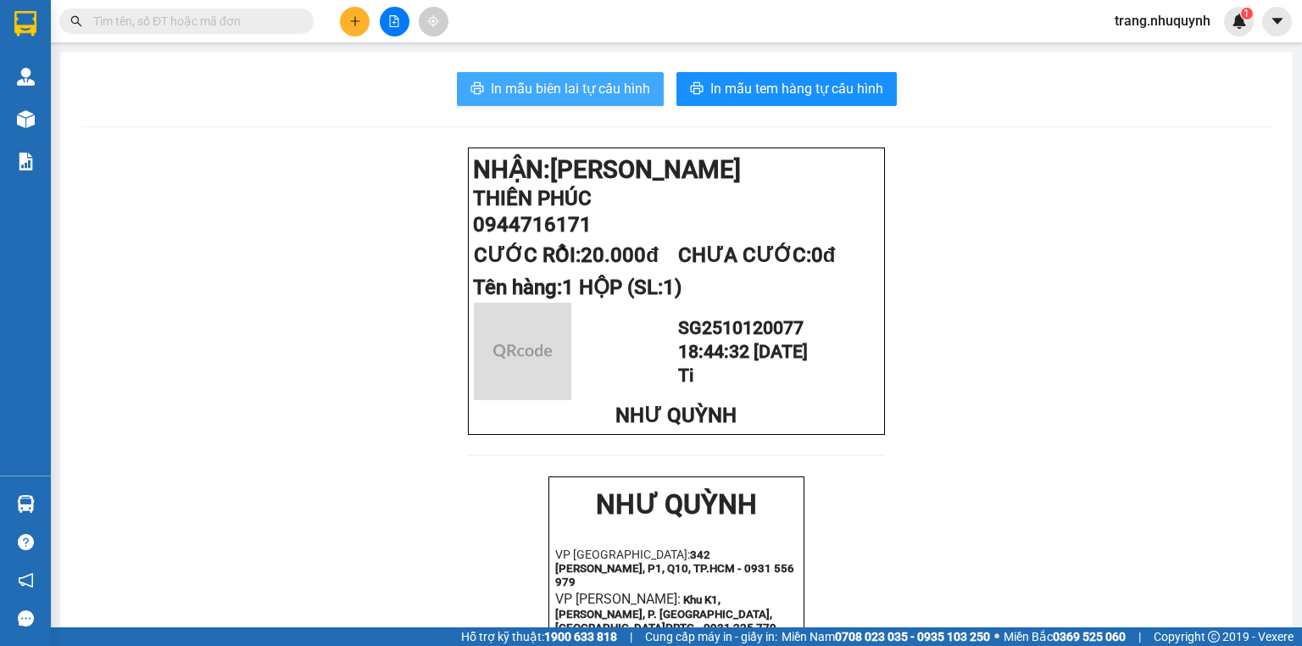
click at [549, 88] on span "In mẫu biên lai tự cấu hình" at bounding box center [570, 88] width 159 height 21
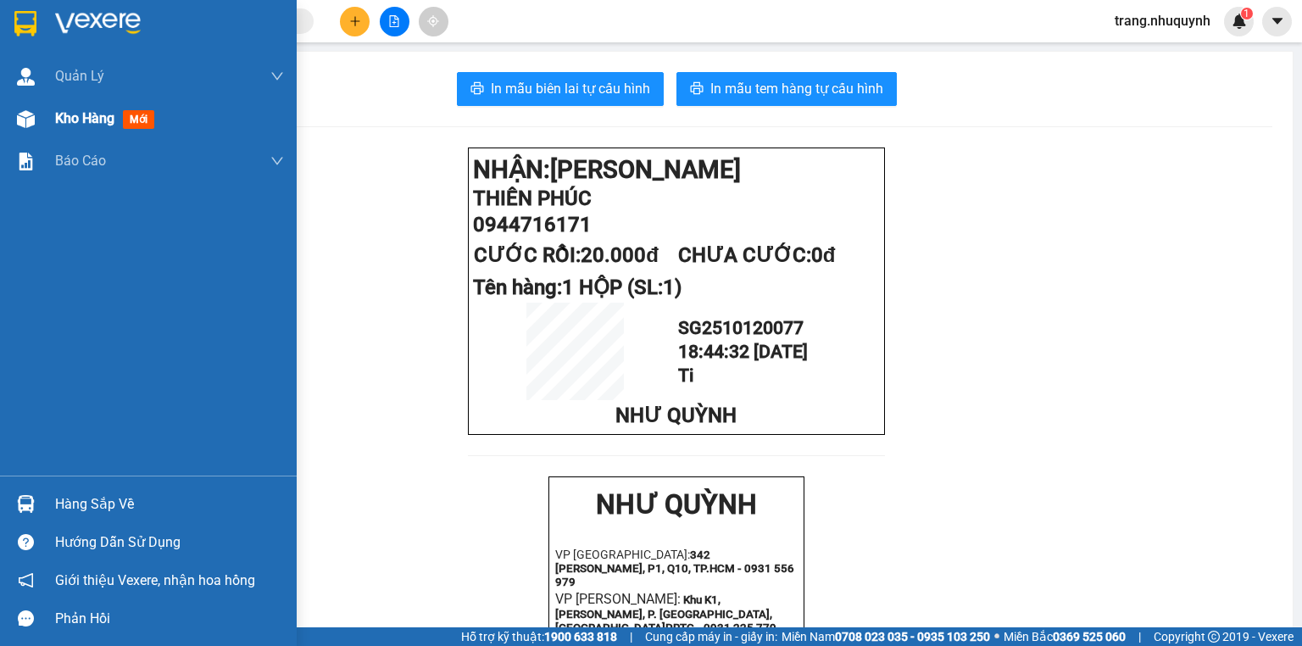
click at [39, 125] on div at bounding box center [26, 119] width 30 height 30
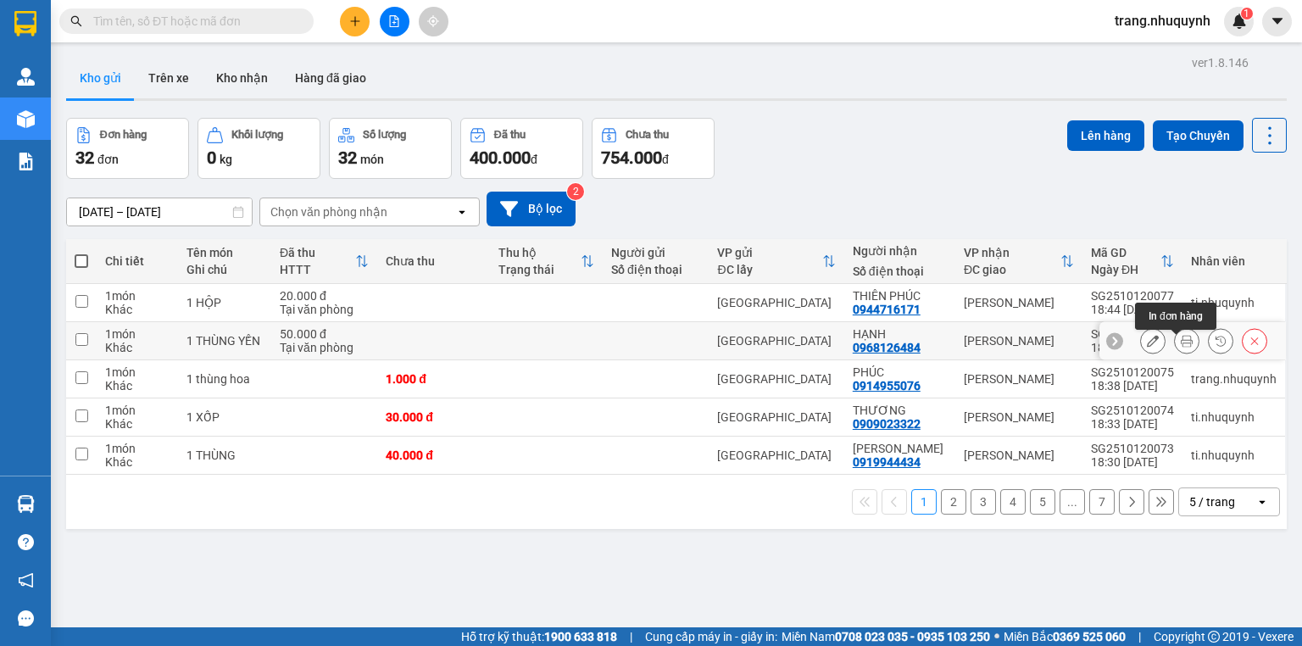
click at [1175, 339] on button at bounding box center [1187, 341] width 24 height 30
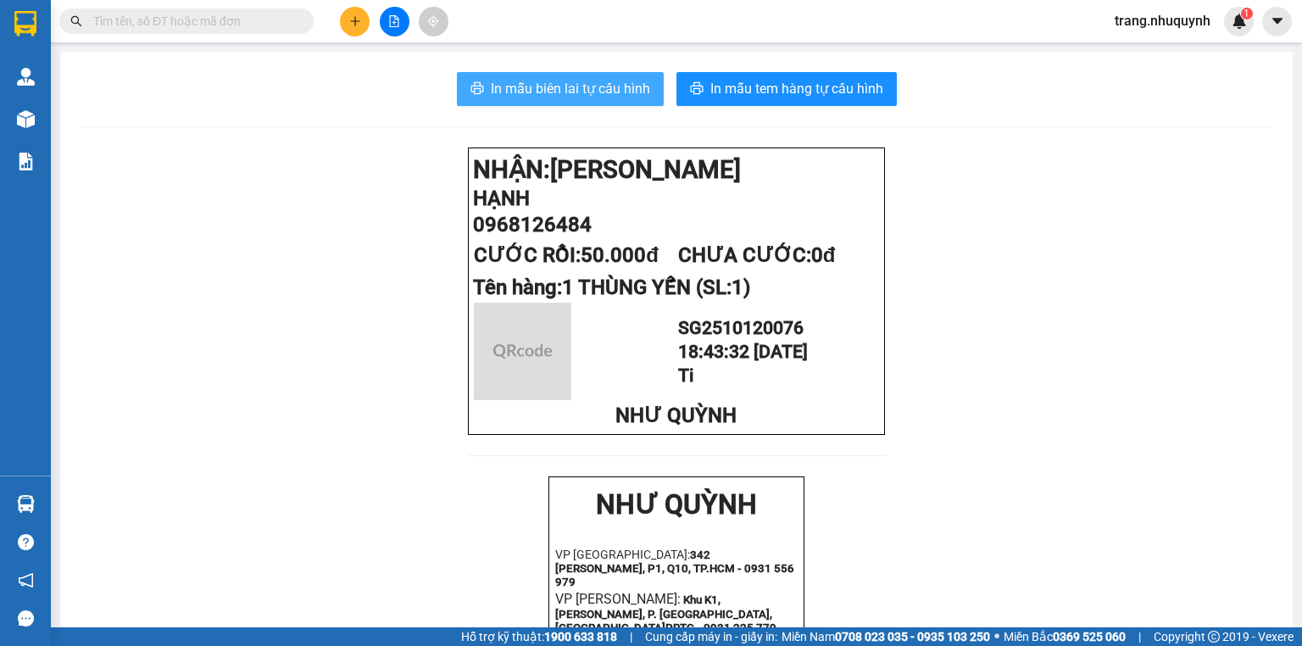
click at [485, 99] on button "In mẫu biên lai tự cấu hình" at bounding box center [560, 89] width 207 height 34
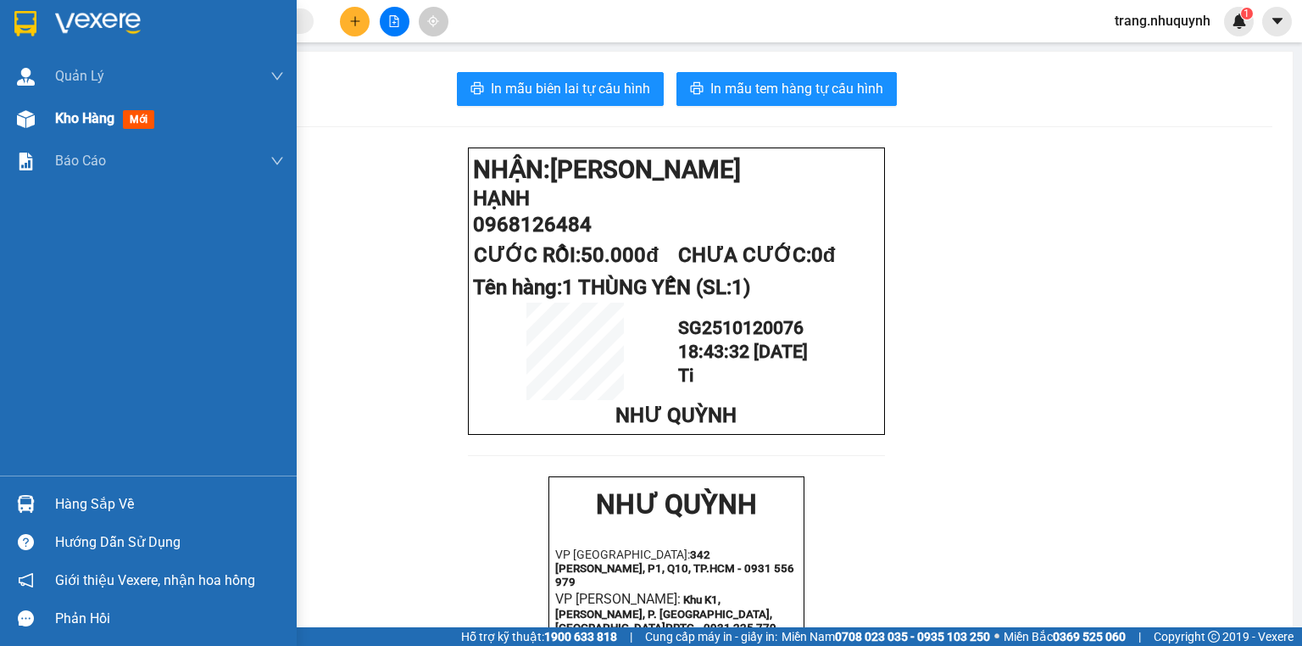
click at [67, 123] on span "Kho hàng" at bounding box center [84, 118] width 59 height 16
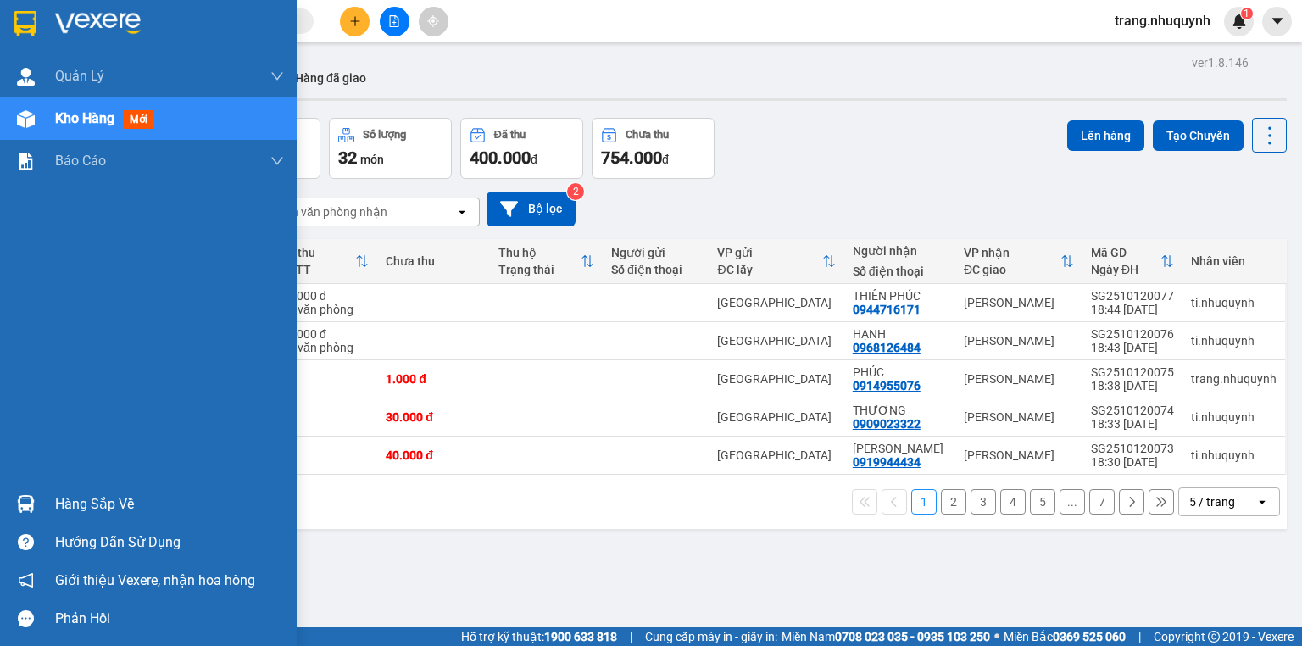
click at [67, 123] on span "Kho hàng" at bounding box center [84, 118] width 59 height 16
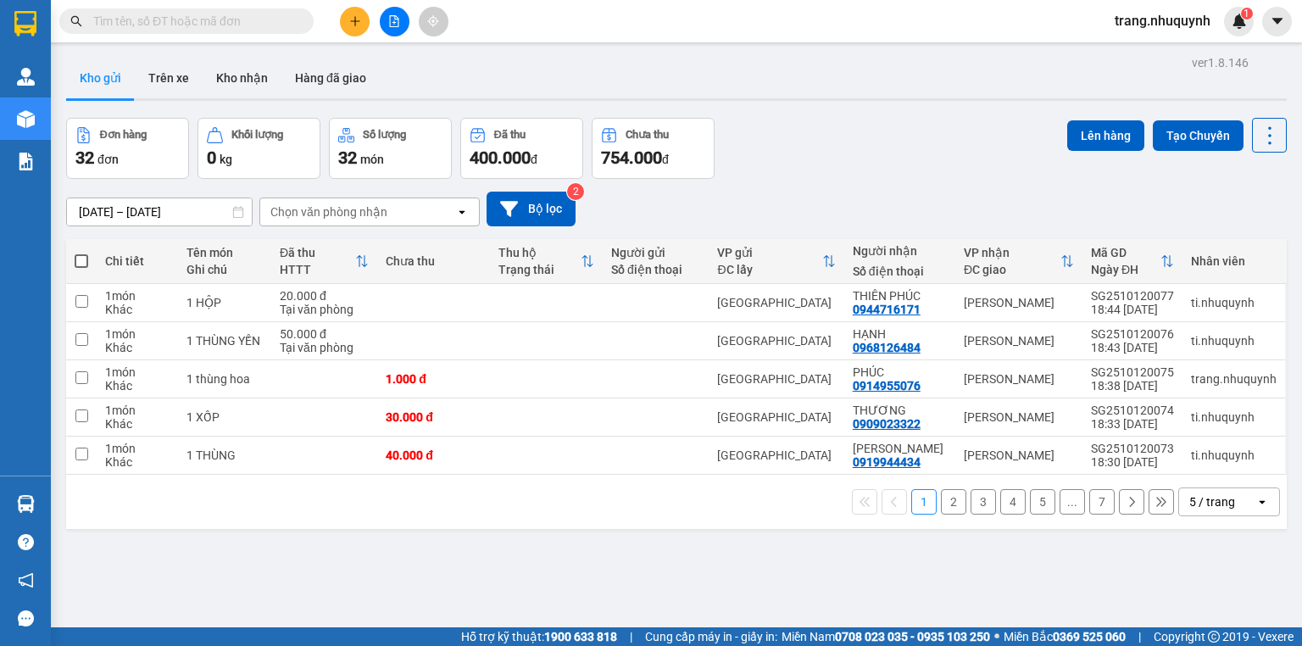
click at [355, 529] on div "1 2 3 4 5 ... 7 5 / trang open" at bounding box center [676, 502] width 1221 height 54
click at [861, 131] on div "Đơn hàng 32 đơn Khối lượng 0 kg Số lượng 32 món Đã thu 400.000 đ Chưa thu 754.0…" at bounding box center [676, 148] width 1221 height 61
click at [1258, 136] on icon at bounding box center [1270, 136] width 24 height 24
click at [1247, 234] on span "Làm mới" at bounding box center [1236, 241] width 47 height 17
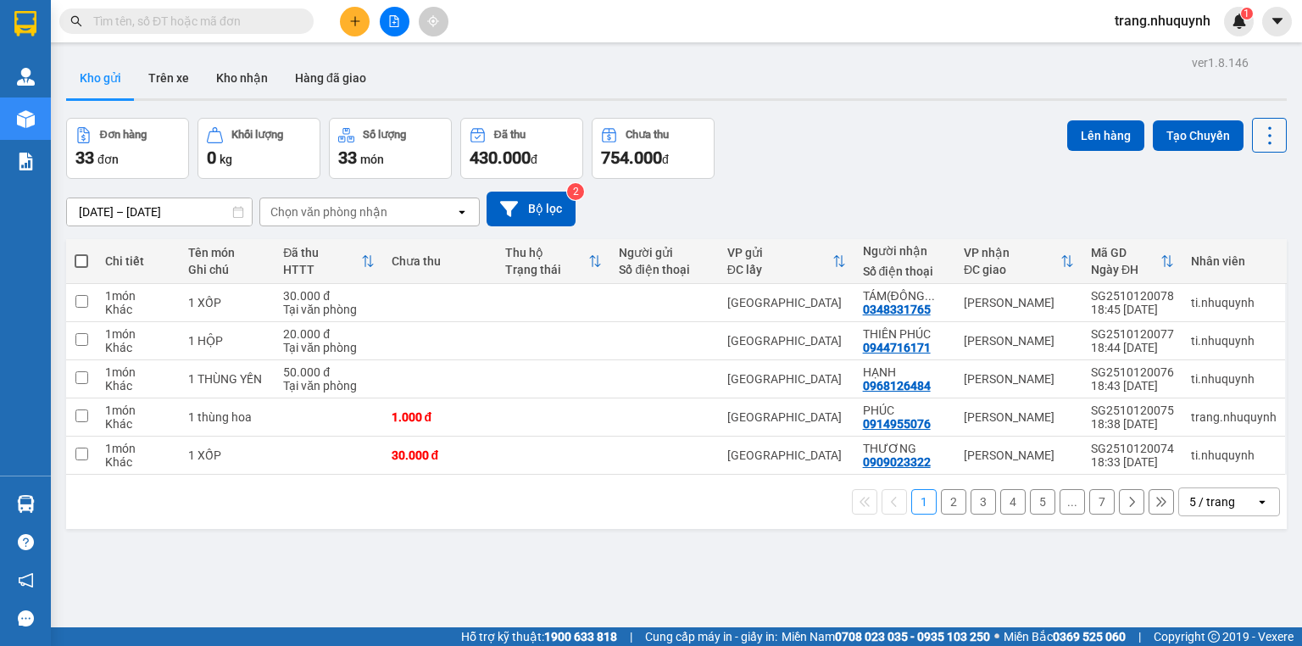
click at [1267, 150] on button at bounding box center [1269, 135] width 35 height 35
click at [1224, 244] on span "Làm mới" at bounding box center [1236, 241] width 47 height 17
click at [1272, 145] on button at bounding box center [1269, 135] width 35 height 35
click at [1226, 243] on span "Làm mới" at bounding box center [1236, 241] width 47 height 17
click at [968, 136] on div "Đơn hàng 33 đơn Khối lượng 0 kg Số lượng 33 món Đã thu 430.000 đ Chưa thu 754.0…" at bounding box center [676, 148] width 1221 height 61
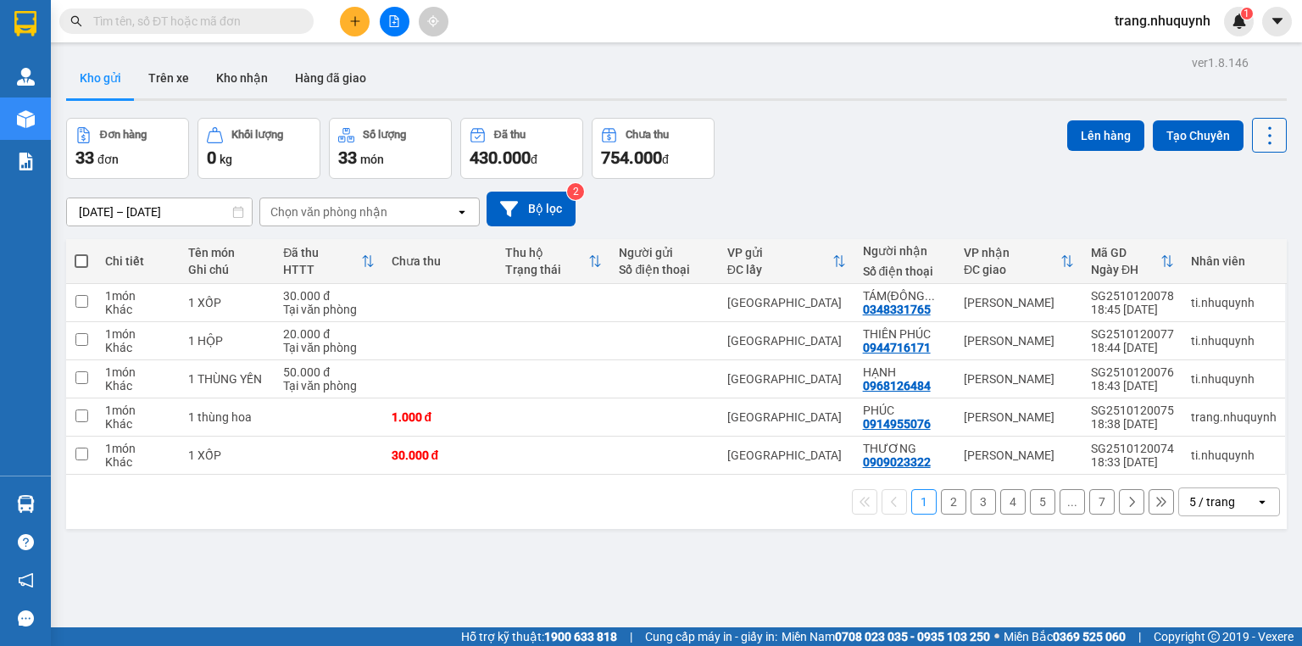
click at [1265, 148] on button at bounding box center [1269, 135] width 35 height 35
click at [1250, 231] on li "Làm mới" at bounding box center [1228, 241] width 127 height 31
click at [1269, 127] on icon at bounding box center [1270, 135] width 3 height 18
click at [1257, 244] on span "Làm mới" at bounding box center [1236, 241] width 47 height 17
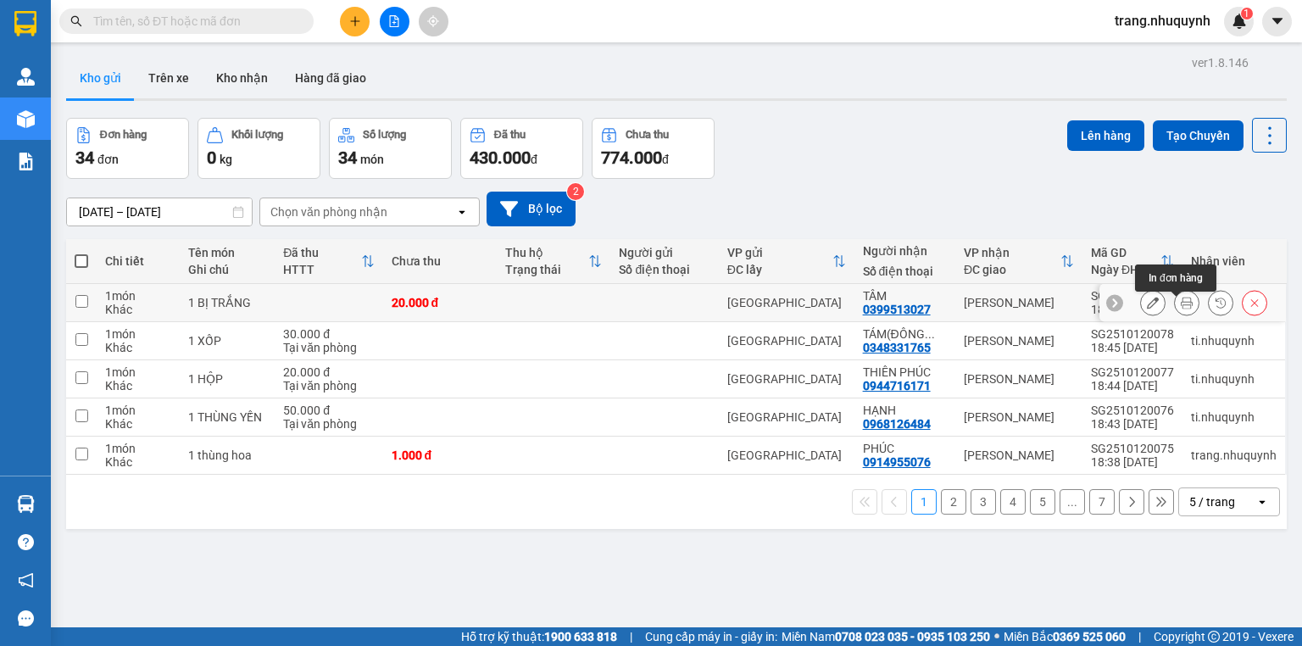
click at [1181, 309] on icon at bounding box center [1187, 303] width 12 height 12
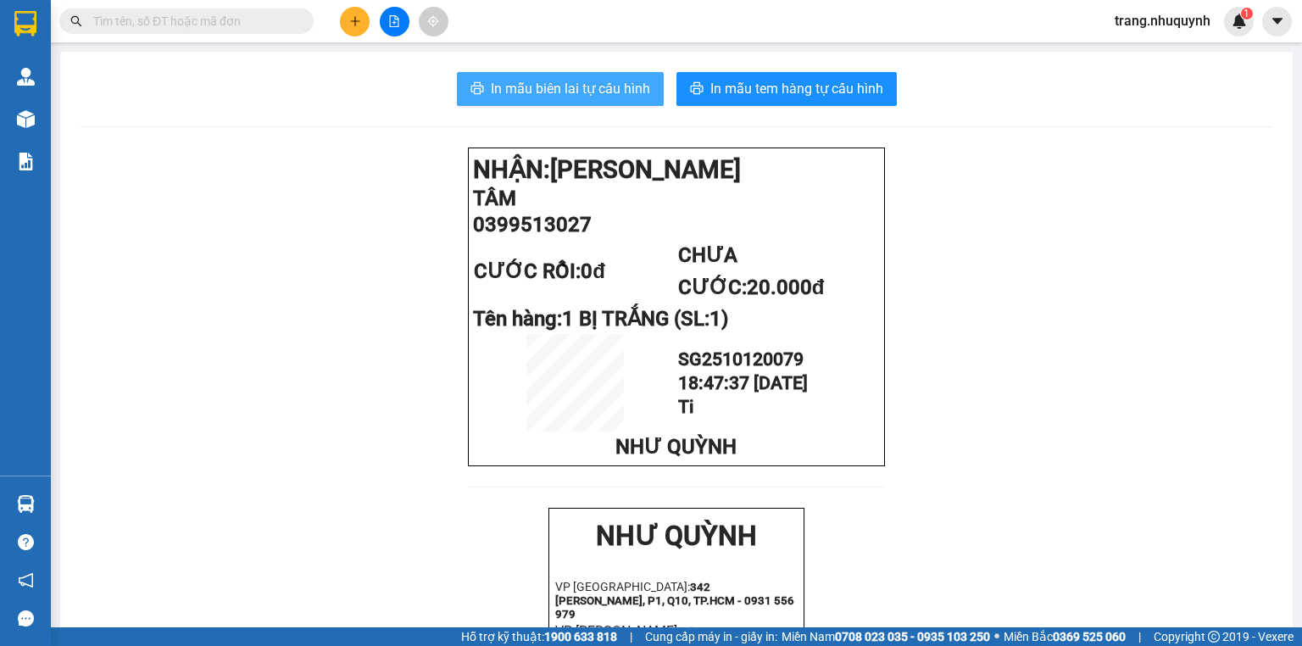
click at [587, 86] on span "In mẫu biên lai tự cấu hình" at bounding box center [570, 88] width 159 height 21
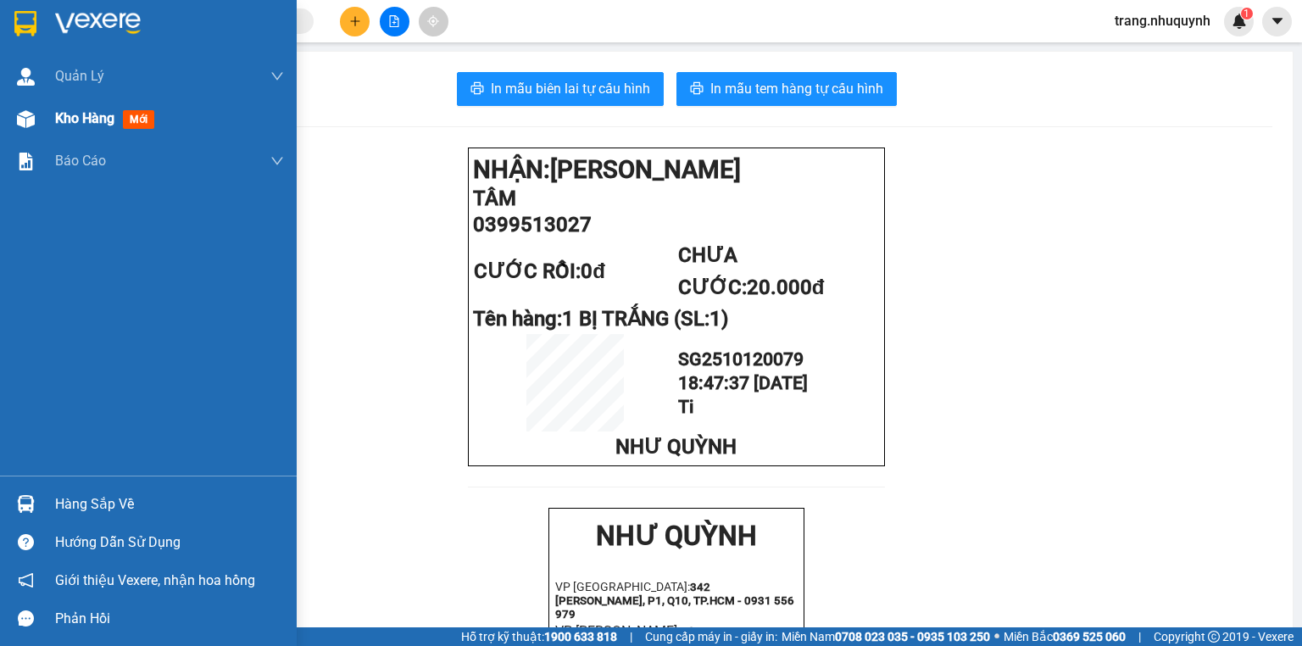
click at [55, 120] on span "Kho hàng" at bounding box center [84, 118] width 59 height 16
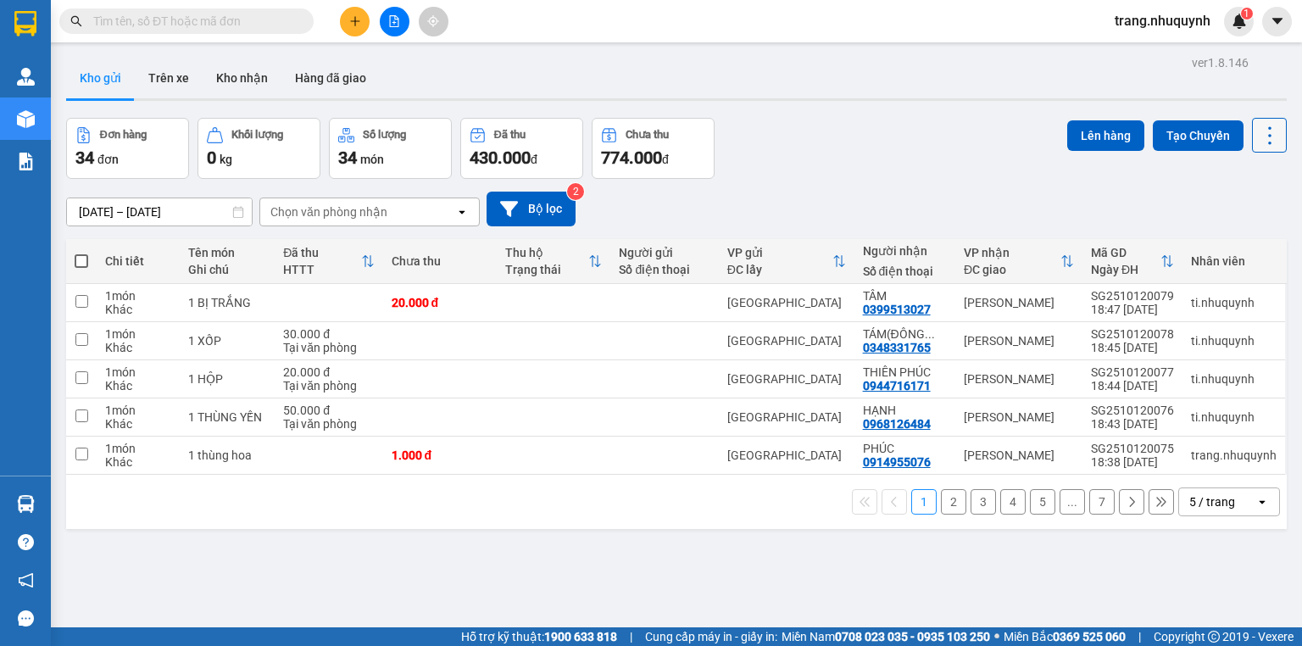
click at [1264, 122] on button at bounding box center [1269, 135] width 35 height 35
click at [1237, 237] on span "Làm mới" at bounding box center [1236, 241] width 47 height 17
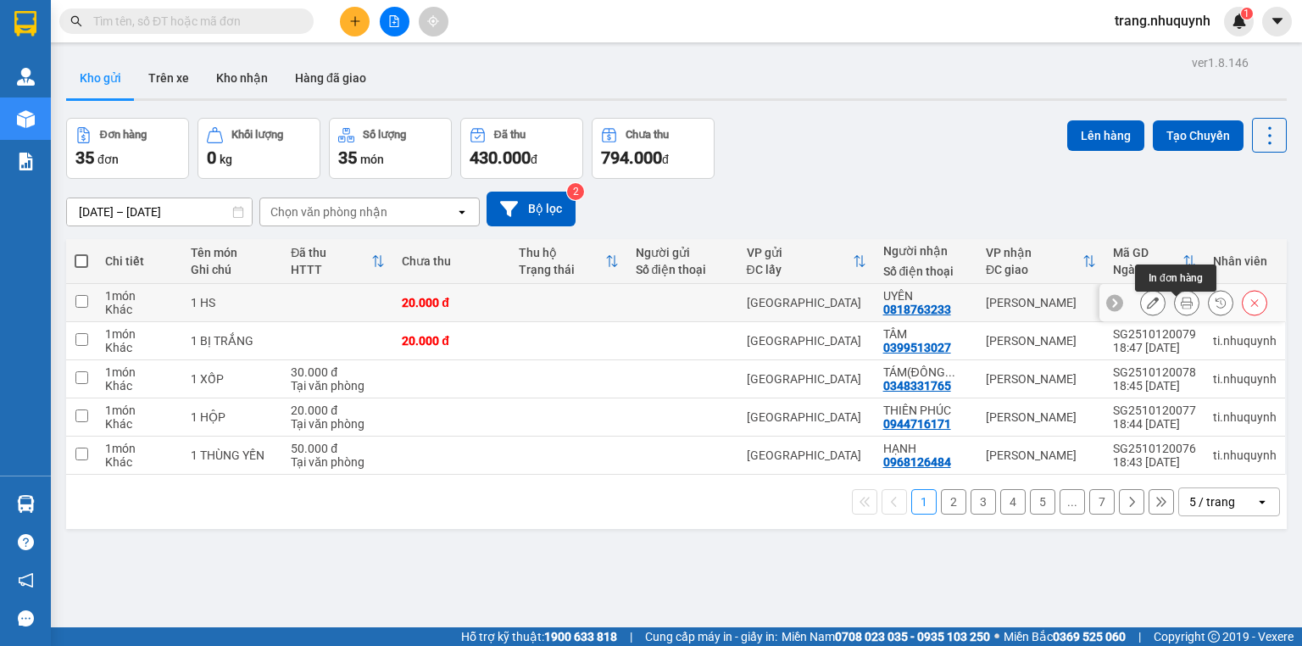
click at [1181, 309] on icon at bounding box center [1187, 303] width 12 height 12
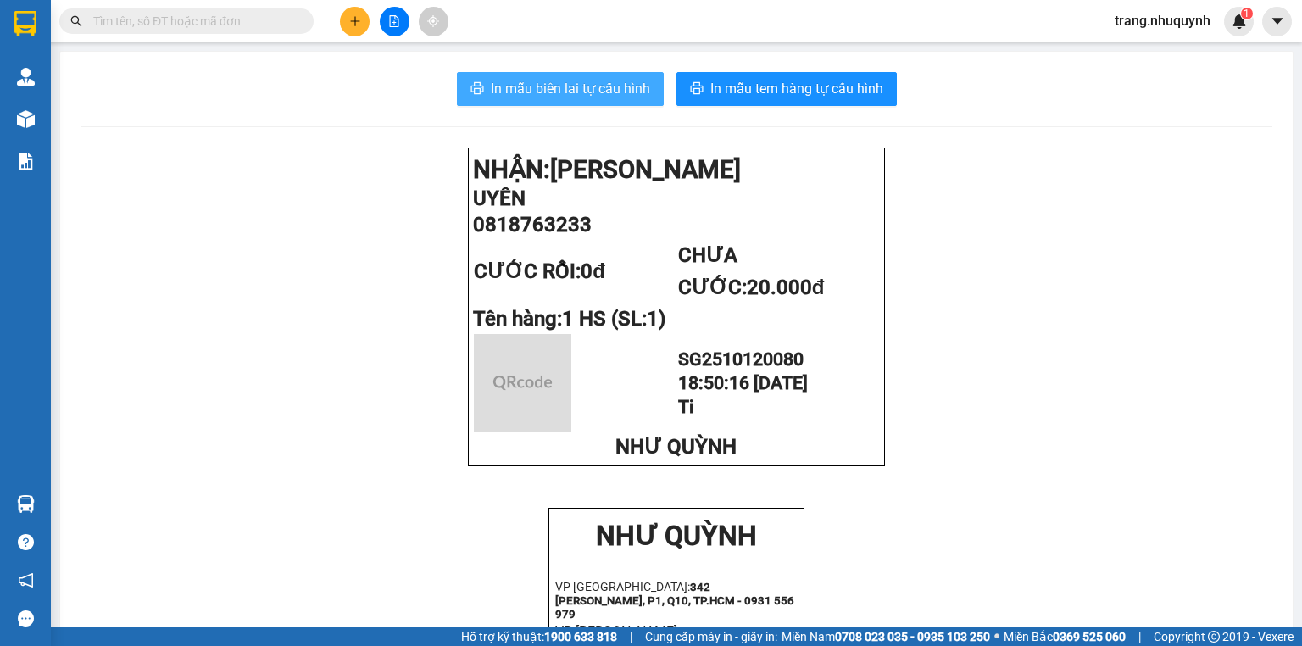
click at [607, 91] on span "In mẫu biên lai tự cấu hình" at bounding box center [570, 88] width 159 height 21
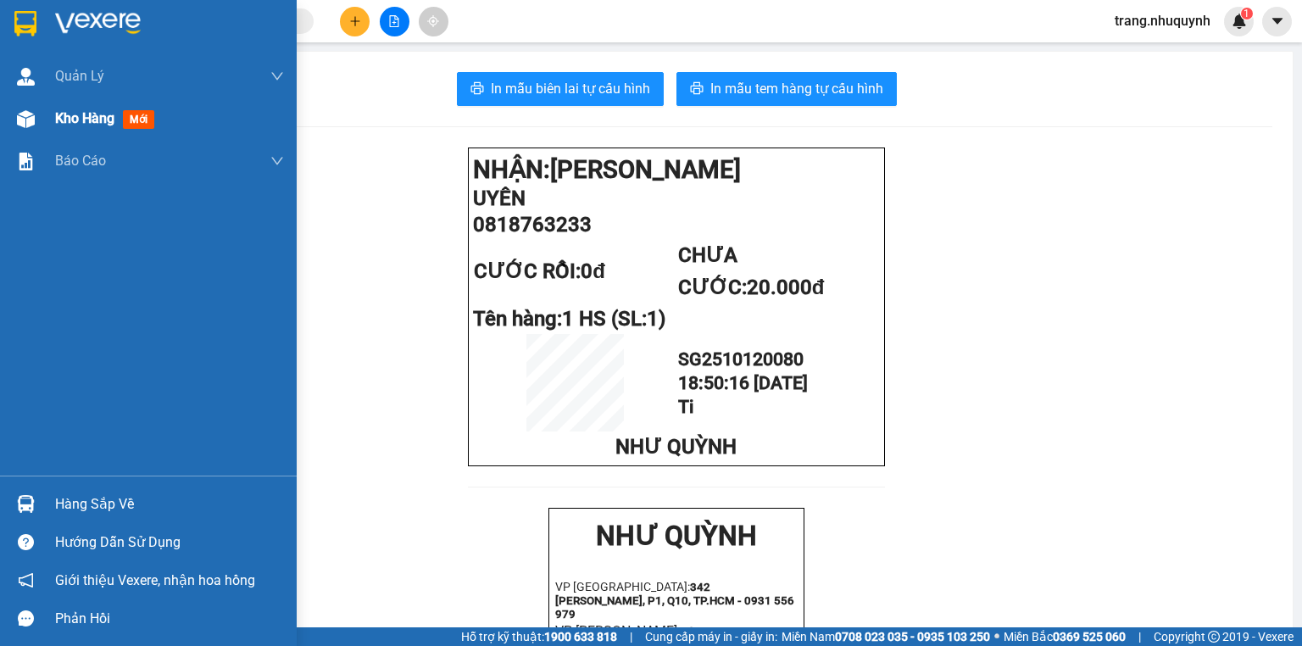
click at [69, 119] on span "Kho hàng" at bounding box center [84, 118] width 59 height 16
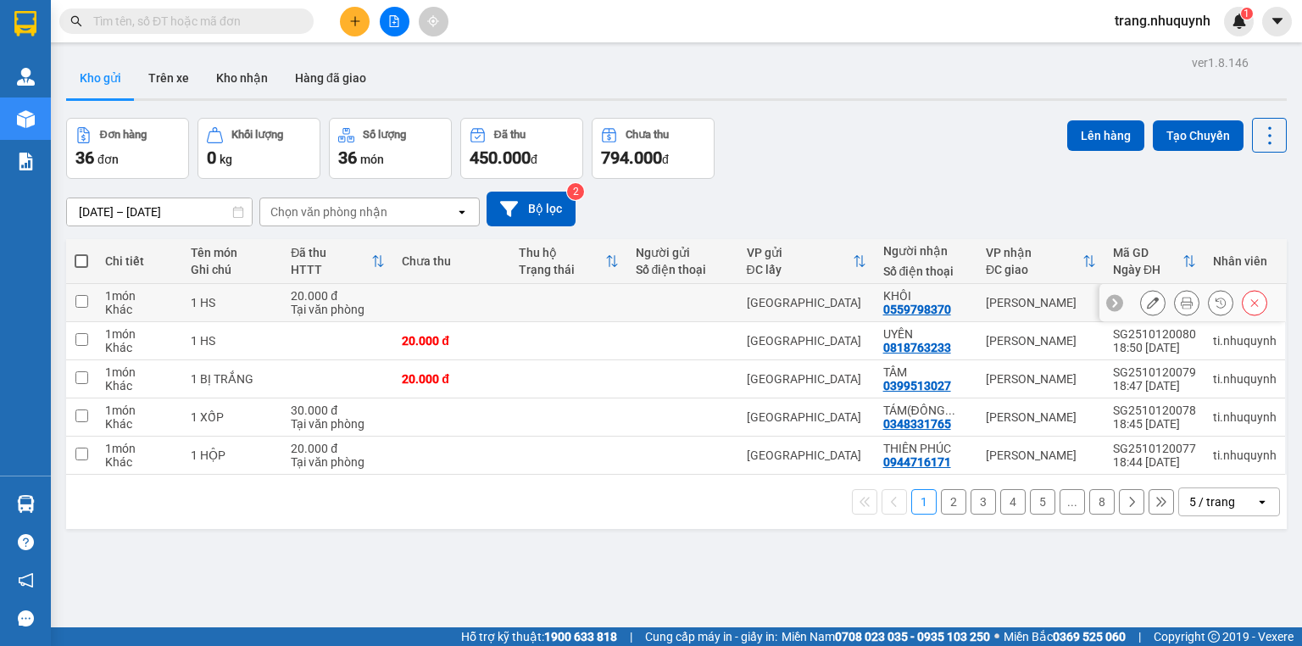
click at [1181, 305] on icon at bounding box center [1187, 303] width 12 height 12
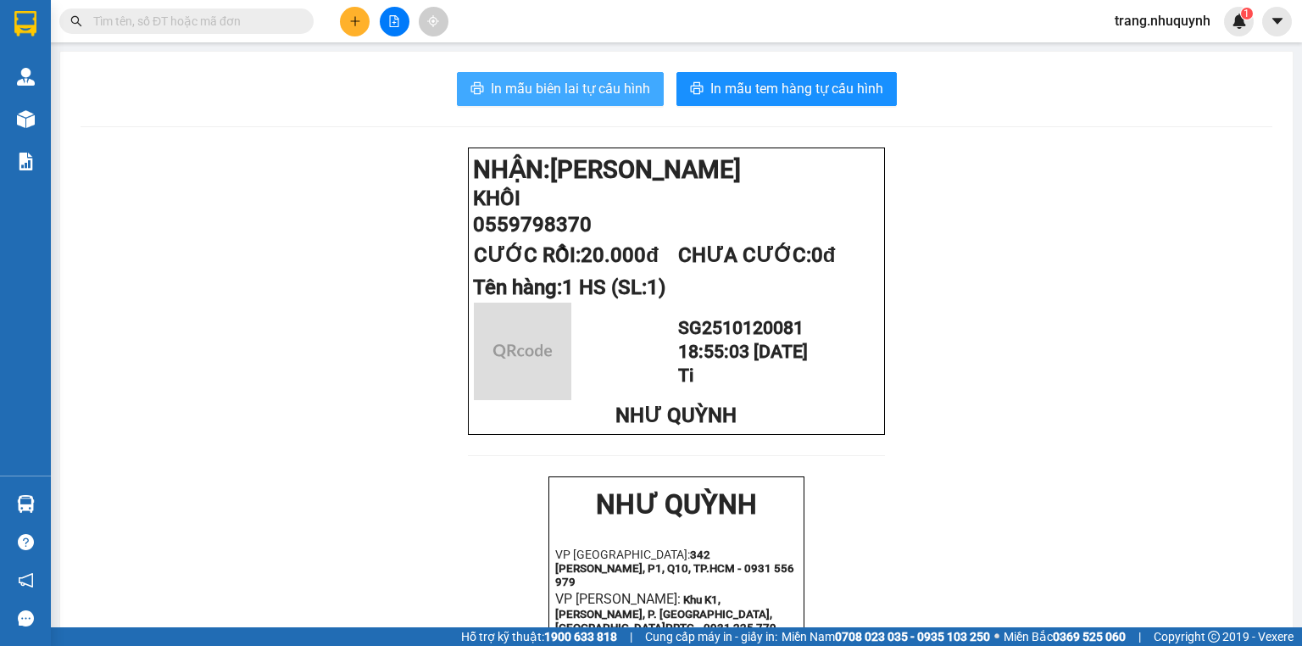
click at [597, 92] on span "In mẫu biên lai tự cấu hình" at bounding box center [570, 88] width 159 height 21
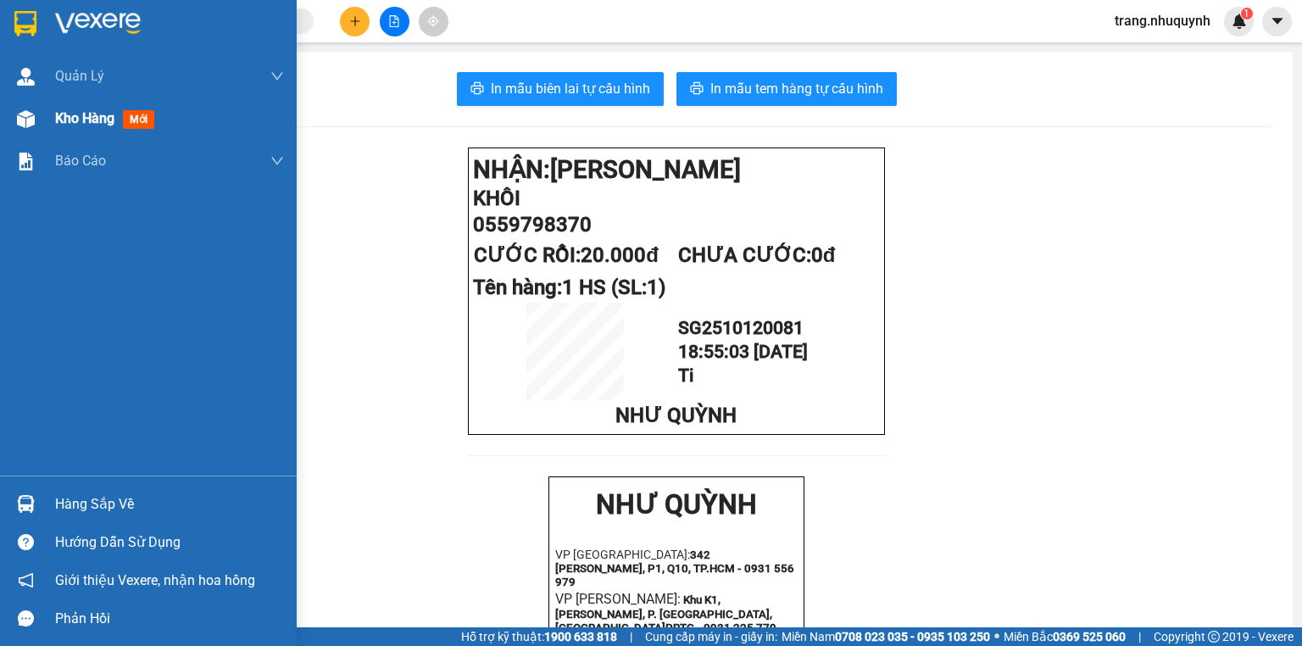
click at [96, 125] on span "Kho hàng" at bounding box center [84, 118] width 59 height 16
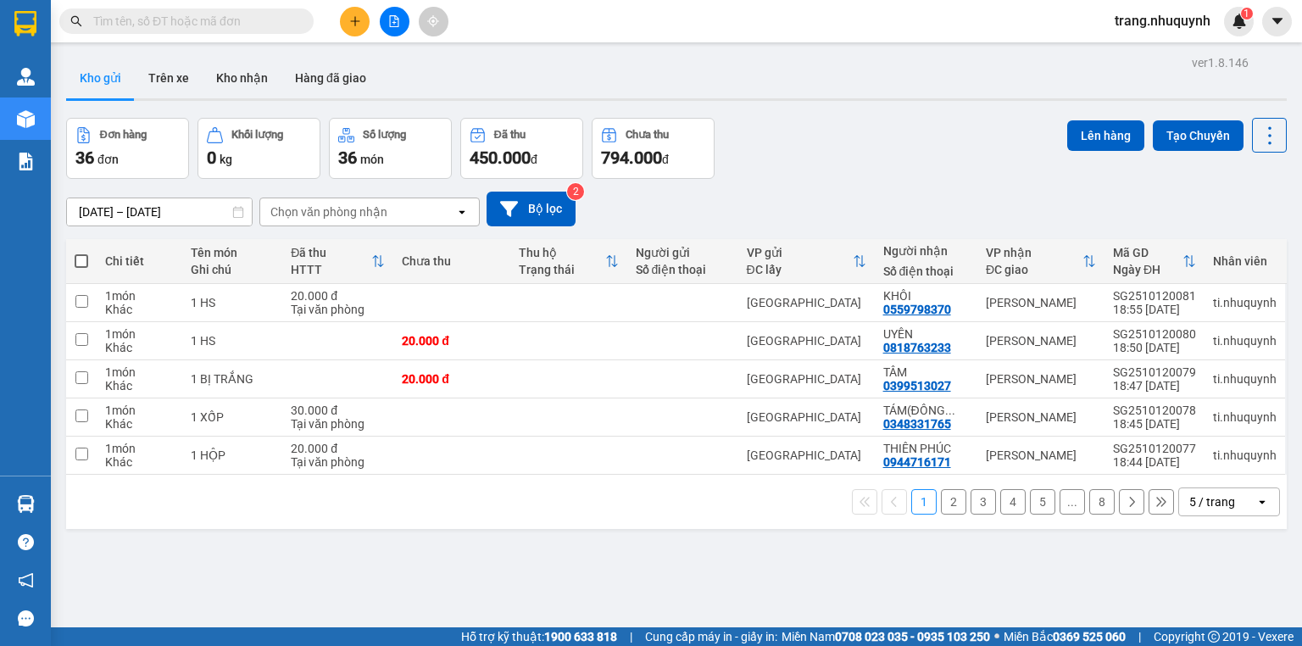
click at [695, 526] on div "1 2 3 4 5 ... 8 5 / trang open" at bounding box center [676, 502] width 1221 height 54
click at [479, 544] on div "ver 1.8.146 Kho gửi Trên xe Kho nhận Hàng đã giao Đơn hàng 36 đơn Khối lượng 0 …" at bounding box center [676, 374] width 1235 height 646
click at [875, 119] on div "Đơn hàng 36 đơn Khối lượng 0 kg Số lượng 36 món Đã thu 450.000 đ Chưa thu 794.0…" at bounding box center [676, 148] width 1221 height 61
click at [1265, 142] on icon at bounding box center [1270, 136] width 24 height 24
click at [1245, 237] on span "Làm mới" at bounding box center [1236, 241] width 47 height 17
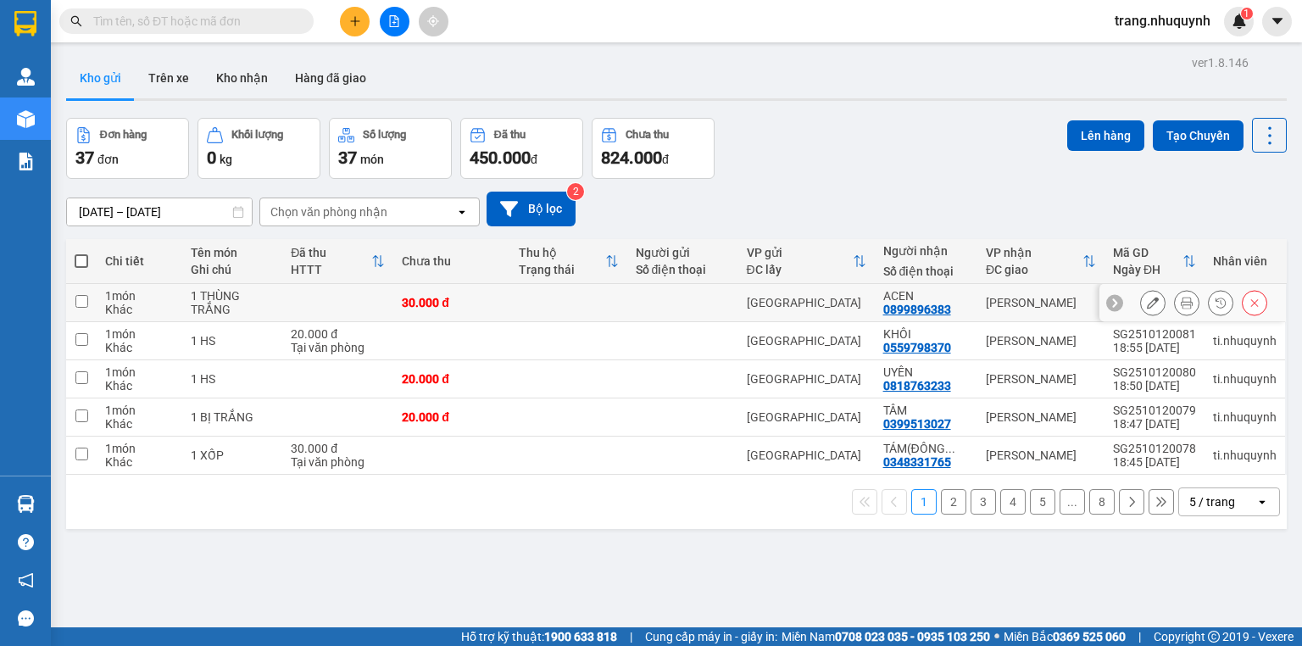
click at [1181, 309] on icon at bounding box center [1187, 303] width 12 height 12
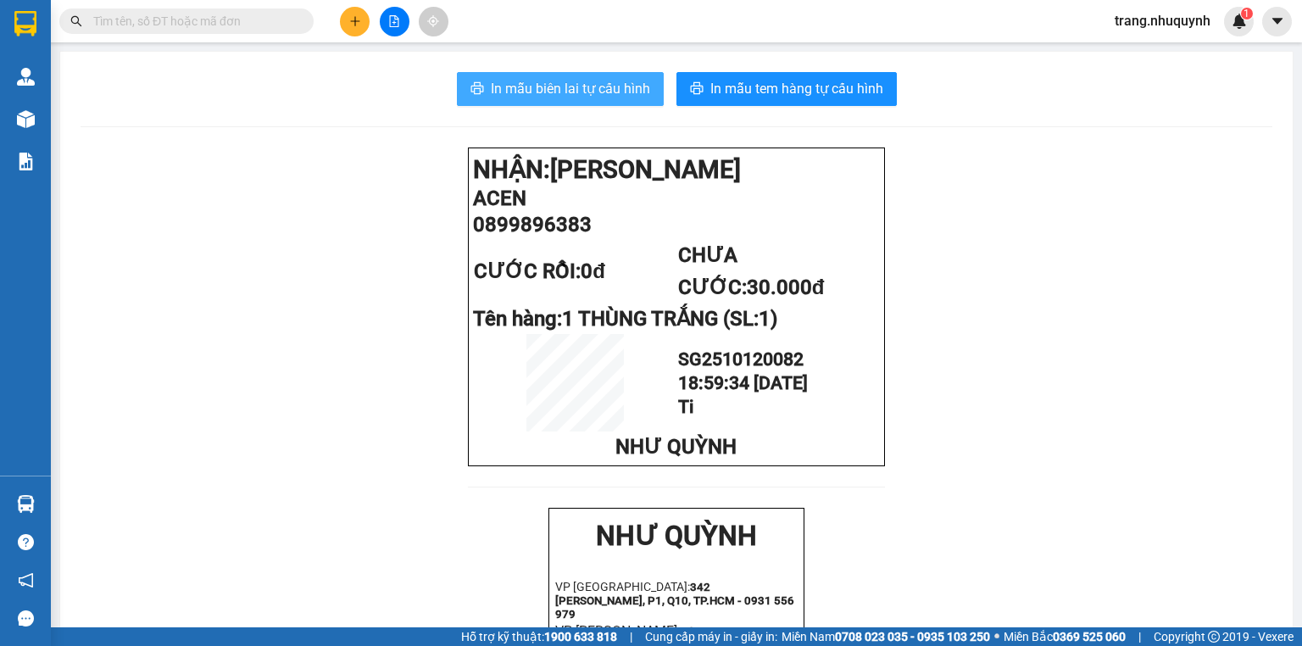
click at [612, 95] on span "In mẫu biên lai tự cấu hình" at bounding box center [570, 88] width 159 height 21
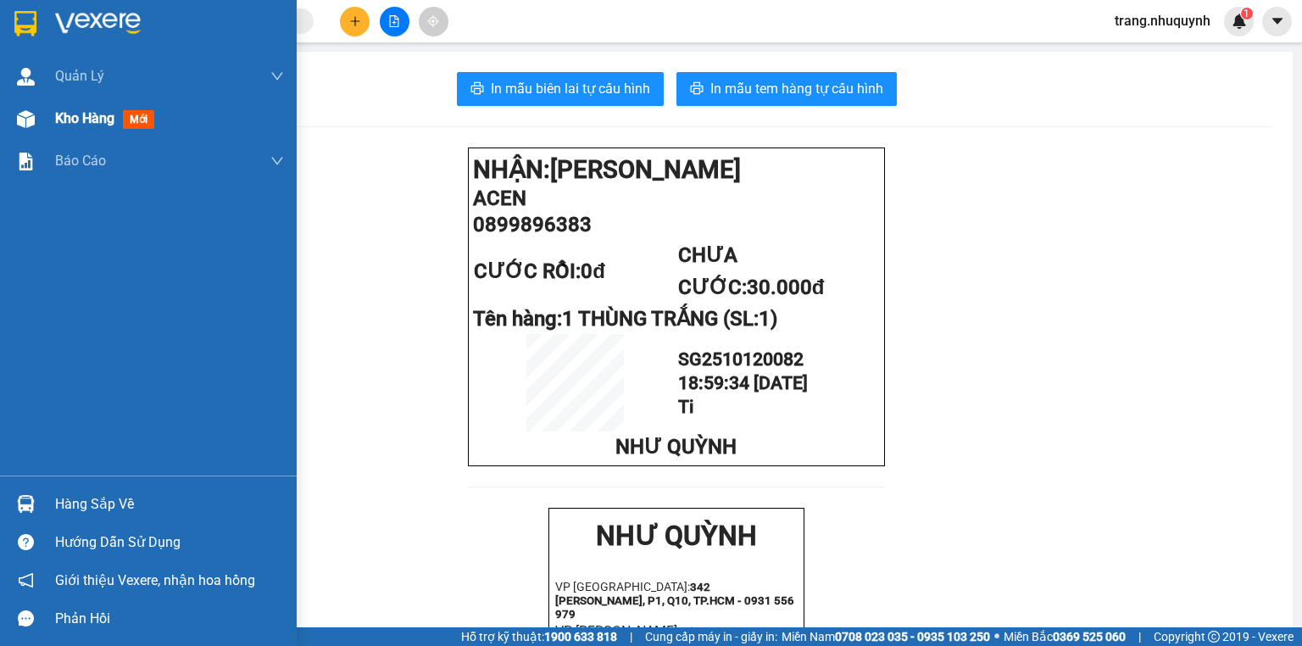
click at [95, 124] on span "Kho hàng" at bounding box center [84, 118] width 59 height 16
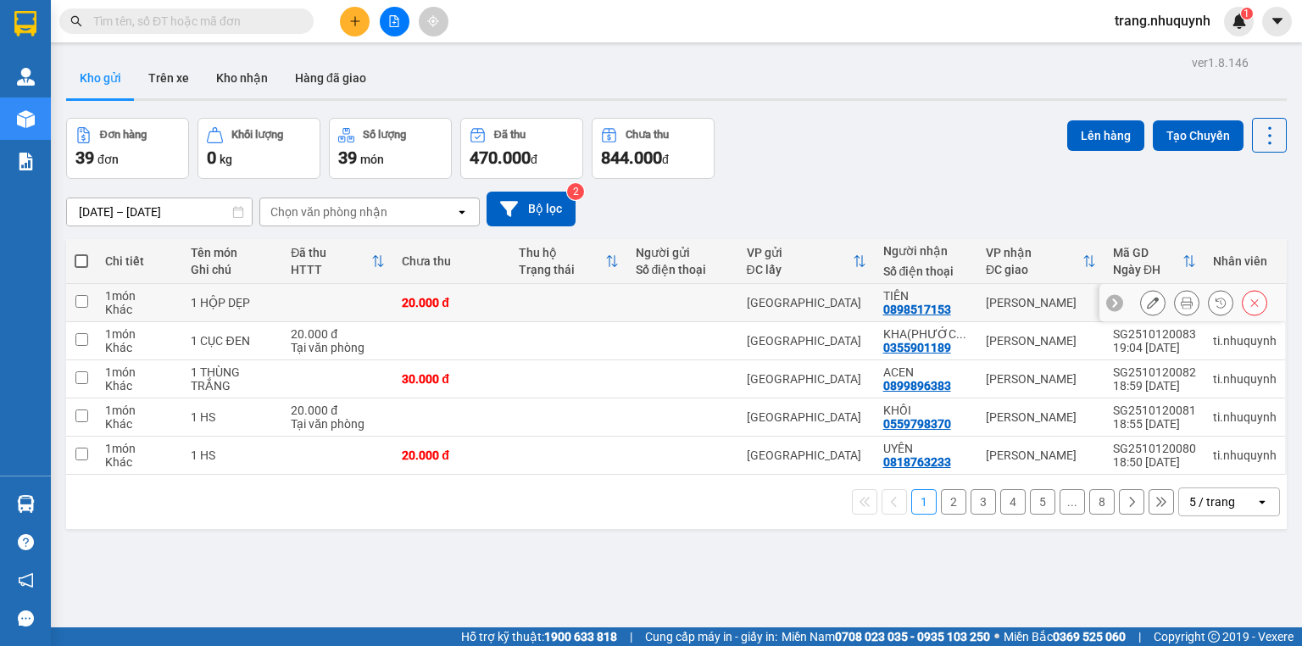
click at [1181, 304] on icon at bounding box center [1187, 303] width 12 height 12
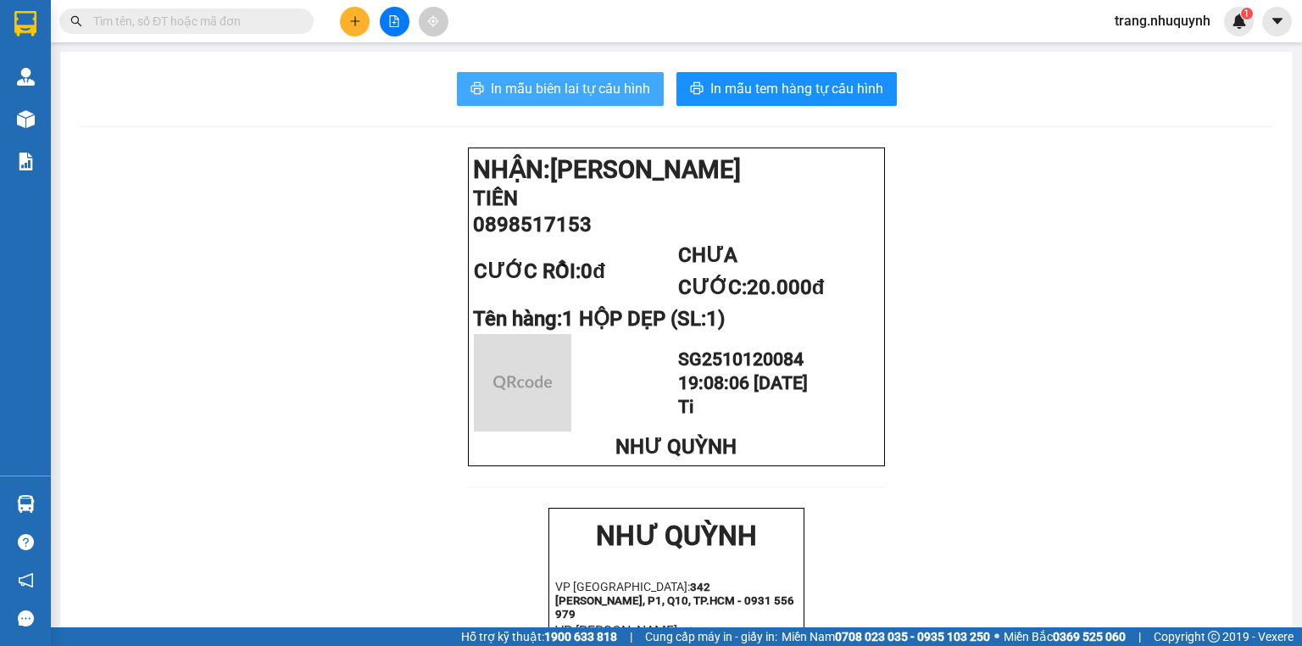
click at [537, 83] on span "In mẫu biên lai tự cấu hình" at bounding box center [570, 88] width 159 height 21
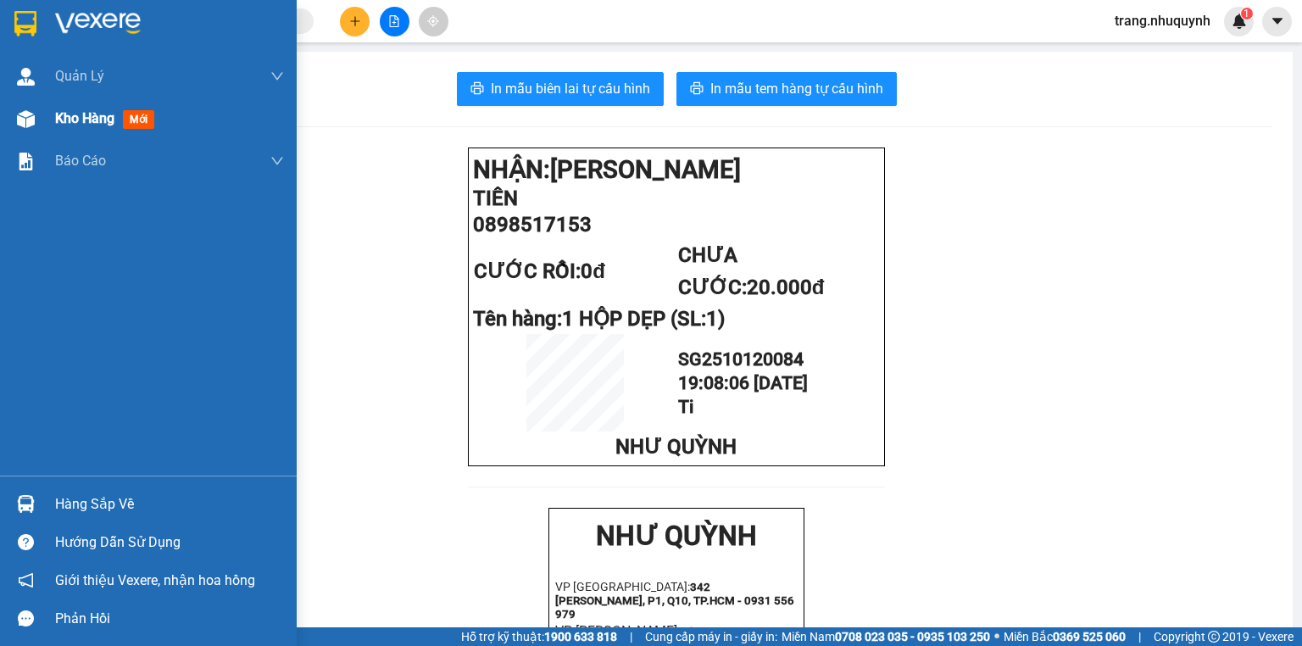
click at [72, 119] on span "Kho hàng" at bounding box center [84, 118] width 59 height 16
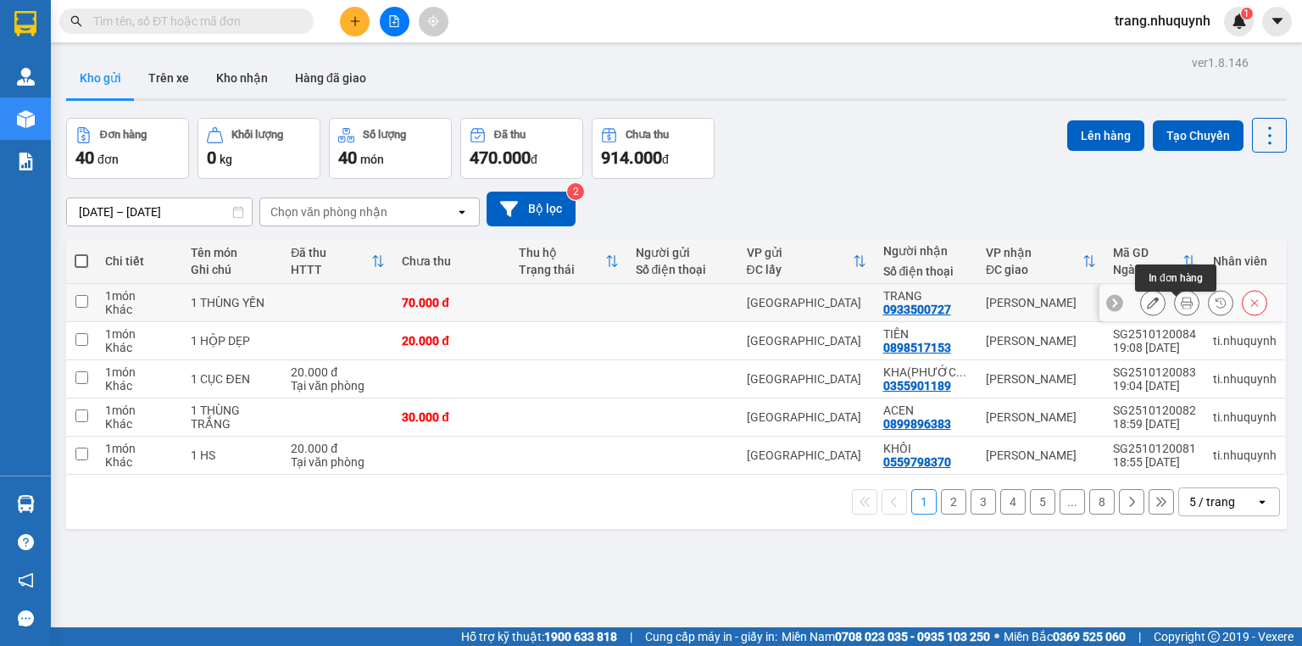
click at [1181, 309] on icon at bounding box center [1187, 303] width 12 height 12
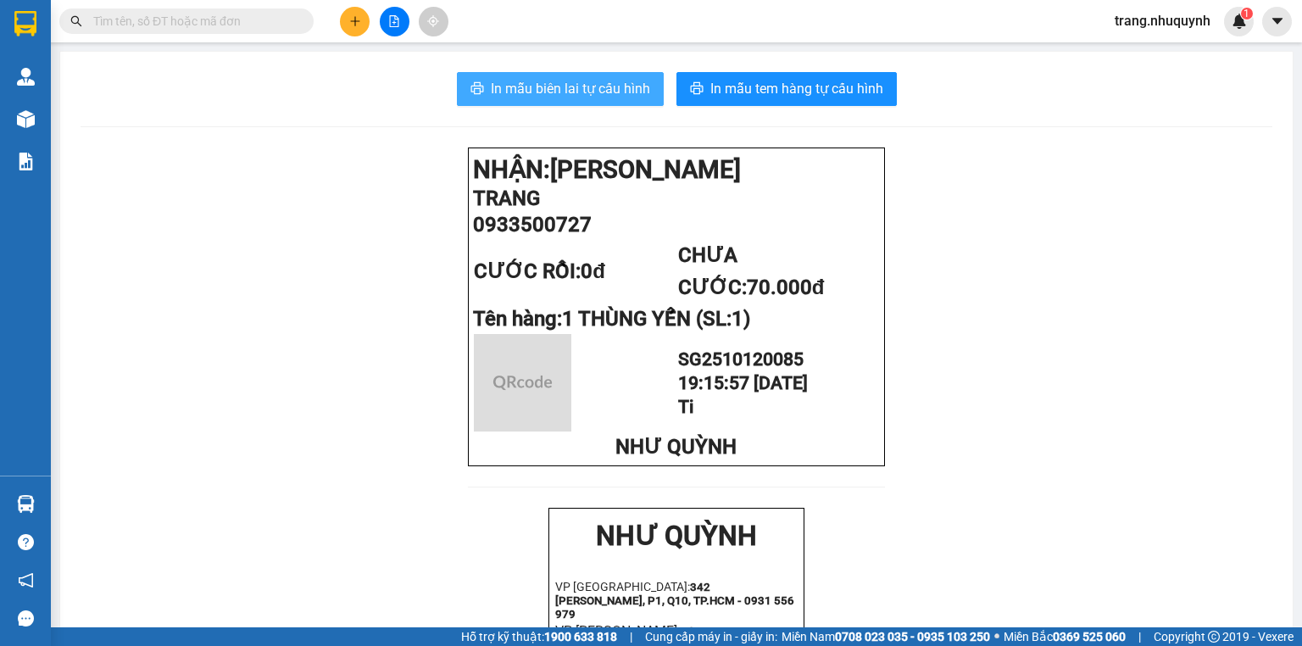
click at [627, 86] on span "In mẫu biên lai tự cấu hình" at bounding box center [570, 88] width 159 height 21
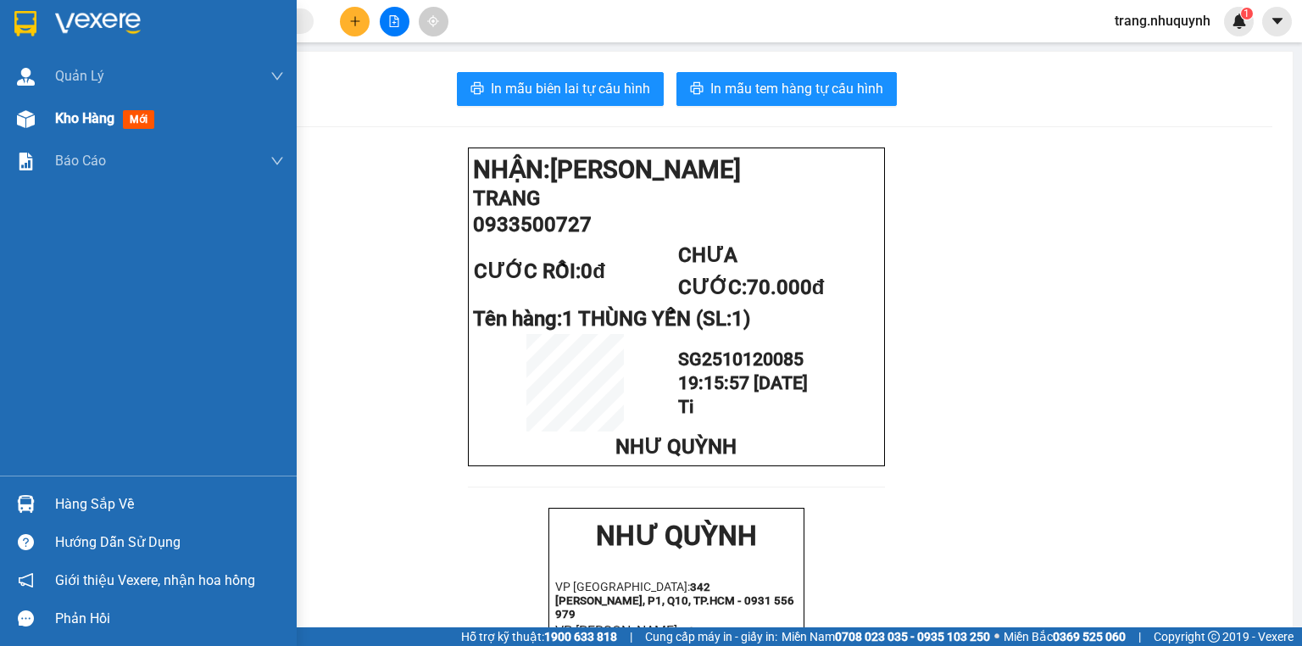
click at [59, 122] on span "Kho hàng" at bounding box center [84, 118] width 59 height 16
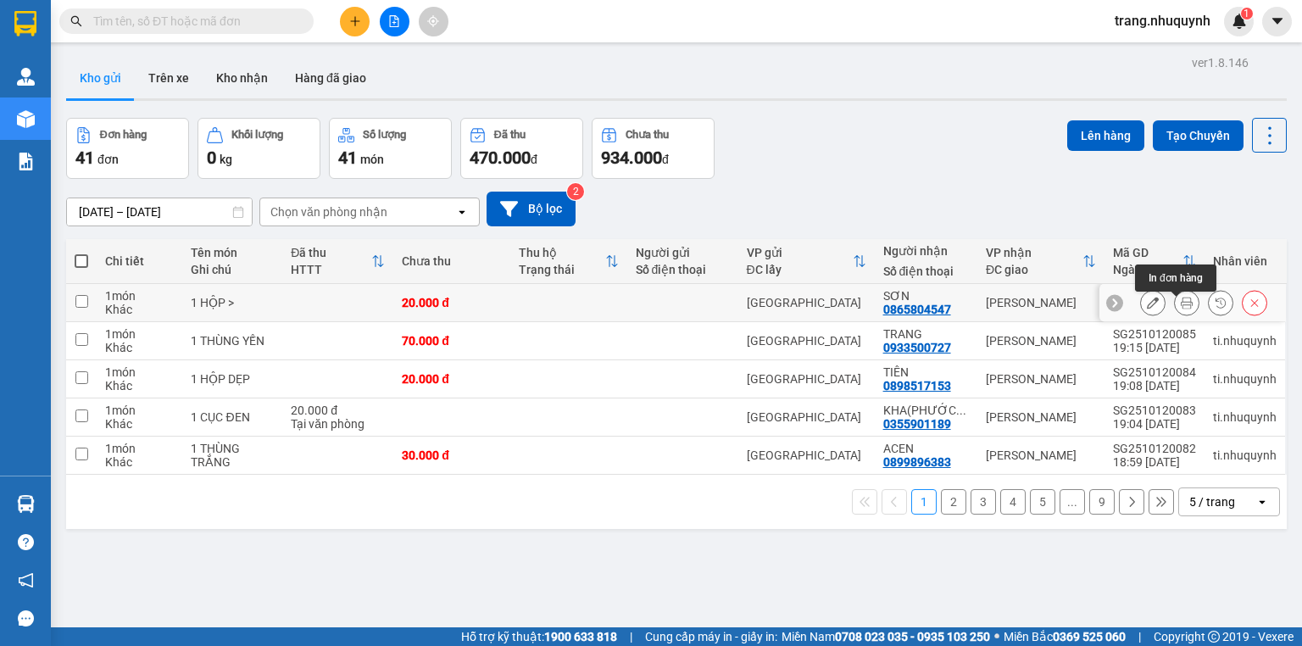
click at [1174, 315] on div at bounding box center [1186, 302] width 25 height 25
click at [1180, 302] on button at bounding box center [1187, 303] width 24 height 30
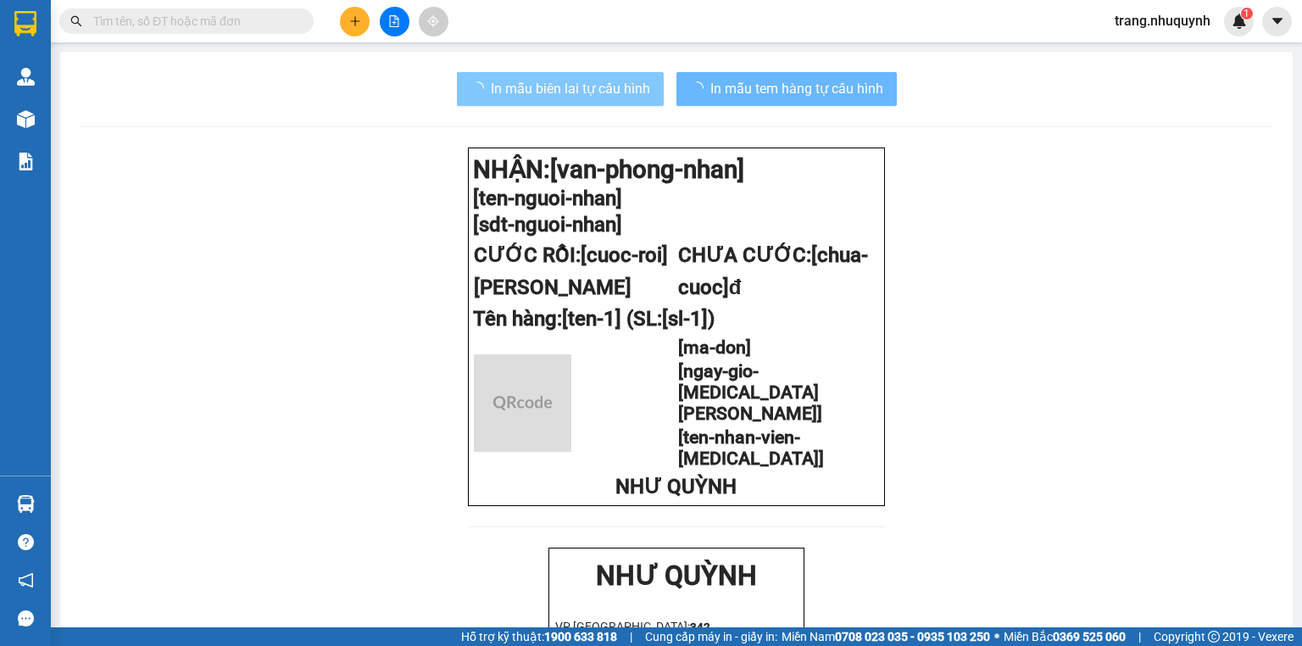
click at [614, 103] on button "In mẫu biên lai tự cấu hình" at bounding box center [560, 89] width 207 height 34
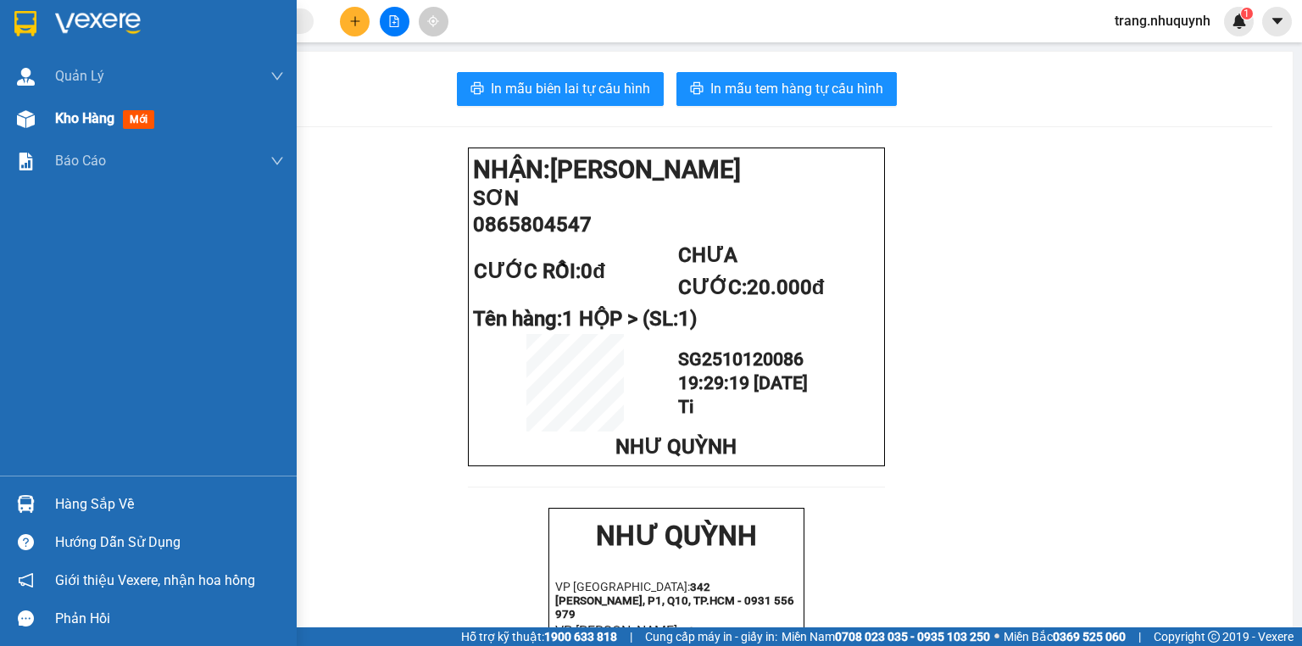
click at [114, 110] on span "Kho hàng" at bounding box center [84, 118] width 59 height 16
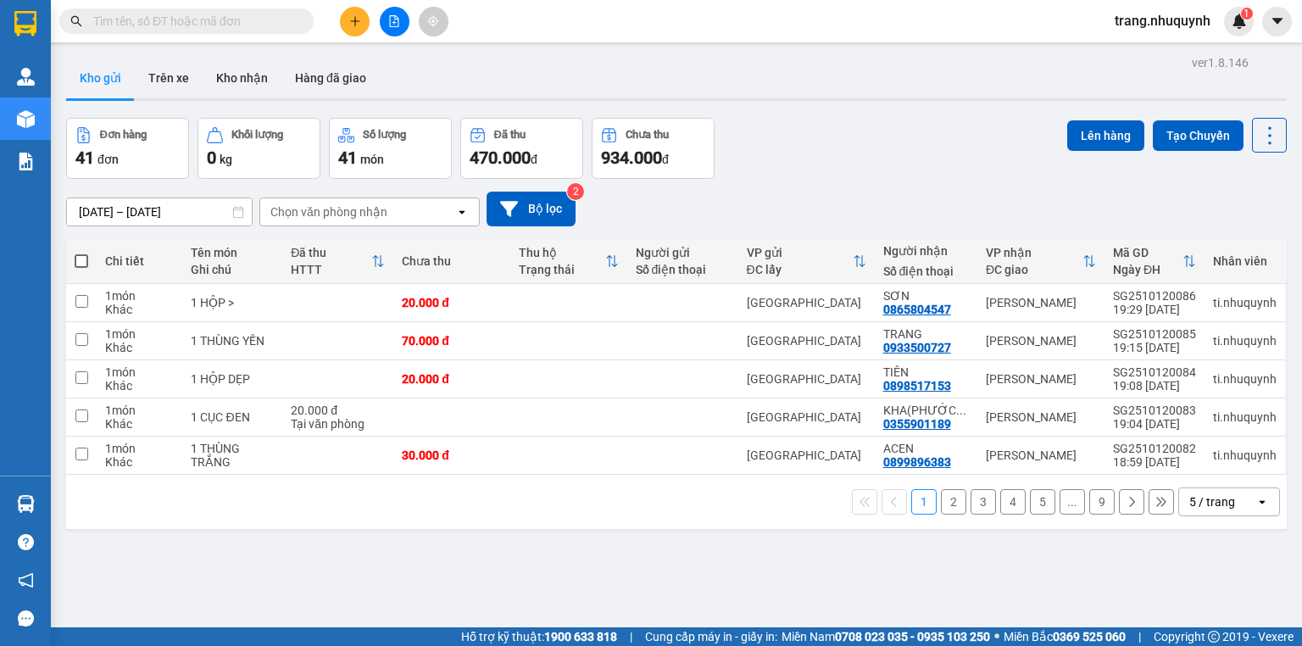
click at [843, 152] on div "Đơn hàng 41 đơn Khối lượng 0 kg Số lượng 41 món Đã thu 470.000 đ Chưa thu 934.0…" at bounding box center [676, 148] width 1221 height 61
click at [1258, 132] on icon at bounding box center [1270, 136] width 24 height 24
click at [1247, 237] on span "Làm mới" at bounding box center [1236, 241] width 47 height 17
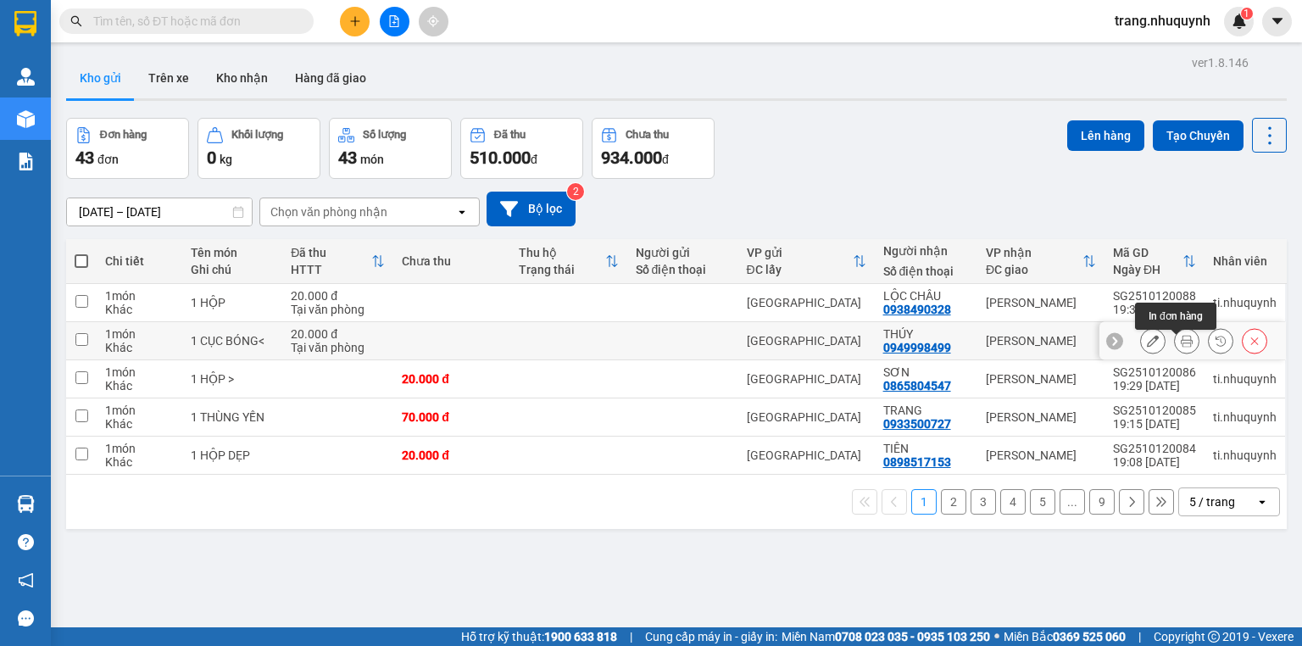
click at [1181, 346] on icon at bounding box center [1187, 341] width 12 height 12
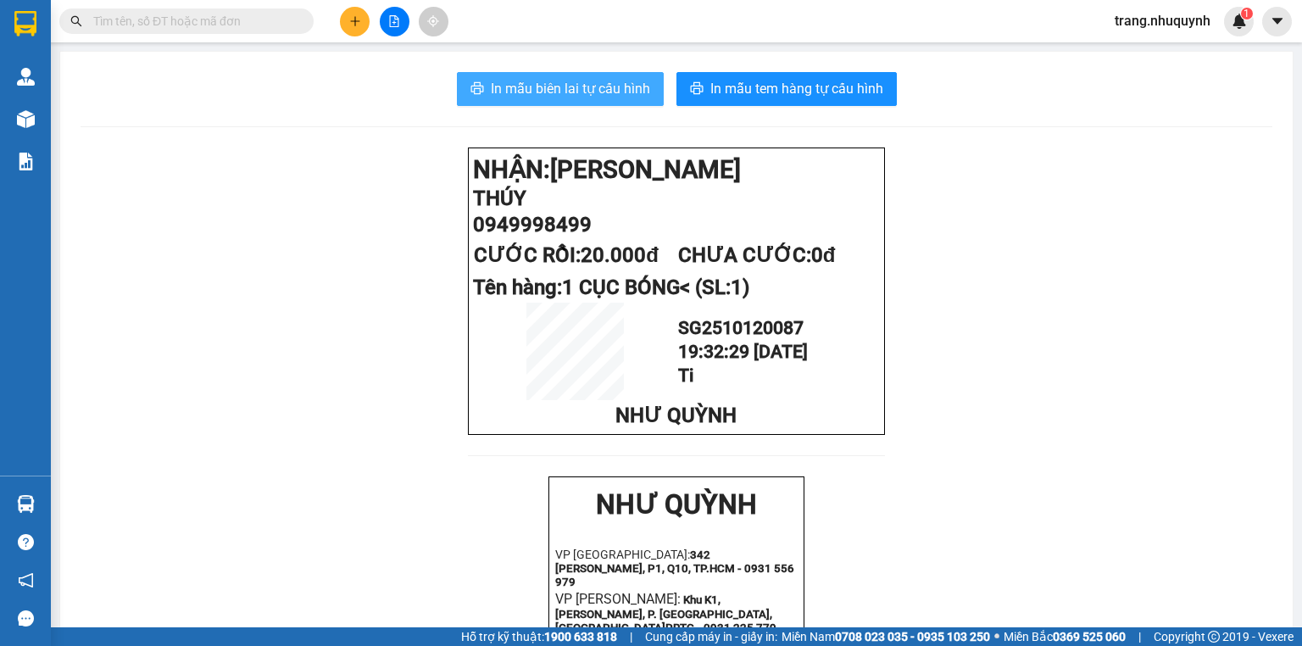
click at [580, 102] on button "In mẫu biên lai tự cấu hình" at bounding box center [560, 89] width 207 height 34
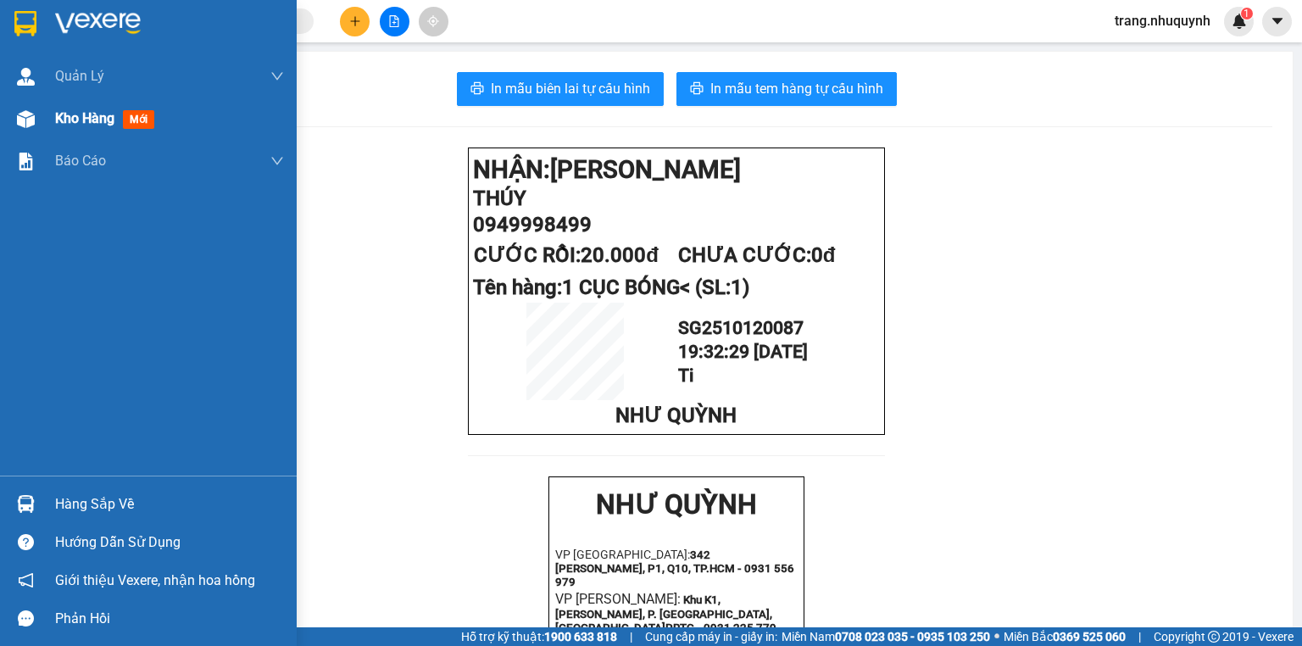
click at [78, 114] on span "Kho hàng" at bounding box center [84, 118] width 59 height 16
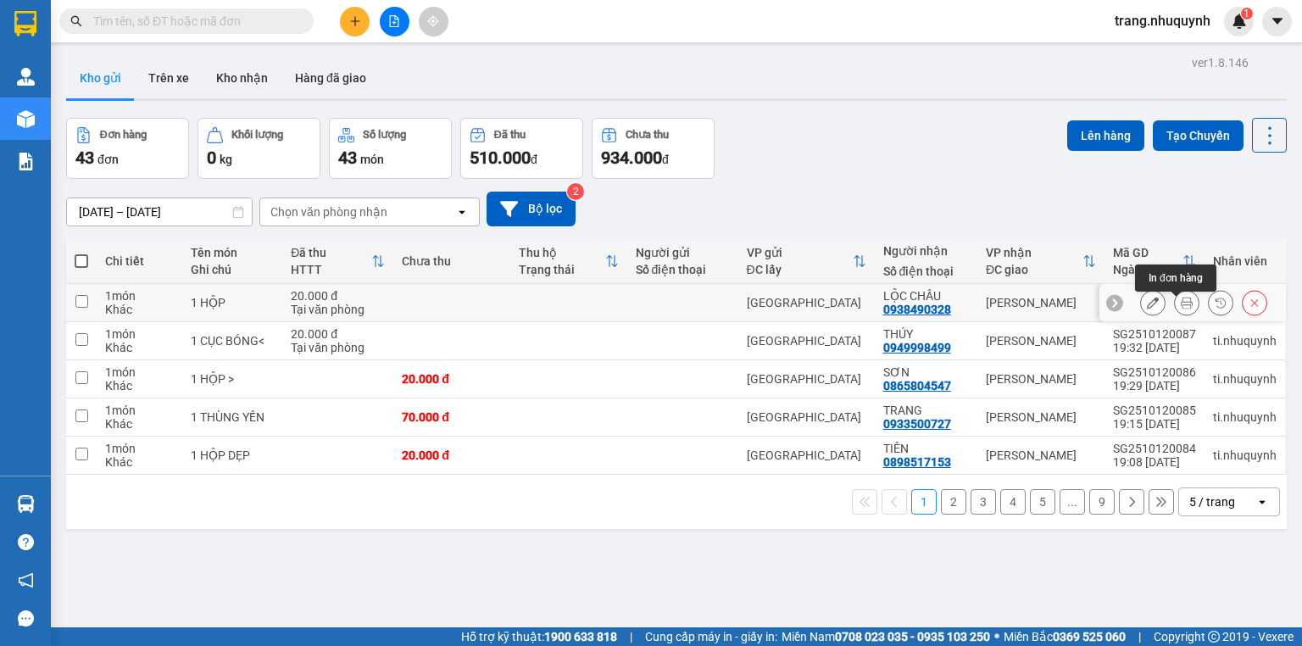
click at [1177, 301] on button at bounding box center [1187, 303] width 24 height 30
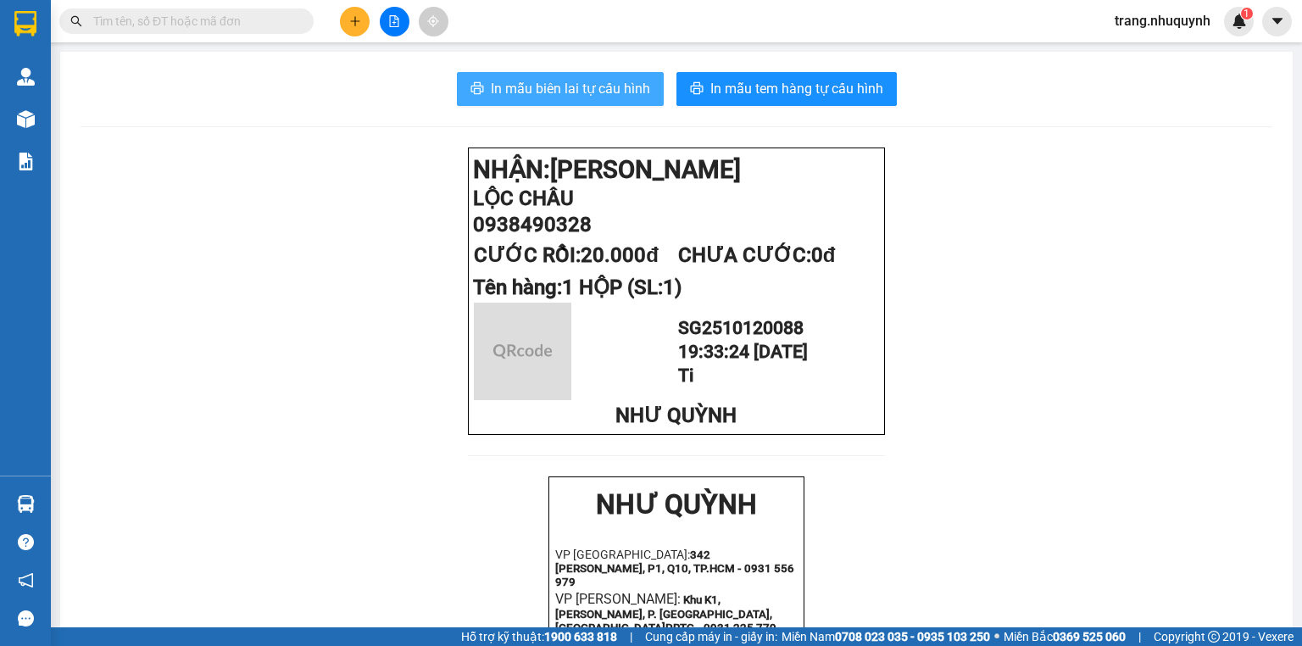
click at [536, 97] on span "In mẫu biên lai tự cấu hình" at bounding box center [570, 88] width 159 height 21
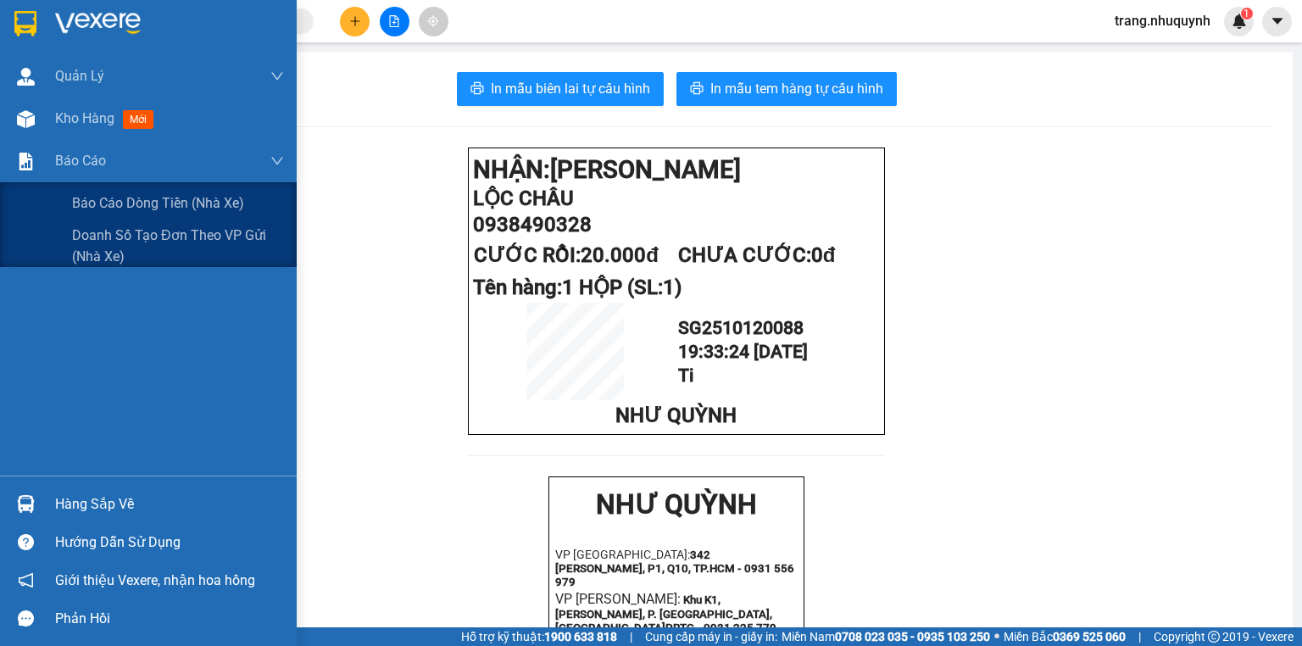
click at [58, 119] on span "Kho hàng" at bounding box center [84, 118] width 59 height 16
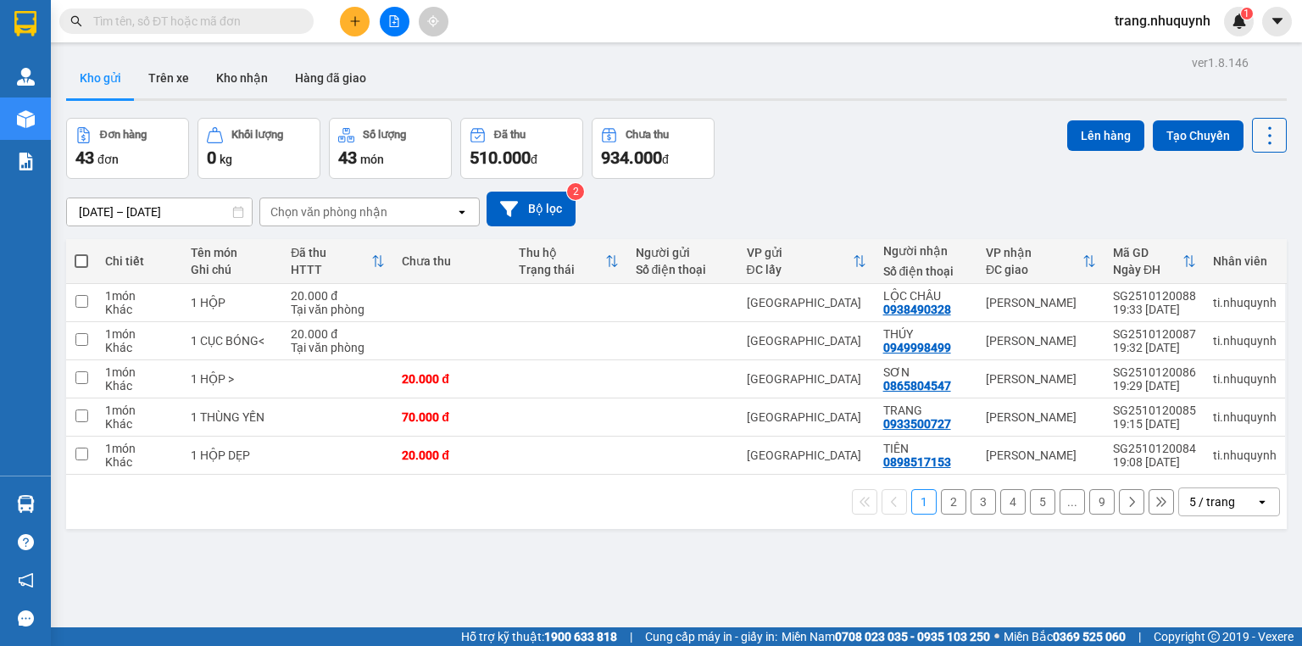
click at [1258, 136] on icon at bounding box center [1270, 136] width 24 height 24
click at [1230, 237] on span "Làm mới" at bounding box center [1236, 241] width 47 height 17
click at [1267, 132] on icon at bounding box center [1270, 136] width 24 height 24
click at [1238, 239] on span "Làm mới" at bounding box center [1236, 241] width 47 height 17
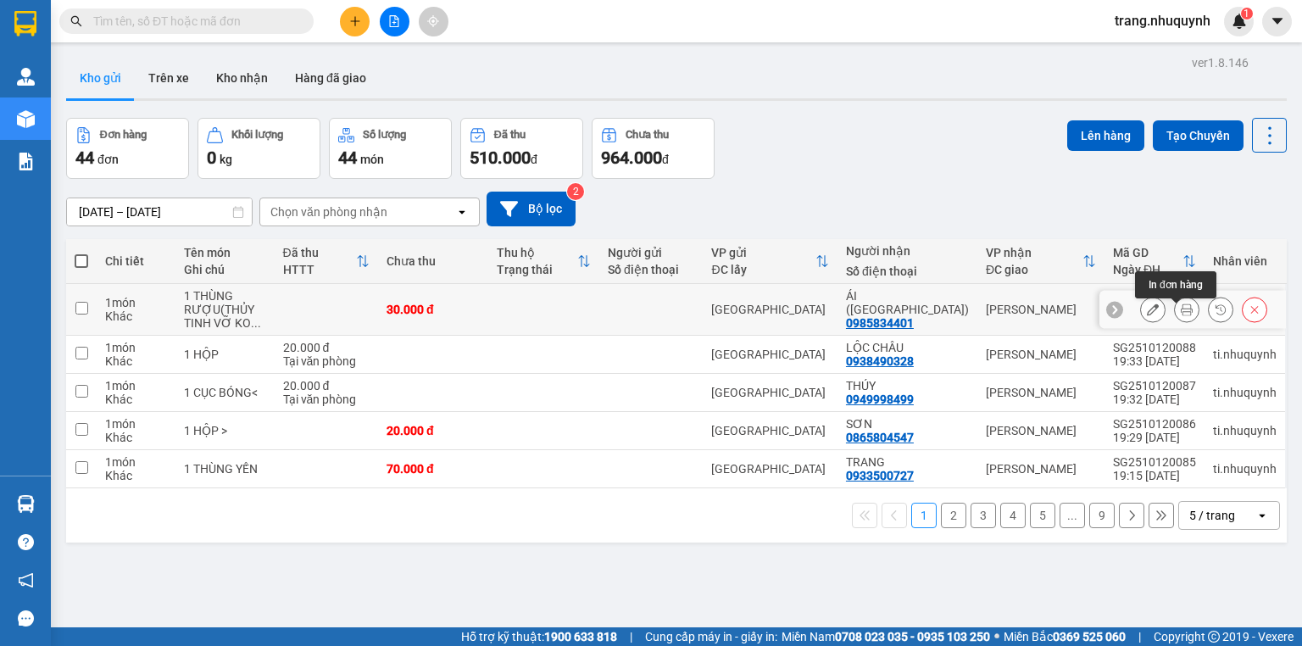
click at [1181, 315] on icon at bounding box center [1187, 310] width 12 height 12
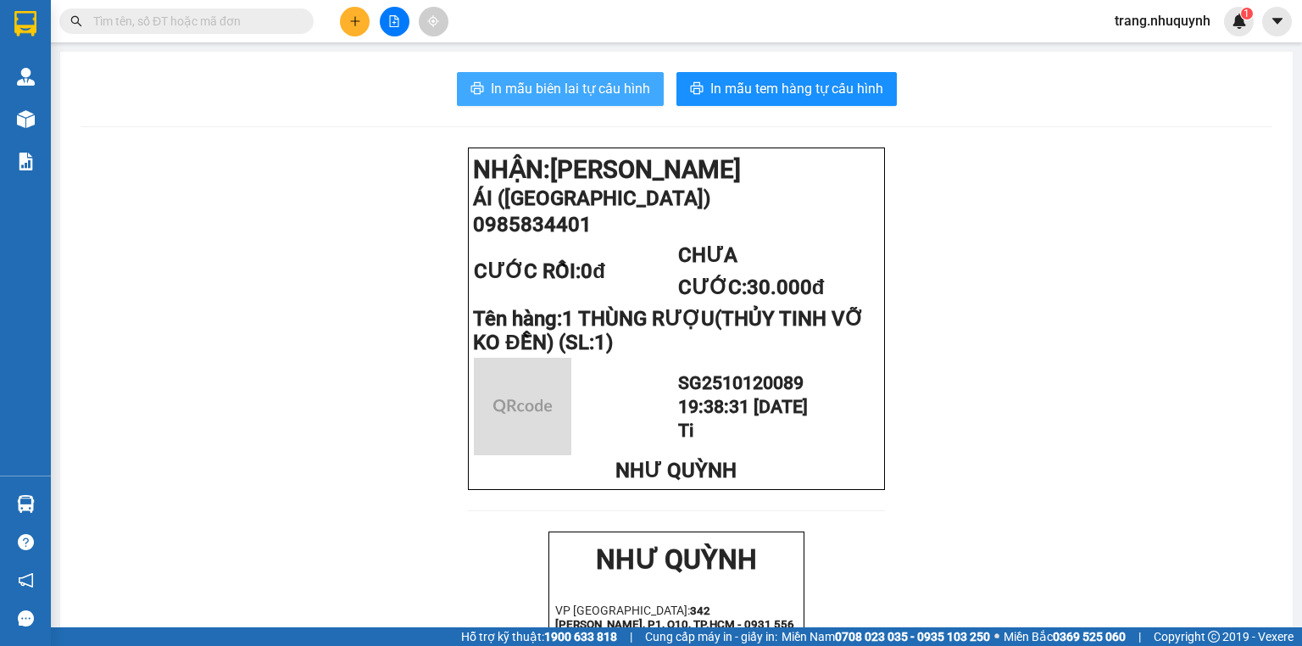
click at [581, 101] on button "In mẫu biên lai tự cấu hình" at bounding box center [560, 89] width 207 height 34
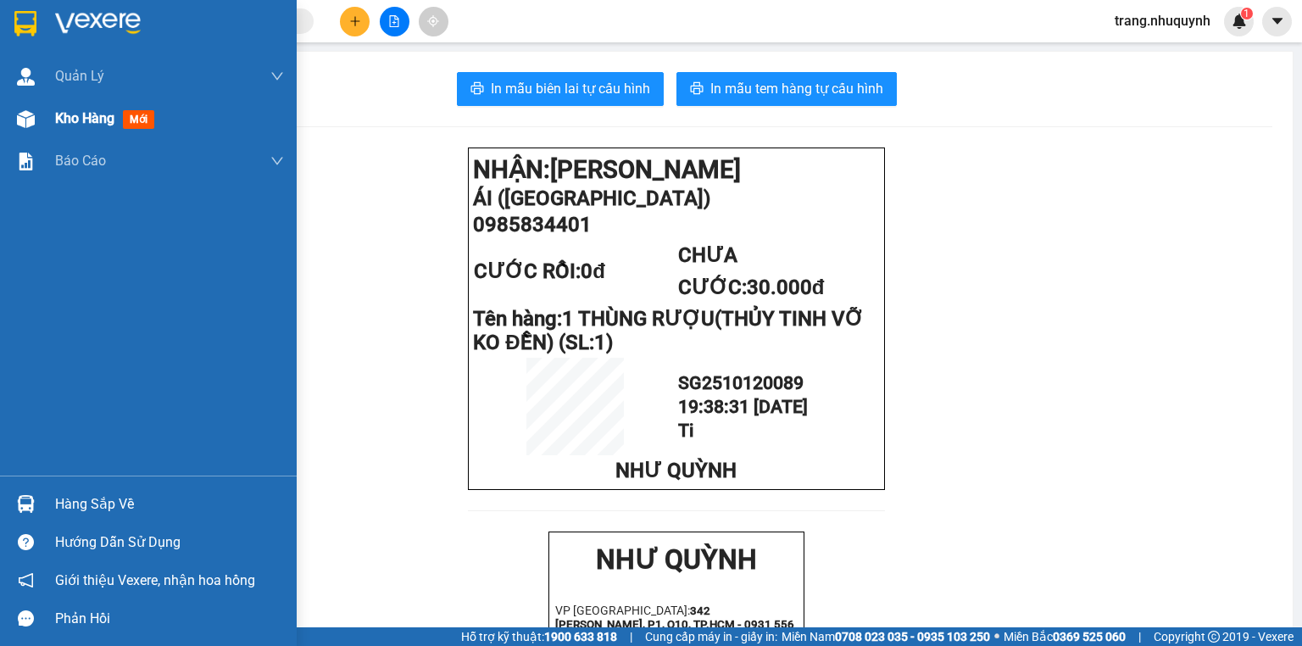
click at [56, 118] on span "Kho hàng" at bounding box center [84, 118] width 59 height 16
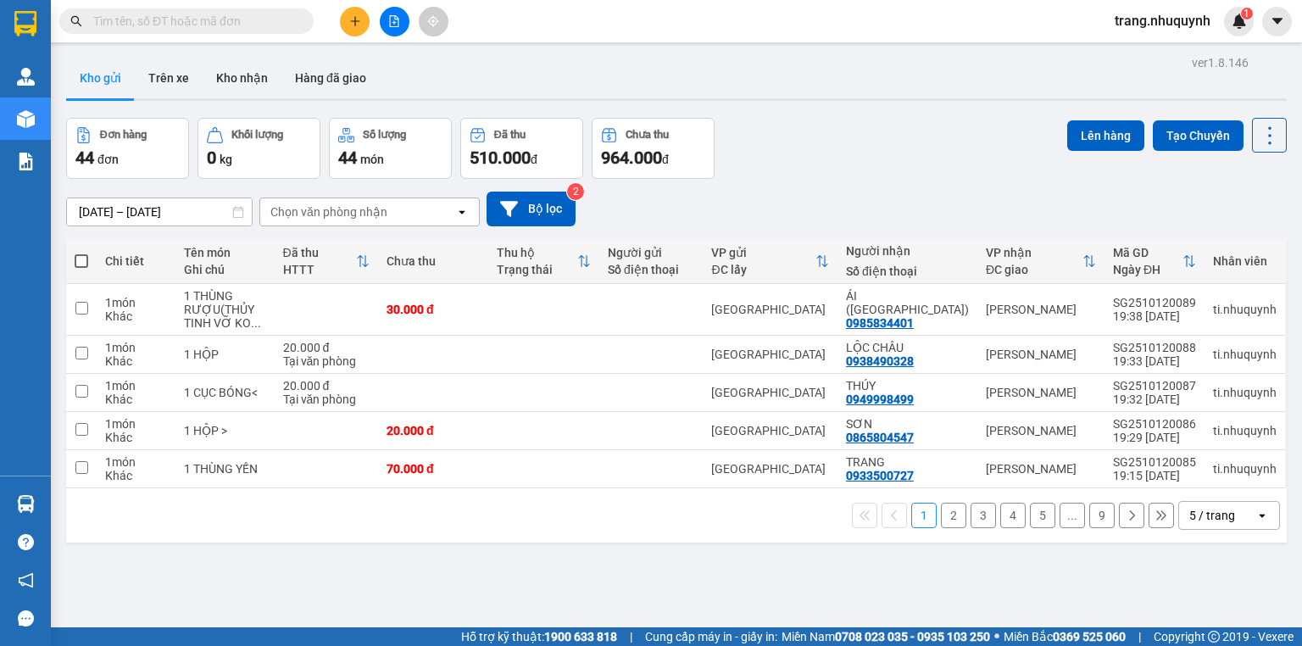
click at [781, 179] on div "Đơn hàng 44 đơn Khối lượng 0 kg Số lượng 44 món Đã thu 510.000 đ Chưa thu 964.0…" at bounding box center [676, 148] width 1221 height 61
click at [1252, 140] on button at bounding box center [1269, 135] width 35 height 35
click at [1254, 246] on span "Làm mới" at bounding box center [1236, 241] width 47 height 17
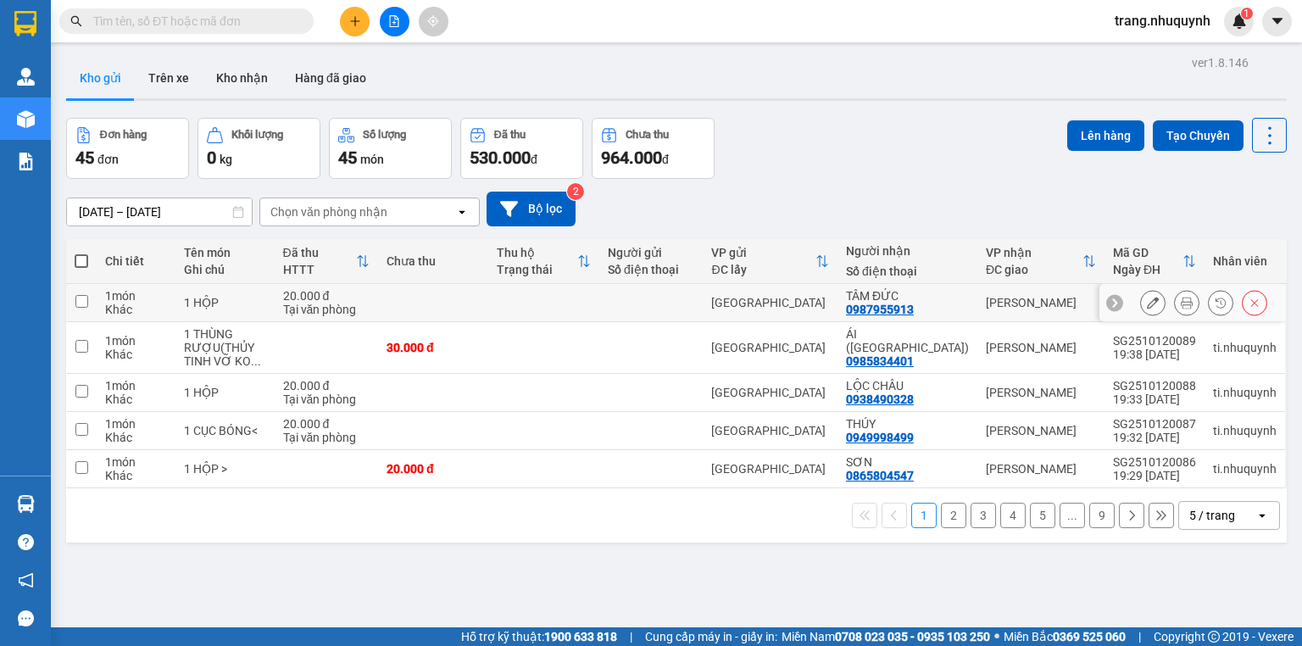
click at [1175, 310] on button at bounding box center [1187, 303] width 24 height 30
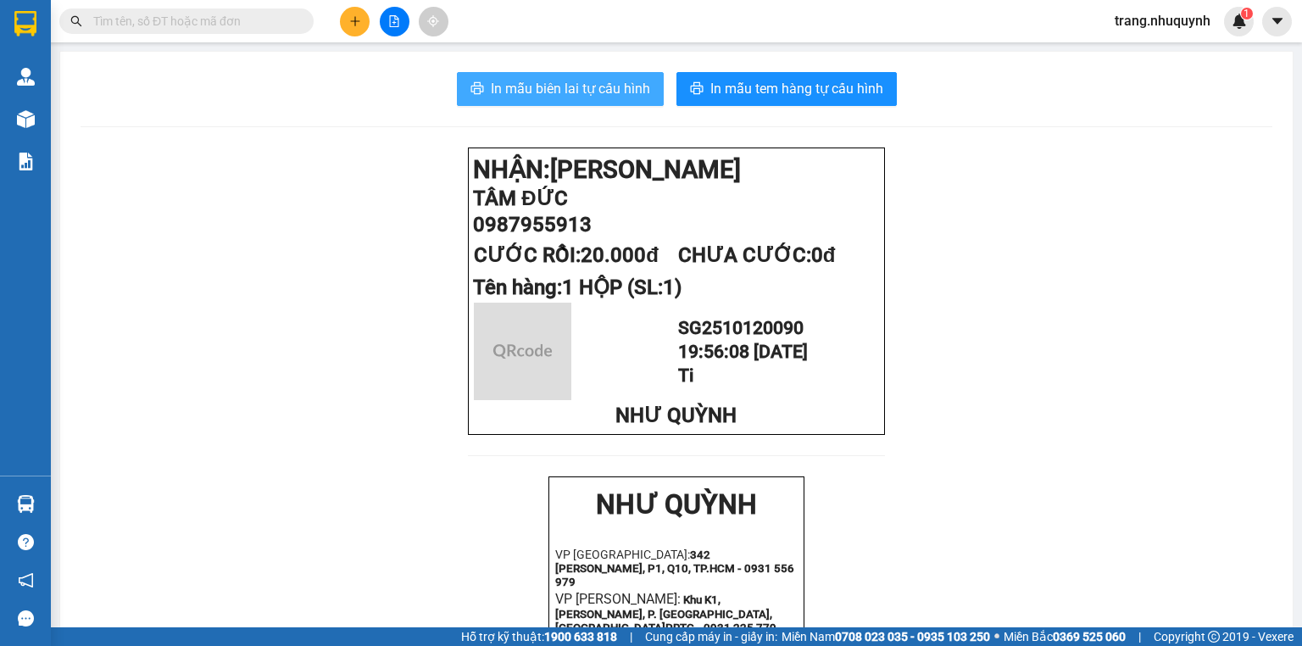
click at [567, 77] on button "In mẫu biên lai tự cấu hình" at bounding box center [560, 89] width 207 height 34
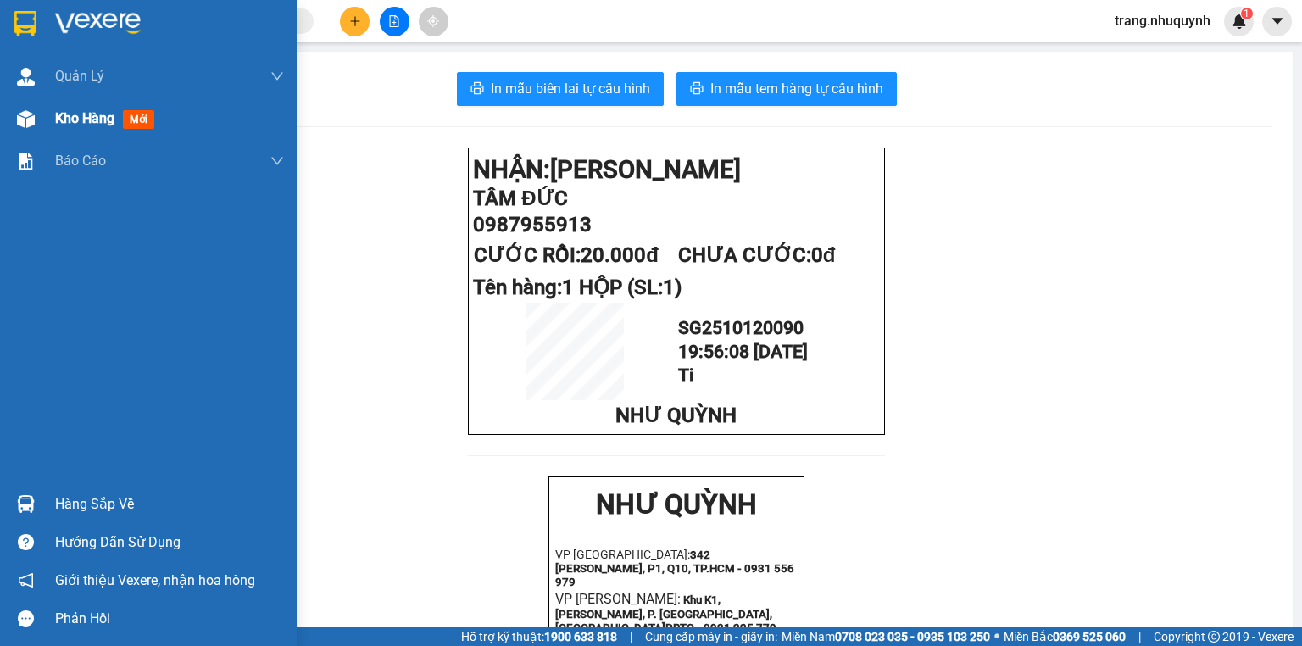
click at [55, 128] on div "Kho hàng mới" at bounding box center [108, 118] width 106 height 21
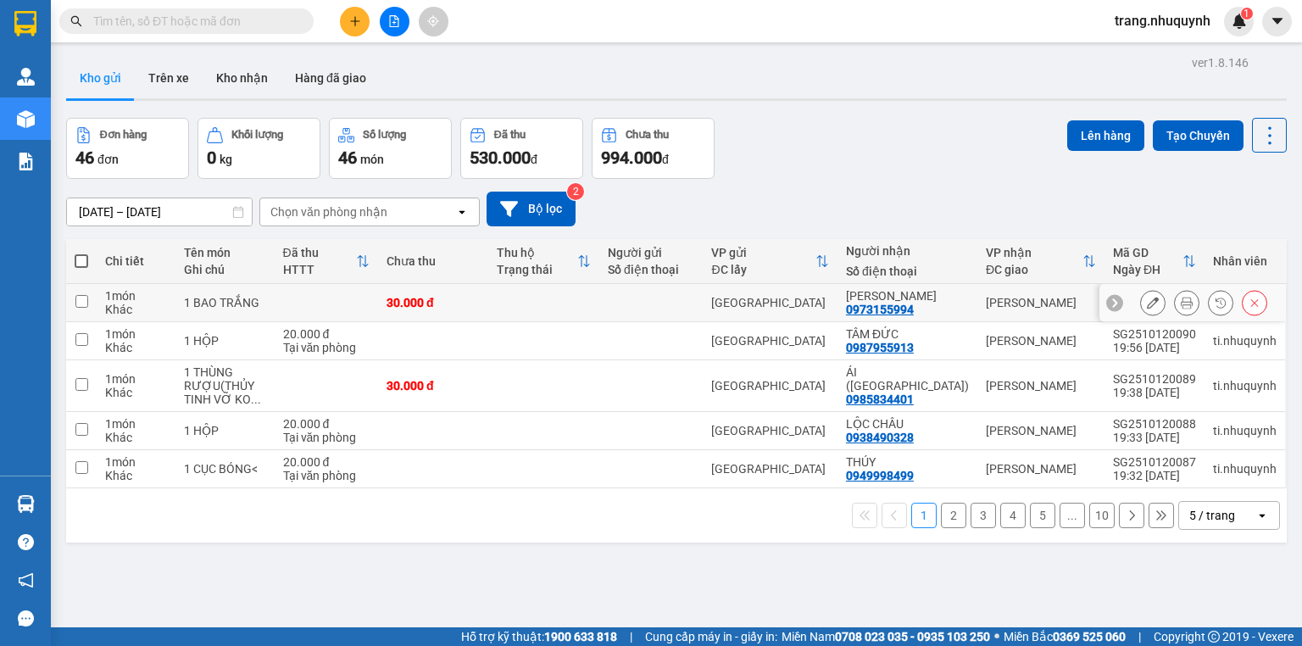
click at [1181, 309] on icon at bounding box center [1187, 303] width 12 height 12
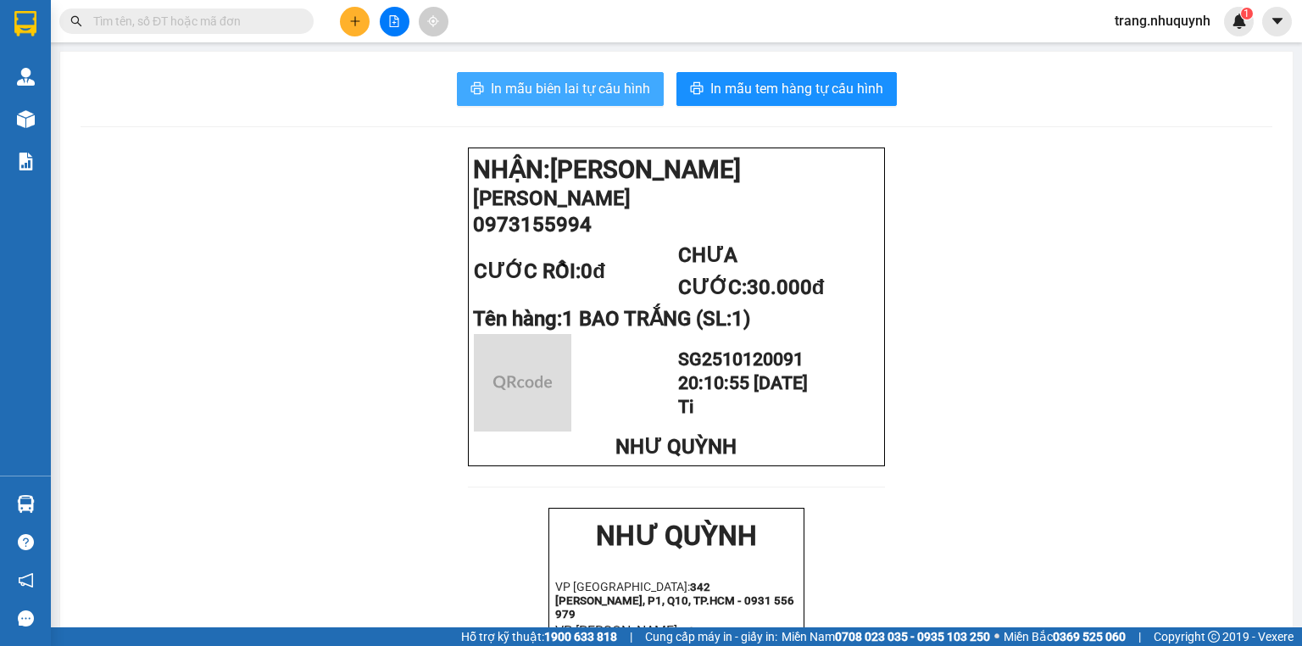
click at [584, 75] on button "In mẫu biên lai tự cấu hình" at bounding box center [560, 89] width 207 height 34
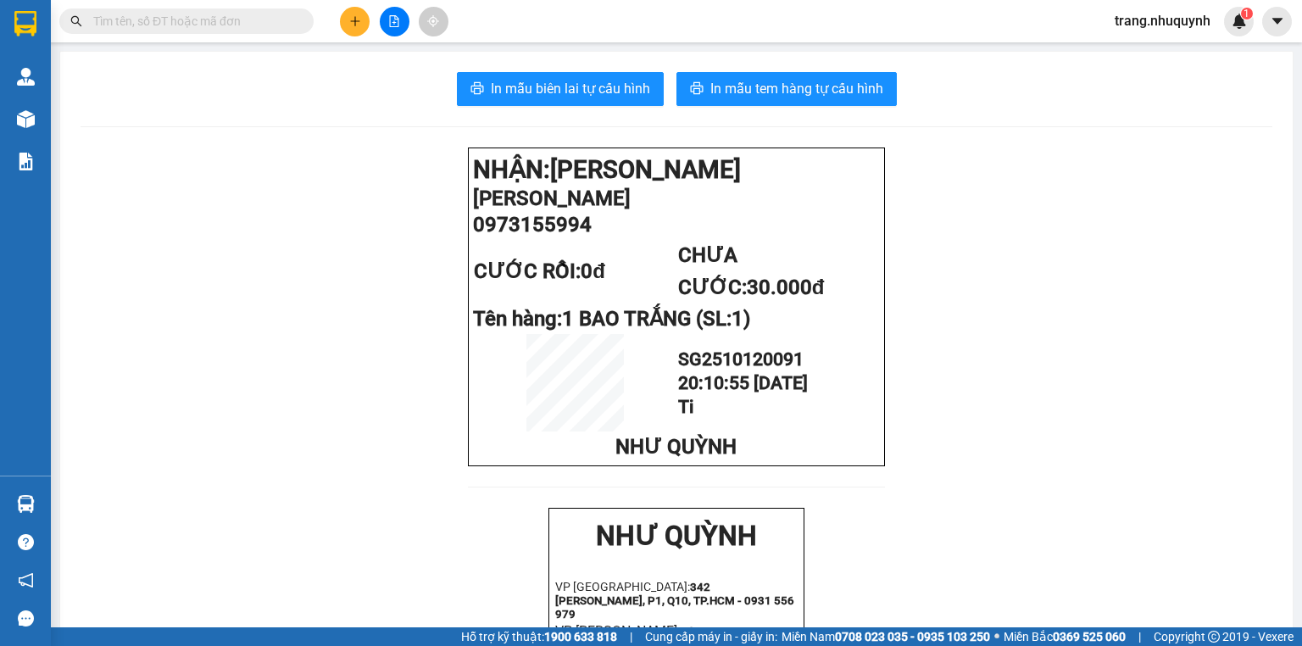
drag, startPoint x: 316, startPoint y: 248, endPoint x: 18, endPoint y: 192, distance: 303.5
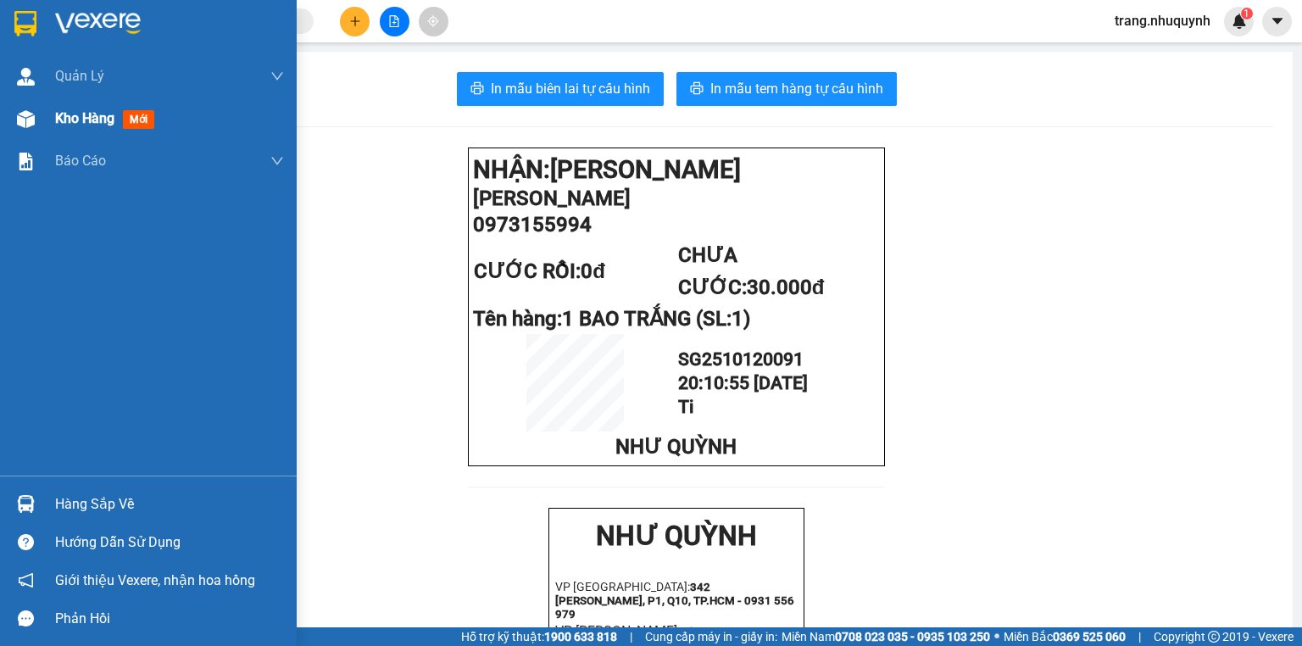
click at [52, 125] on div "Kho hàng mới" at bounding box center [148, 119] width 297 height 42
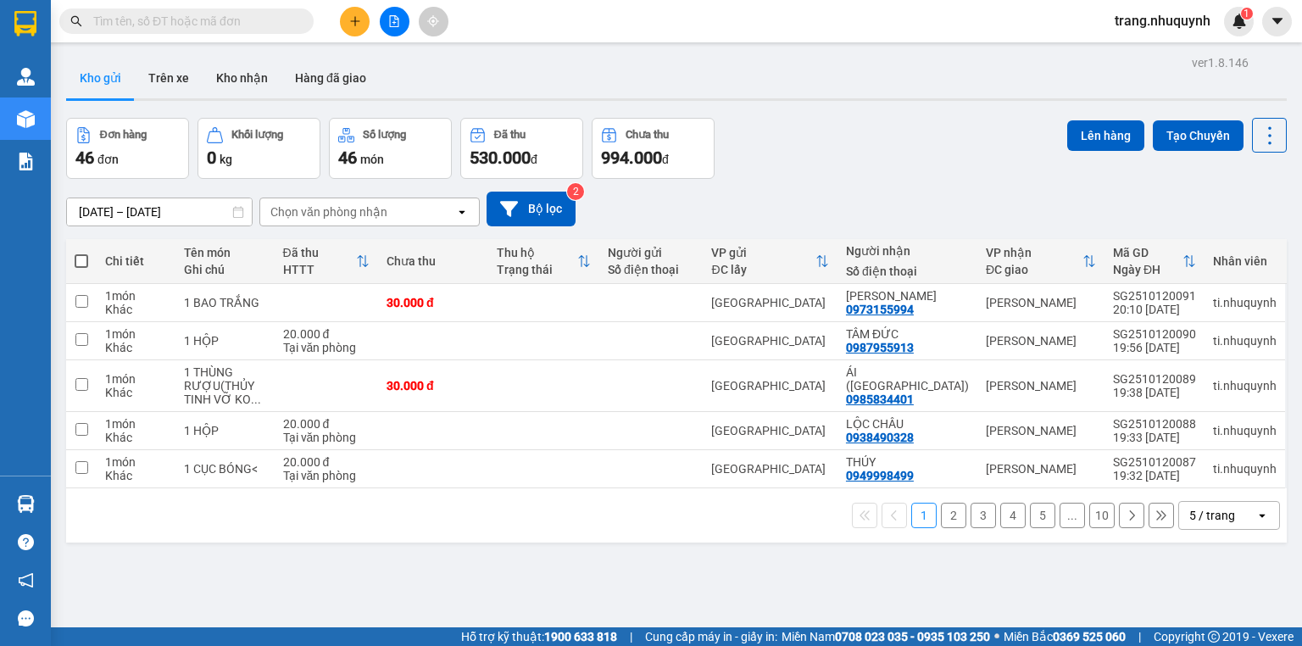
click at [211, 568] on div "ver 1.8.146 Kho gửi Trên xe Kho nhận Hàng đã giao Đơn hàng 46 đơn Khối lượng 0 …" at bounding box center [676, 374] width 1235 height 646
click at [1265, 142] on icon at bounding box center [1270, 136] width 24 height 24
click at [1250, 237] on span "Làm mới" at bounding box center [1236, 241] width 47 height 17
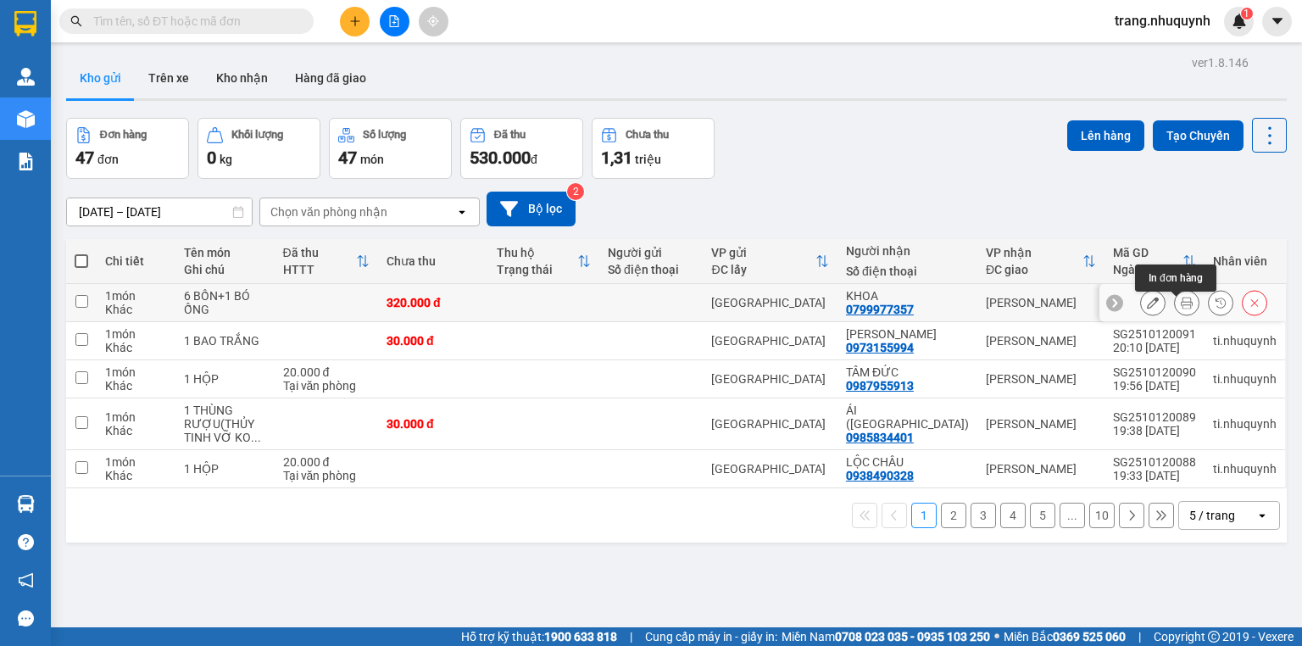
click at [1175, 315] on button at bounding box center [1187, 303] width 24 height 30
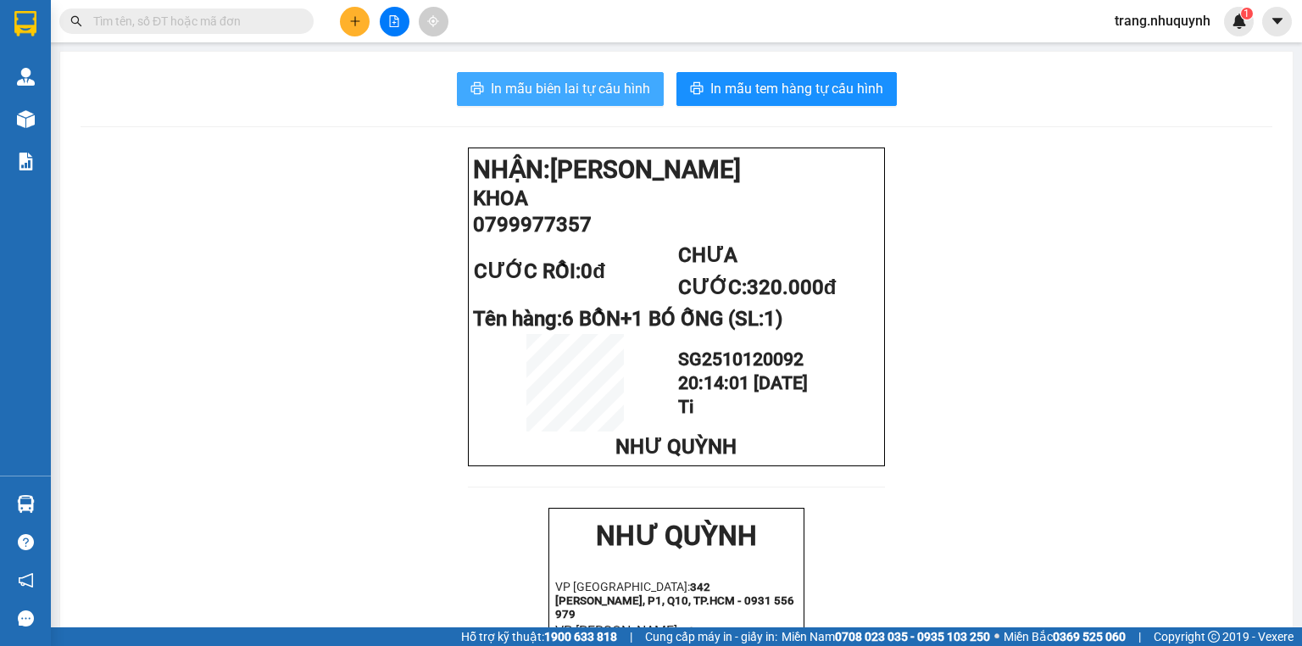
click at [533, 102] on button "In mẫu biên lai tự cấu hình" at bounding box center [560, 89] width 207 height 34
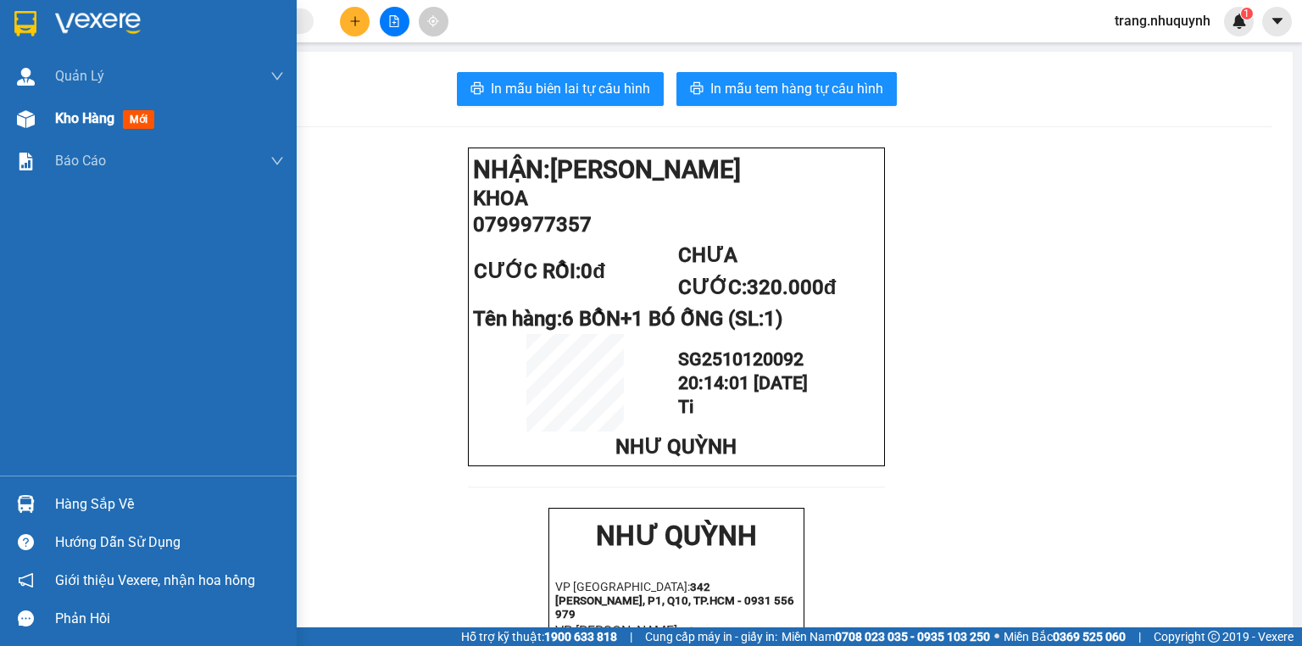
click at [76, 132] on div "Kho hàng mới" at bounding box center [169, 119] width 229 height 42
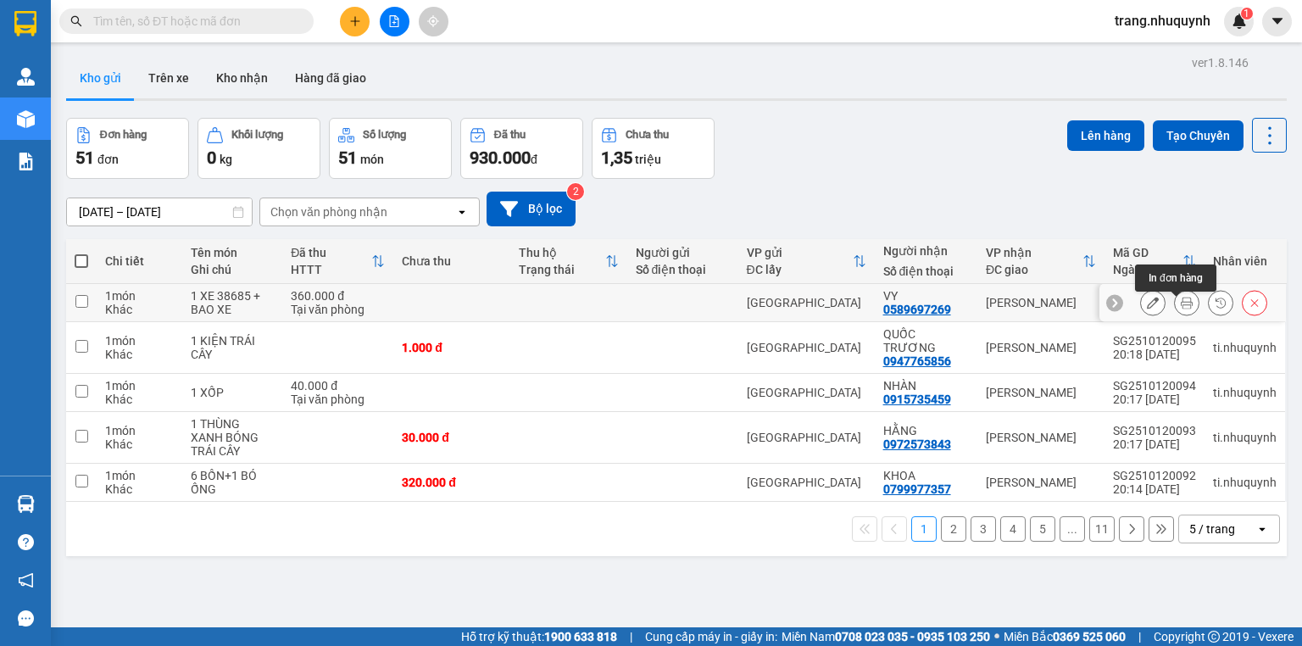
click at [1181, 309] on icon at bounding box center [1187, 303] width 12 height 12
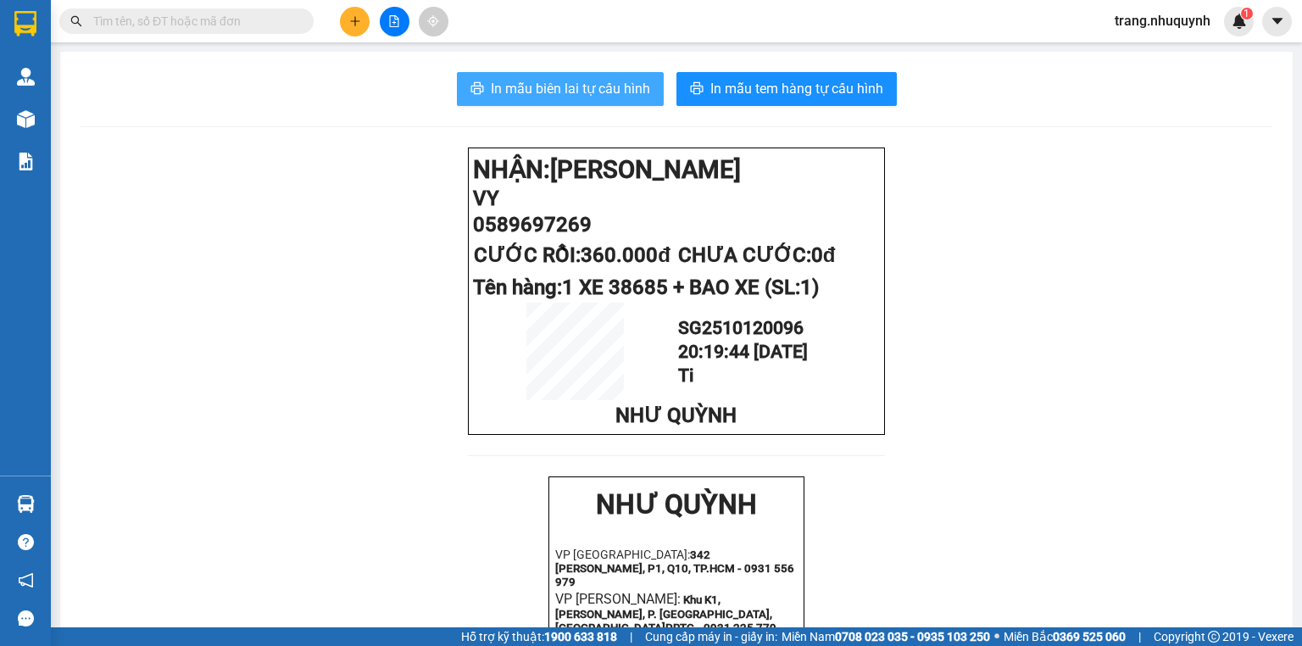
click at [605, 92] on span "In mẫu biên lai tự cấu hình" at bounding box center [570, 88] width 159 height 21
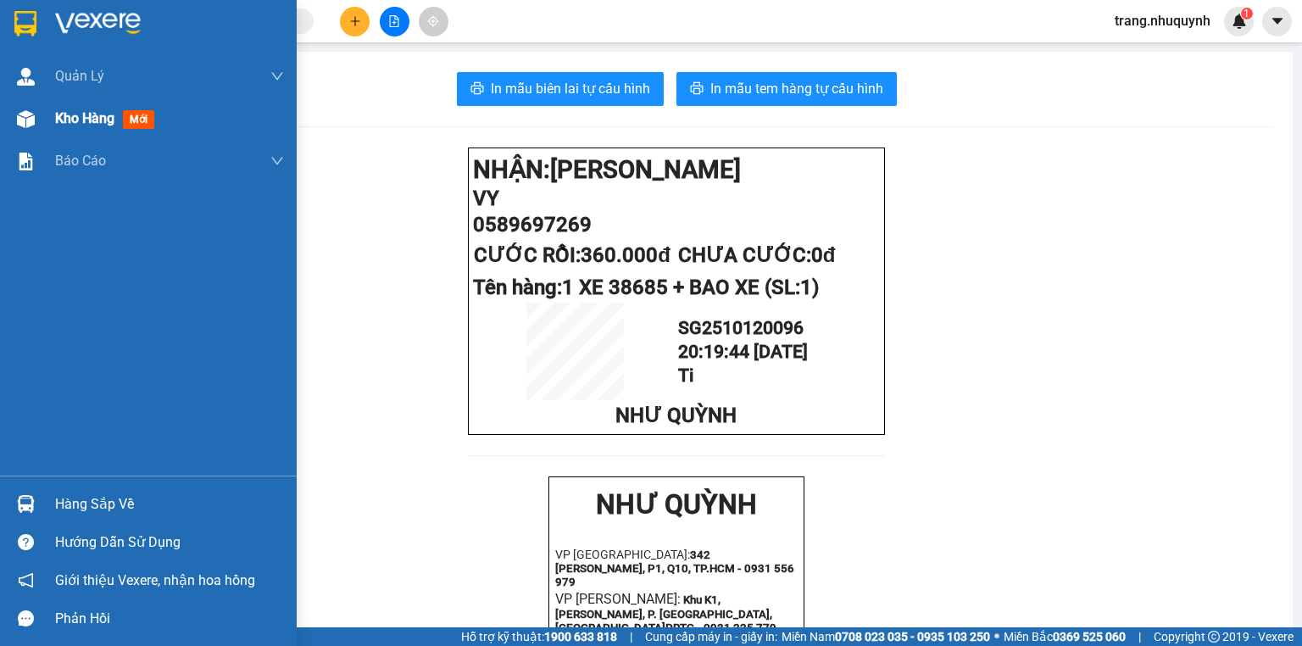
click at [46, 112] on div "Kho hàng mới" at bounding box center [148, 119] width 297 height 42
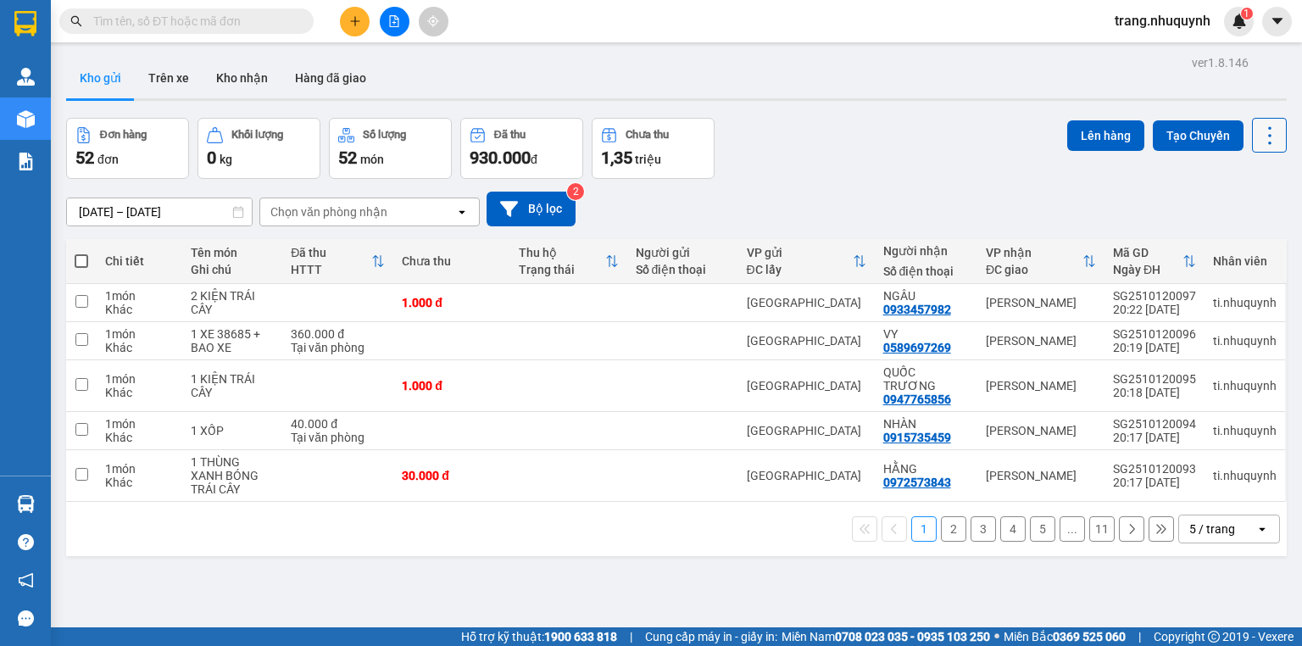
click at [1258, 136] on icon at bounding box center [1270, 136] width 24 height 24
click at [1258, 241] on div "Làm mới" at bounding box center [1229, 241] width 100 height 17
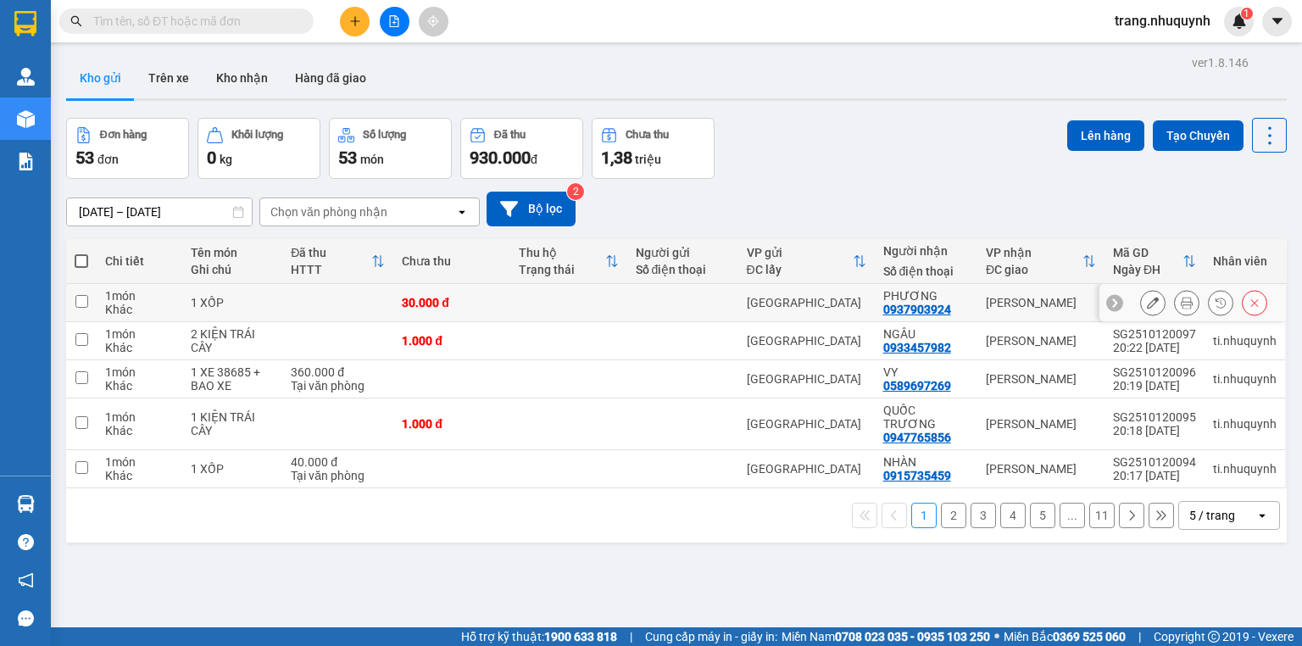
click at [1181, 309] on icon at bounding box center [1187, 303] width 12 height 12
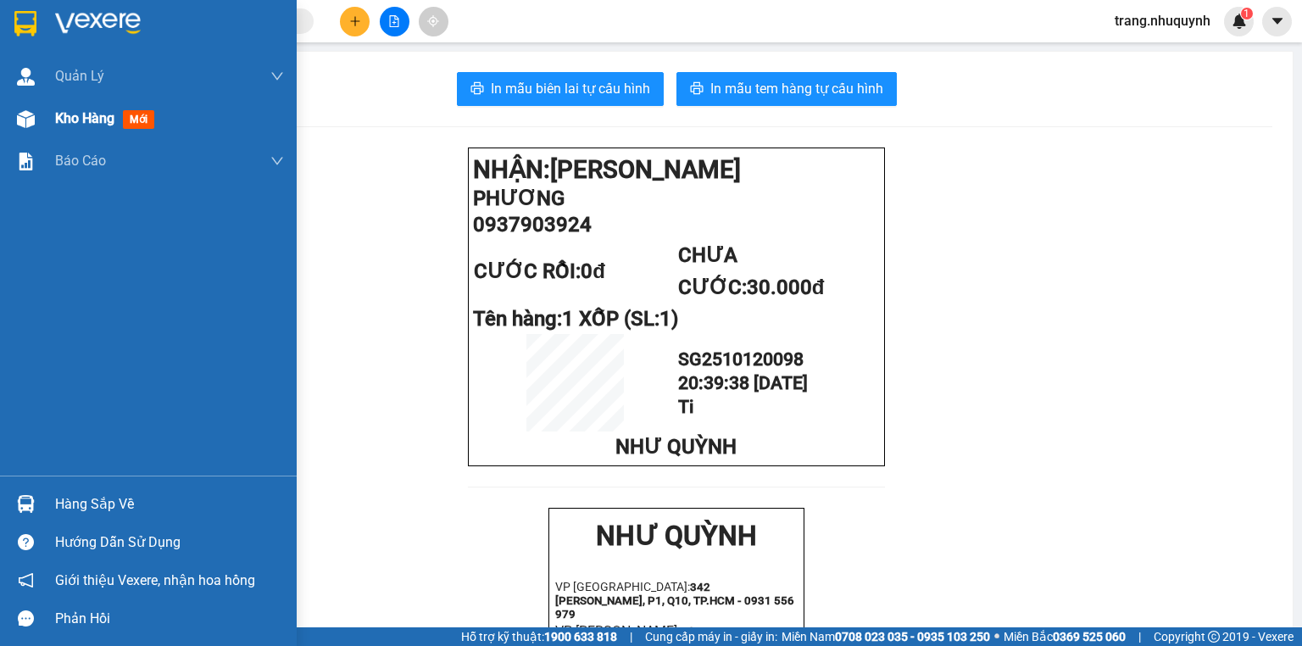
click at [87, 133] on div "Kho hàng mới" at bounding box center [169, 119] width 229 height 42
